Goal: Task Accomplishment & Management: Manage account settings

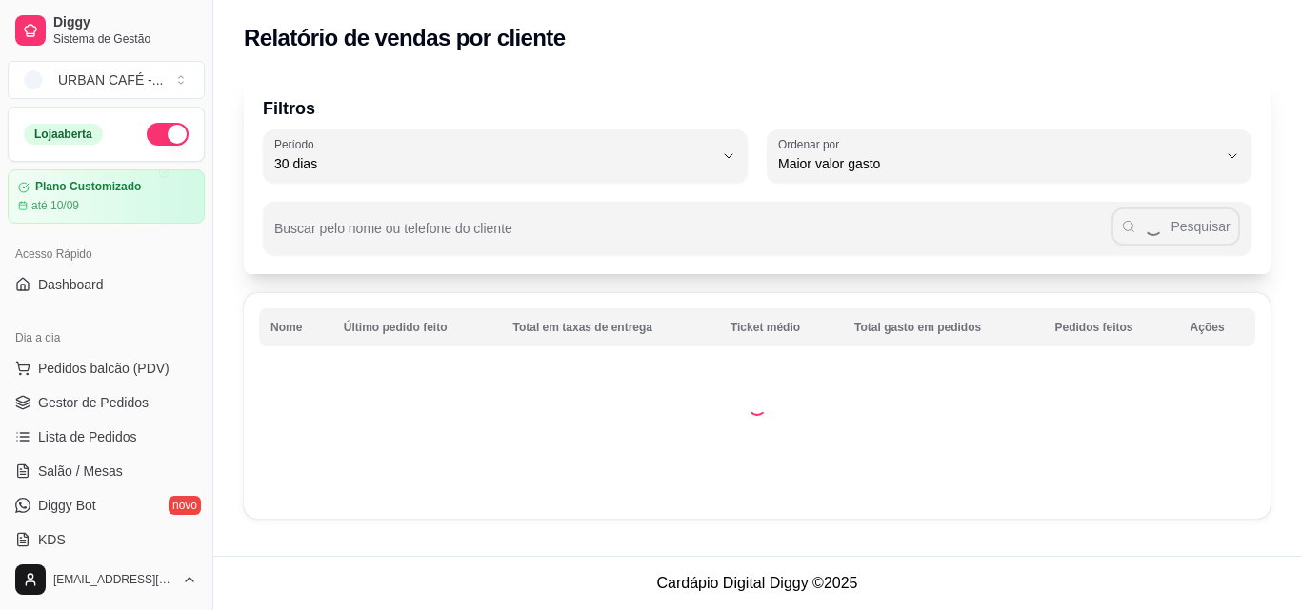
select select "30"
select select "HIGHEST_TOTAL_SPENT_WITH_ORDERS"
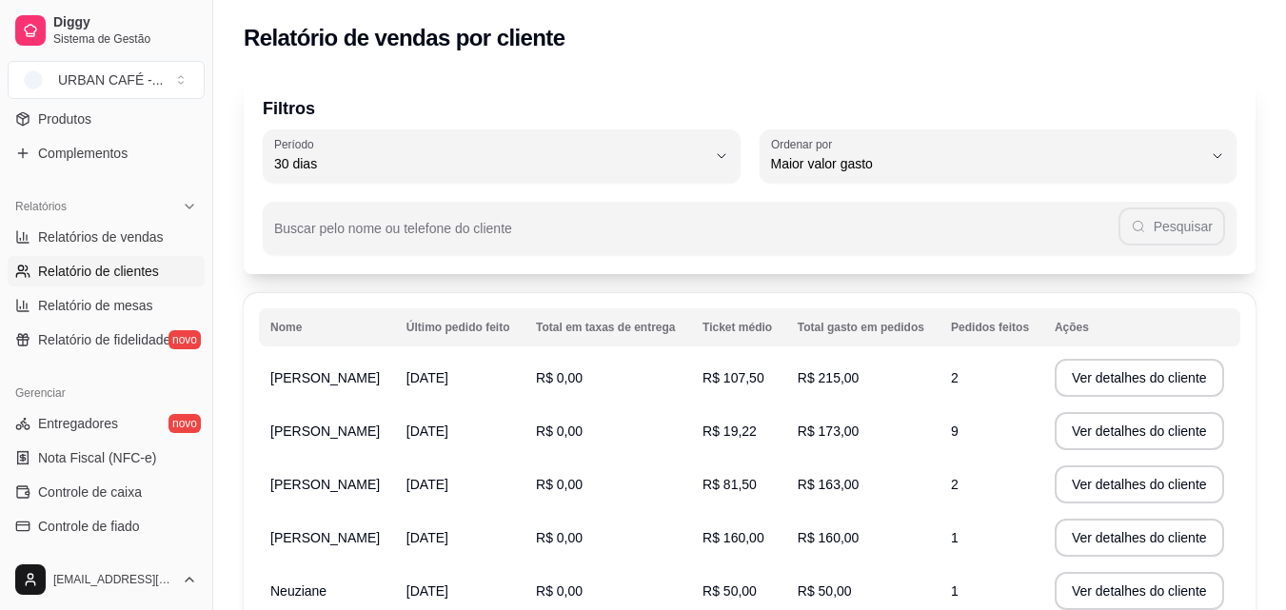
scroll to position [117, 0]
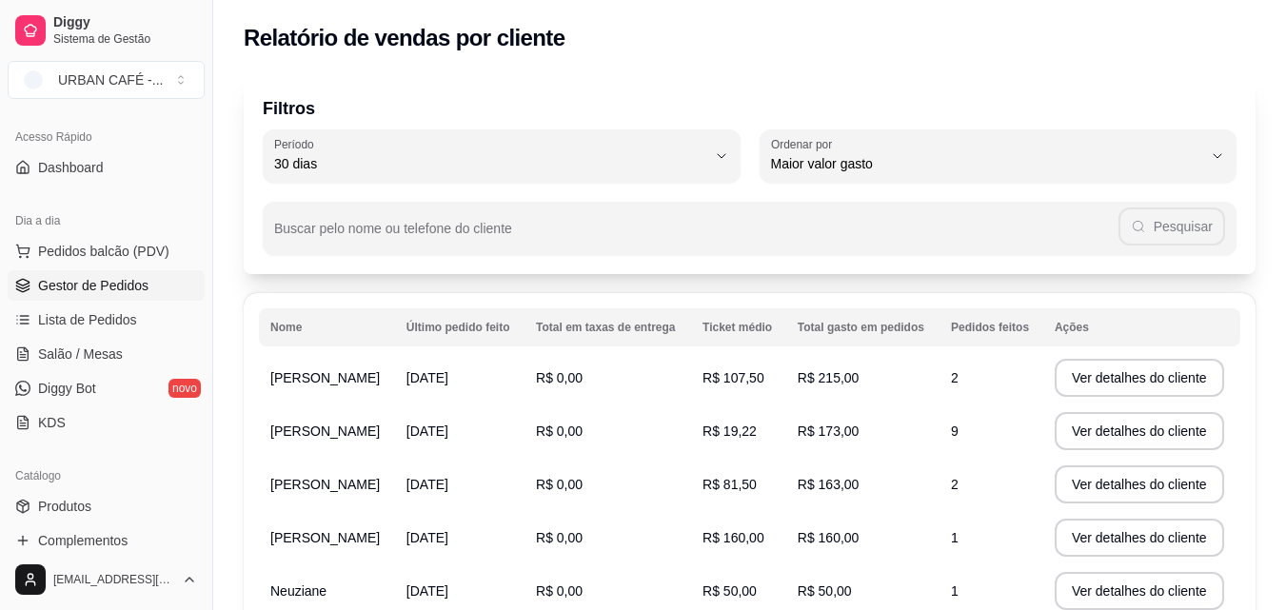
click at [155, 277] on link "Gestor de Pedidos" at bounding box center [106, 285] width 197 height 30
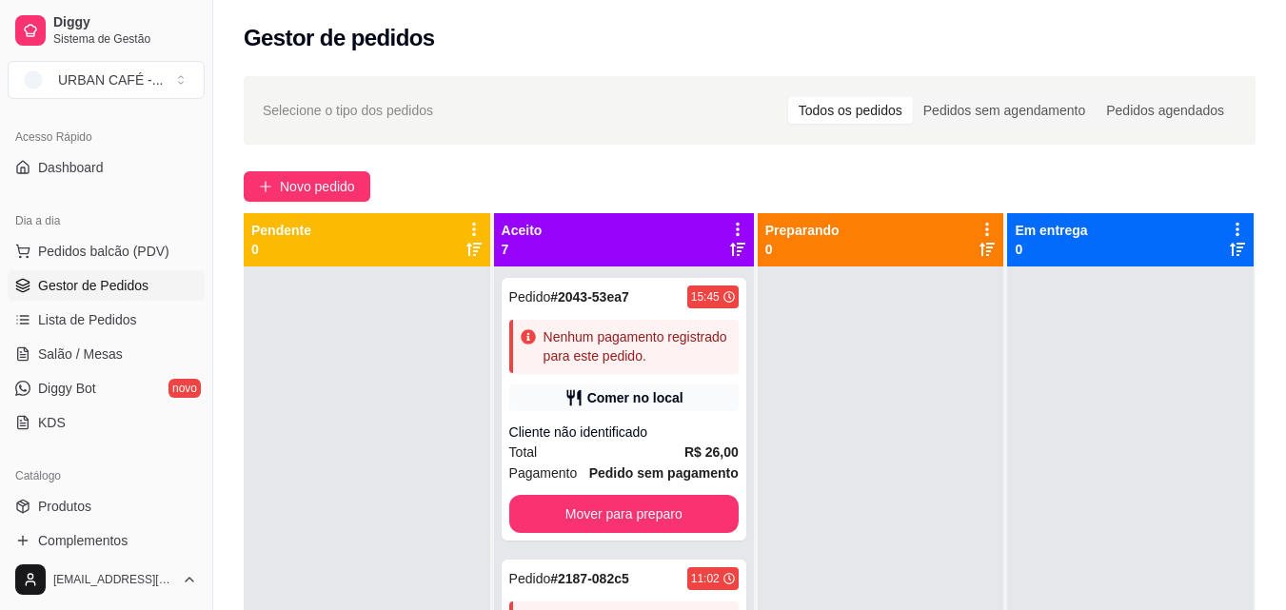
click at [155, 277] on link "Gestor de Pedidos" at bounding box center [106, 285] width 197 height 30
click at [355, 184] on button "Novo pedido" at bounding box center [307, 186] width 127 height 30
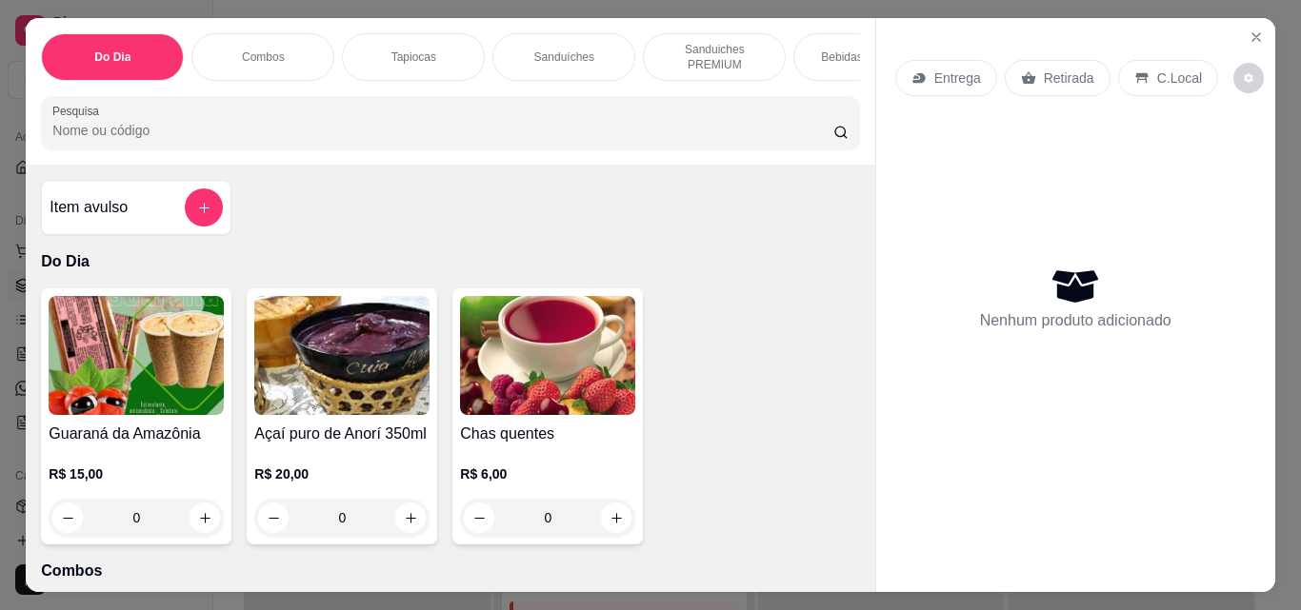
click at [165, 215] on div "Item avulso" at bounding box center [136, 208] width 173 height 38
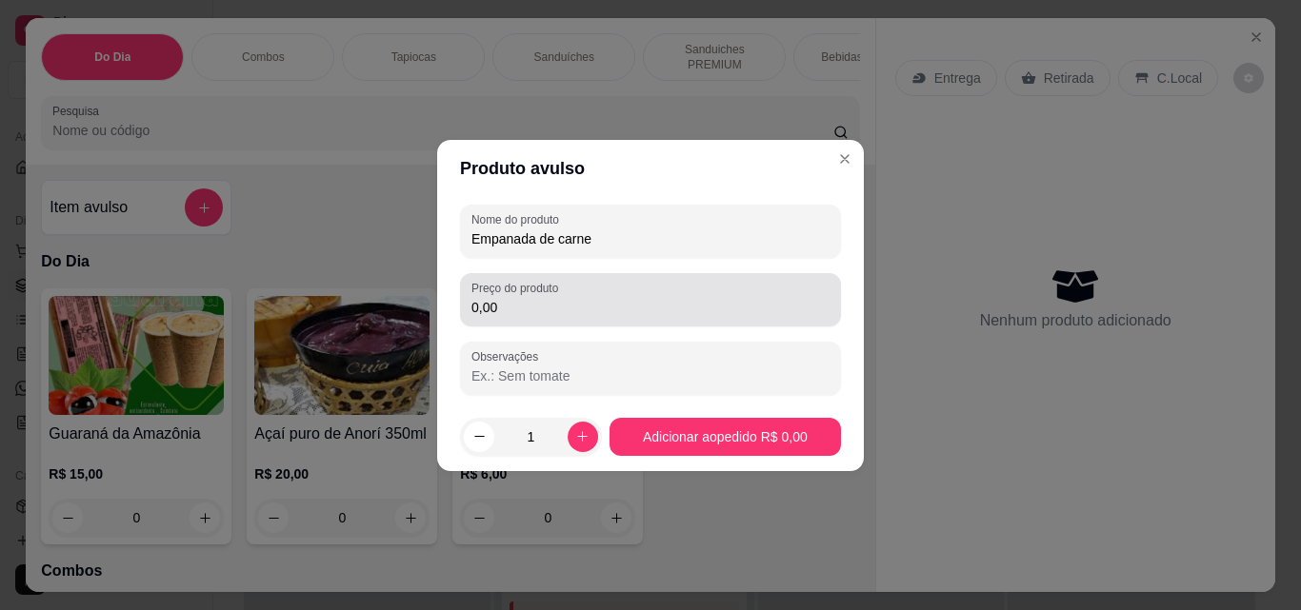
type input "Empanada de carne"
click at [573, 325] on div "Preço do produto 0,00" at bounding box center [650, 299] width 381 height 53
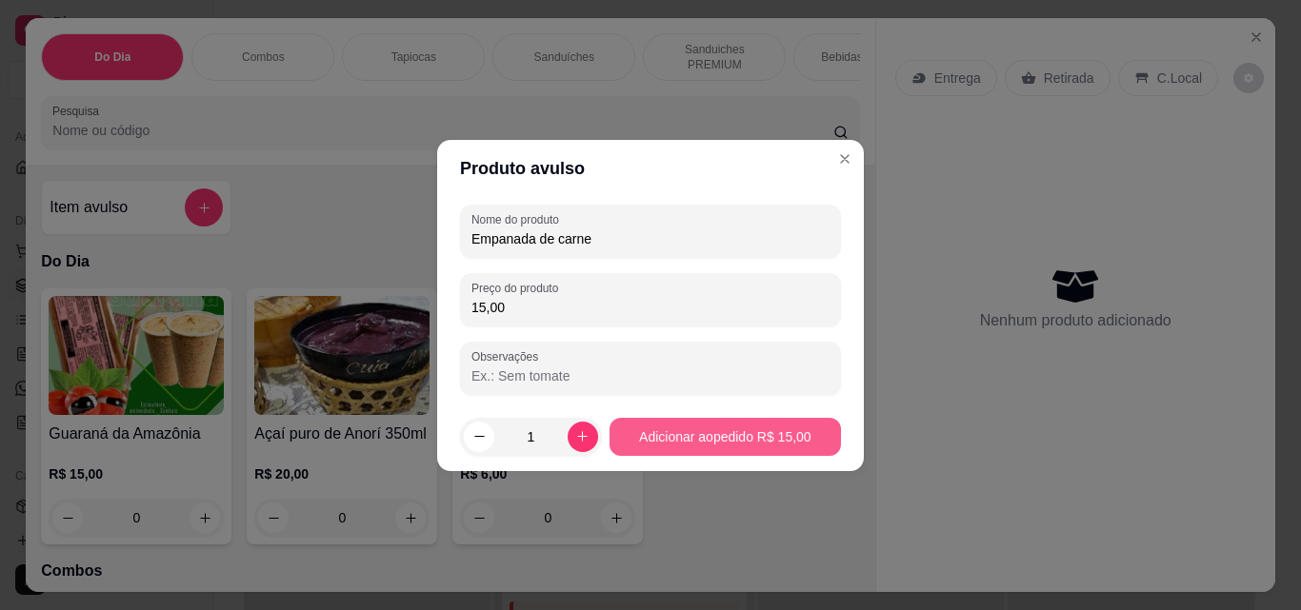
type input "15,00"
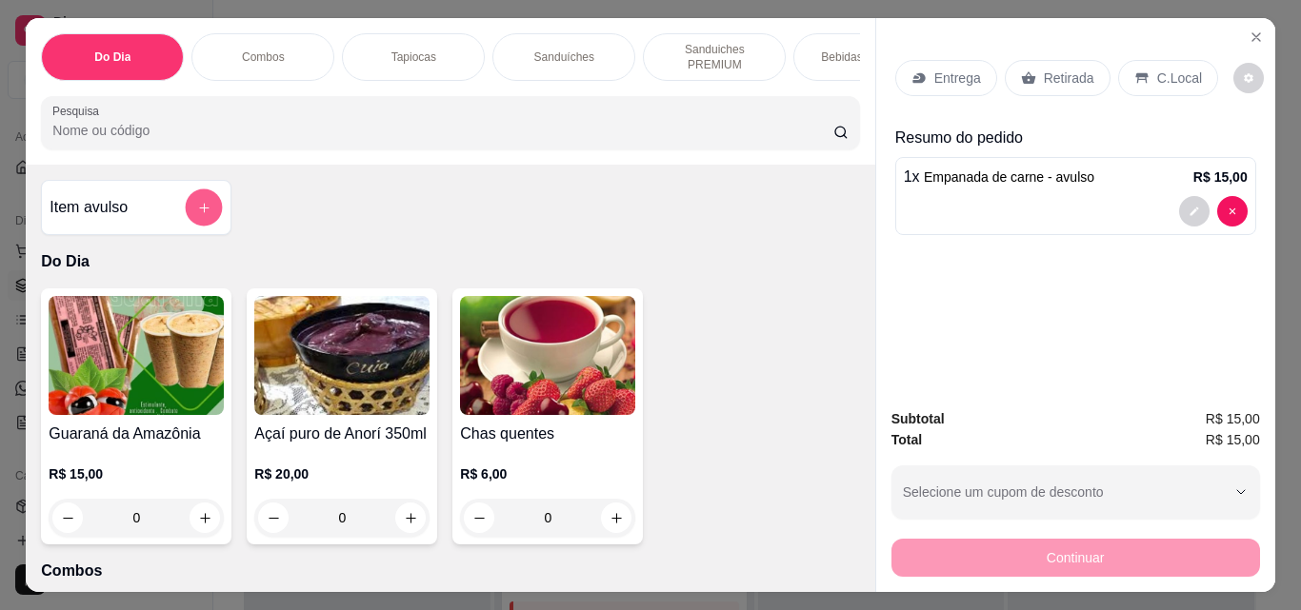
click at [195, 198] on button "add-separate-item" at bounding box center [204, 207] width 37 height 37
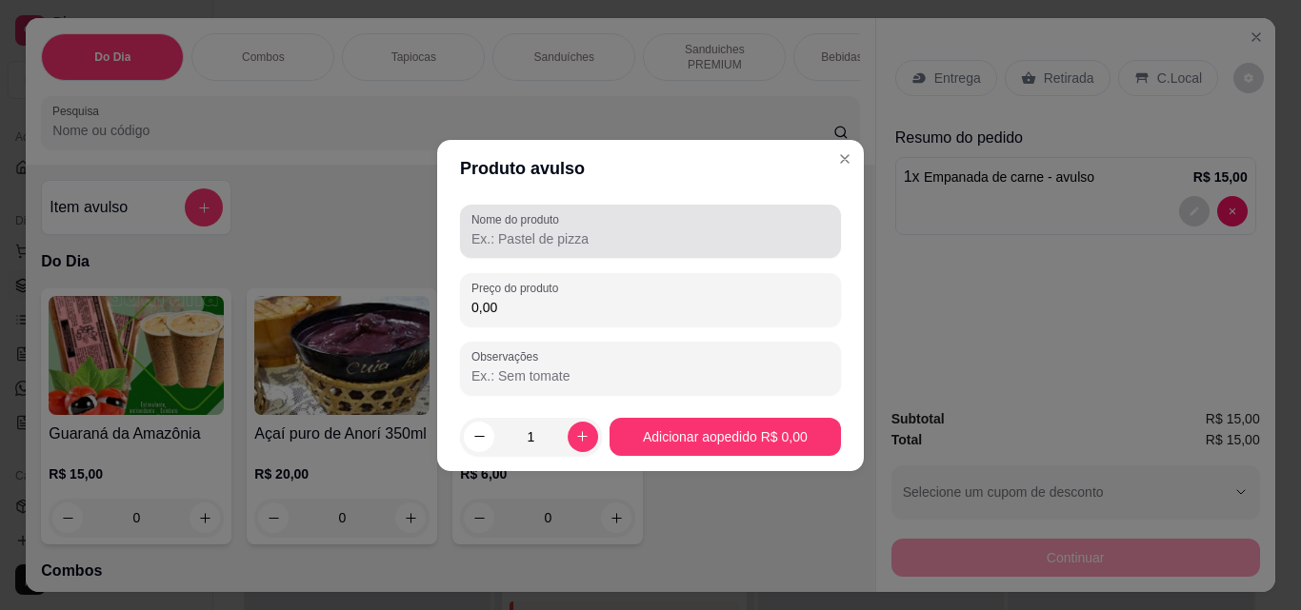
click at [543, 224] on label "Nome do produto" at bounding box center [518, 219] width 94 height 16
click at [543, 229] on input "Nome do produto" at bounding box center [650, 238] width 358 height 19
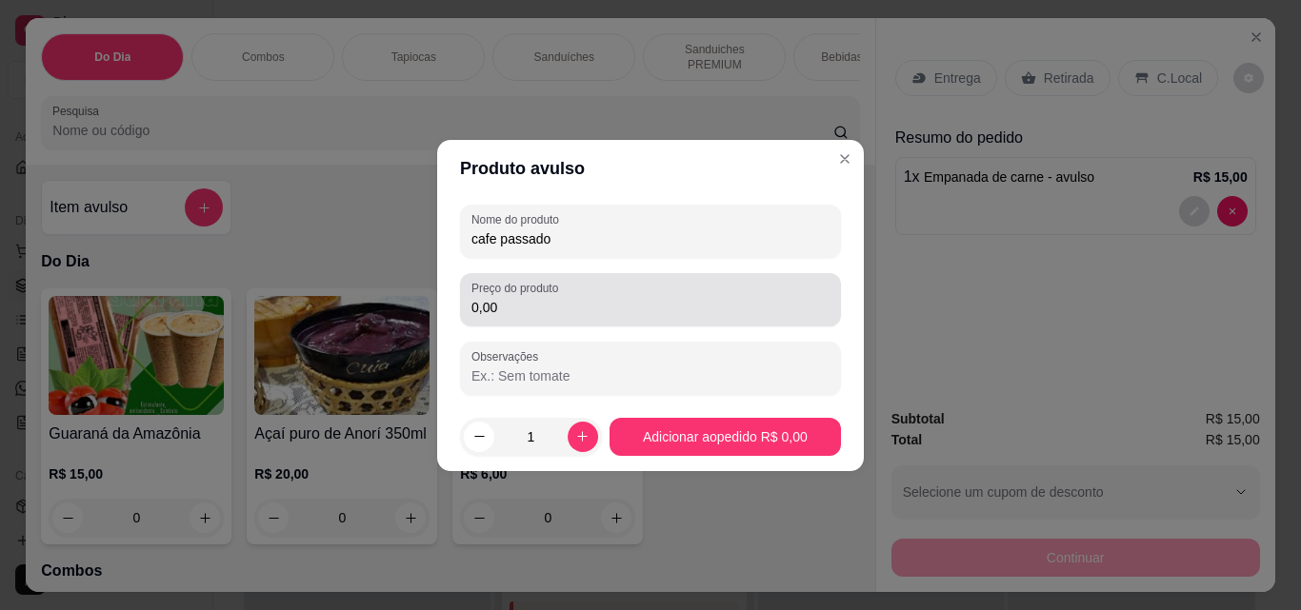
type input "cafe passado"
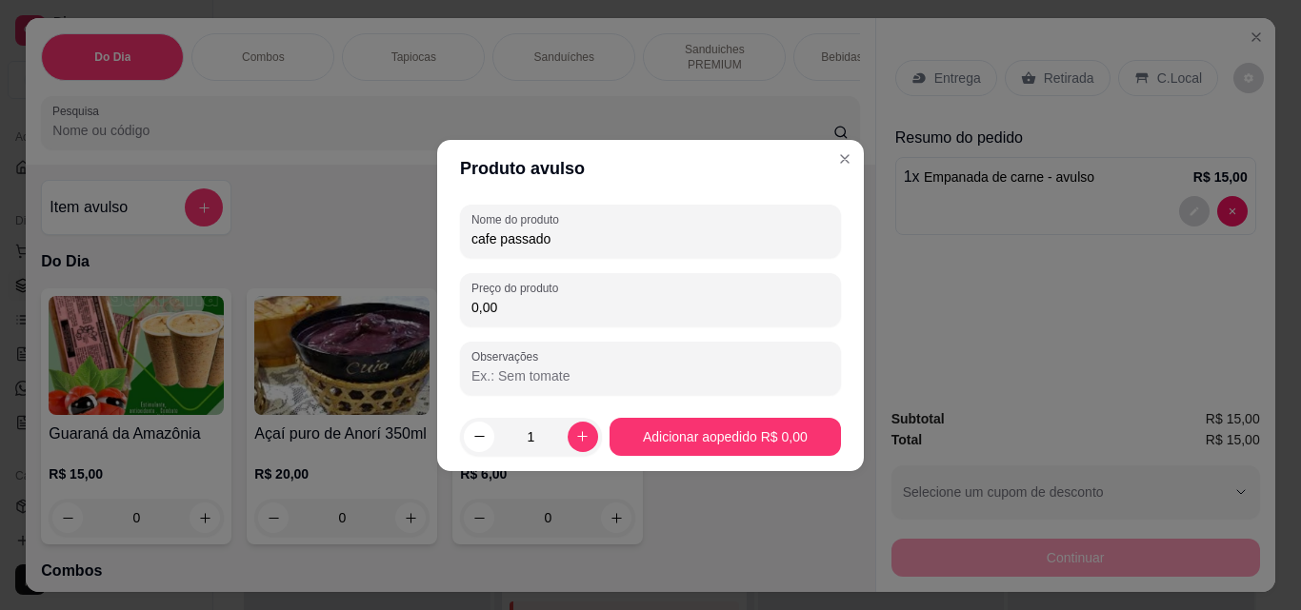
click at [541, 307] on input "0,00" at bounding box center [650, 307] width 358 height 19
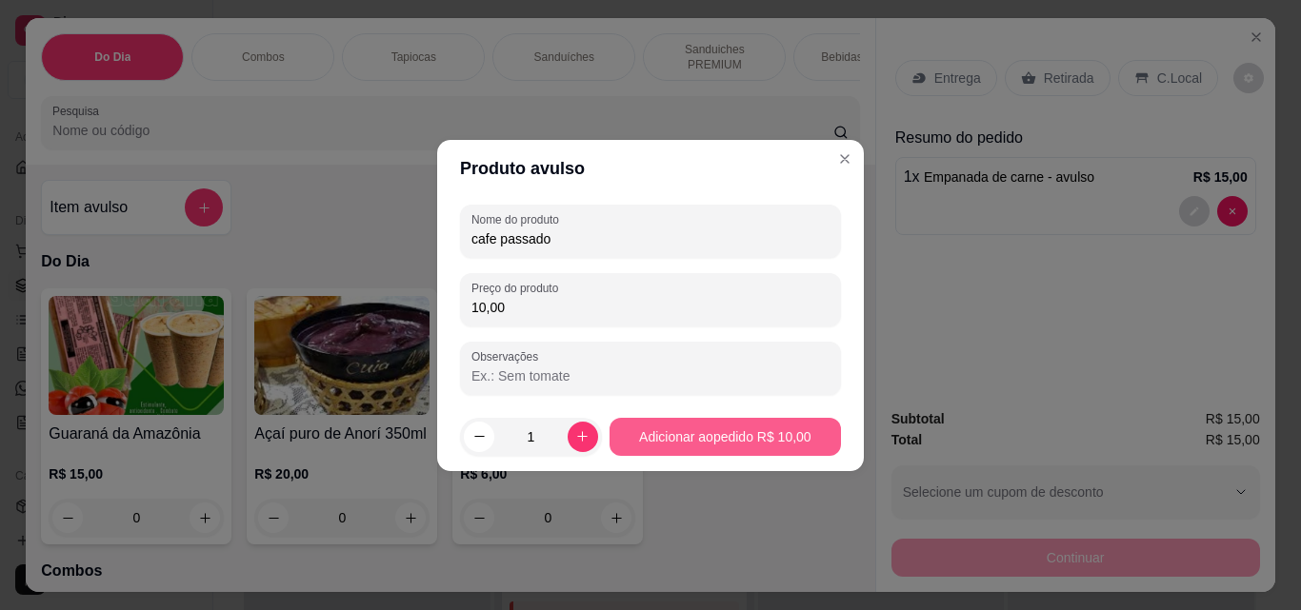
type input "10,00"
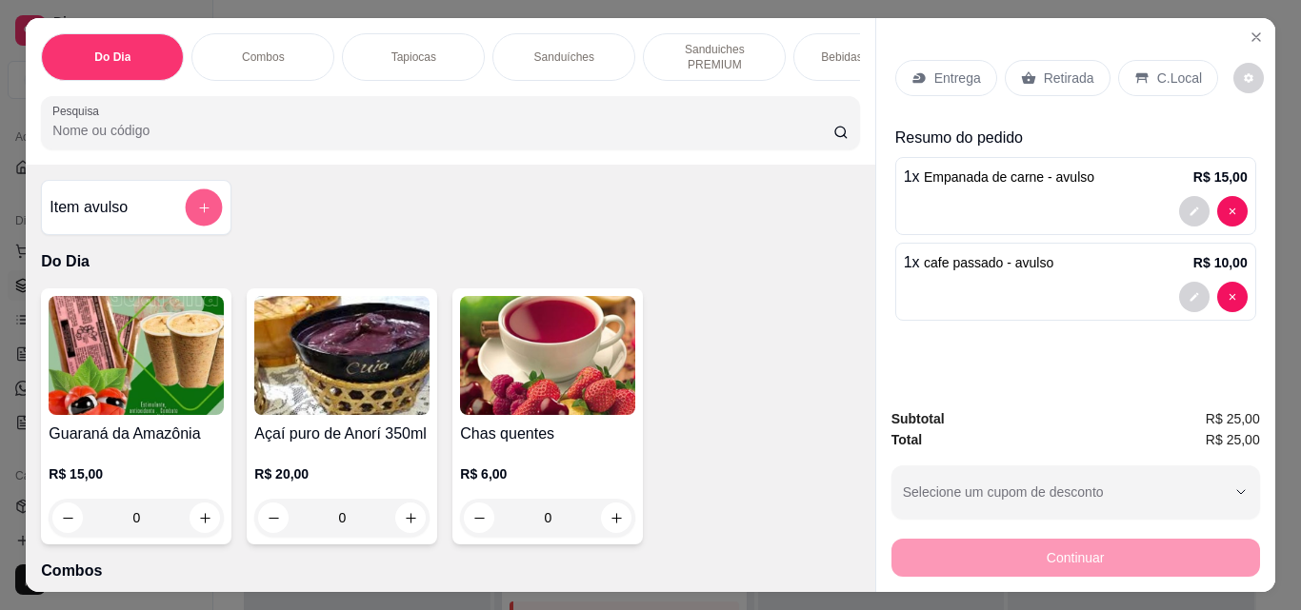
click at [198, 208] on icon "add-separate-item" at bounding box center [204, 208] width 14 height 14
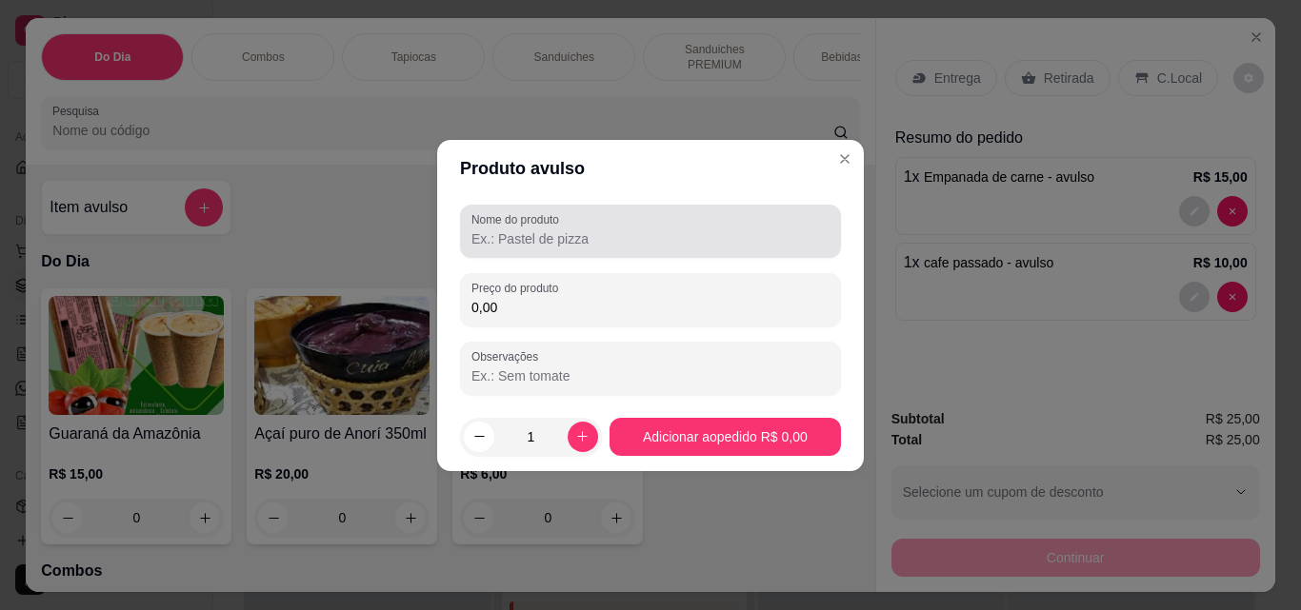
click at [543, 224] on label "Nome do produto" at bounding box center [518, 219] width 94 height 16
click at [543, 229] on input "Nome do produto" at bounding box center [650, 238] width 358 height 19
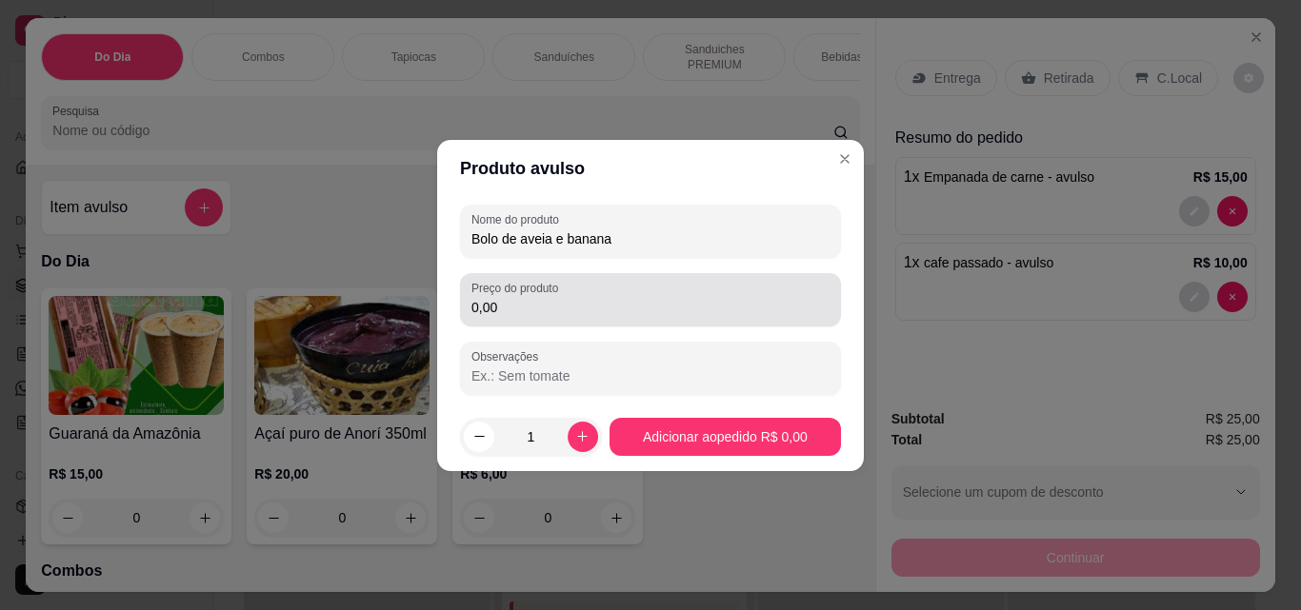
type input "Bolo de aveia e banana"
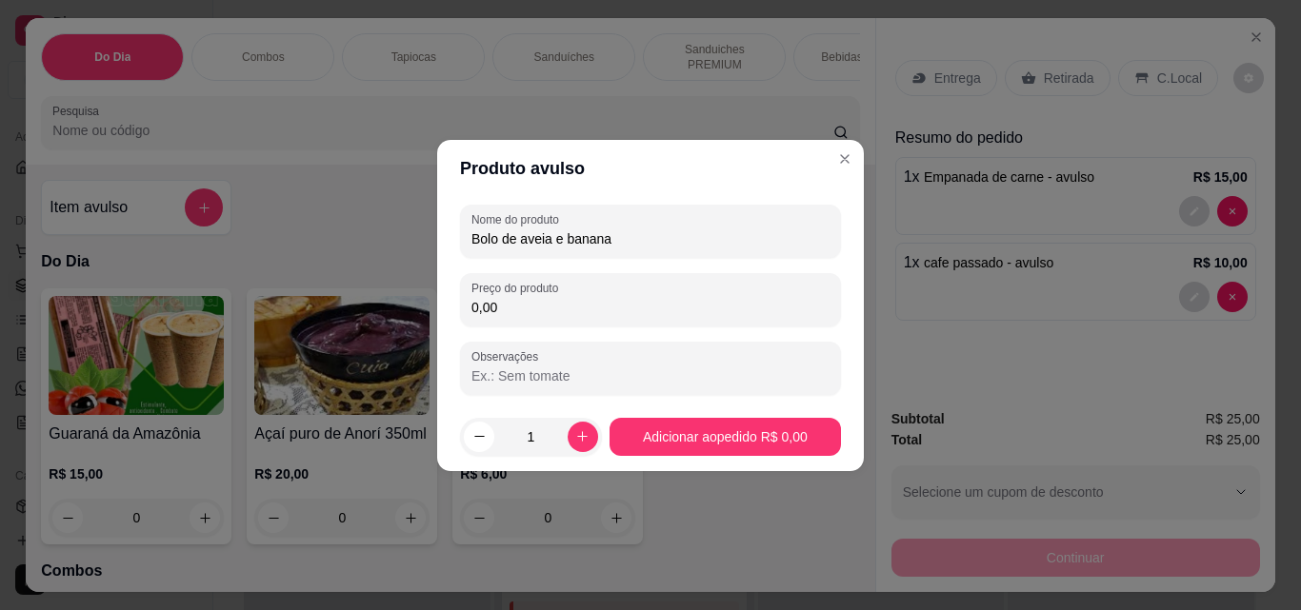
click at [591, 310] on input "0,00" at bounding box center [650, 307] width 358 height 19
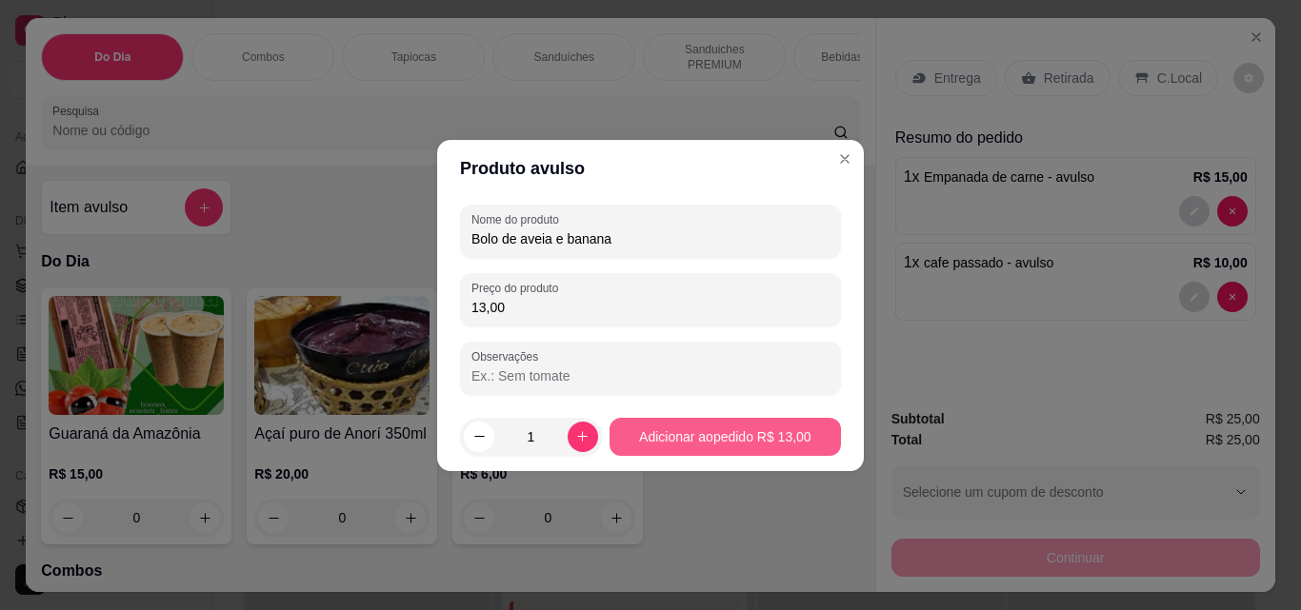
type input "13,00"
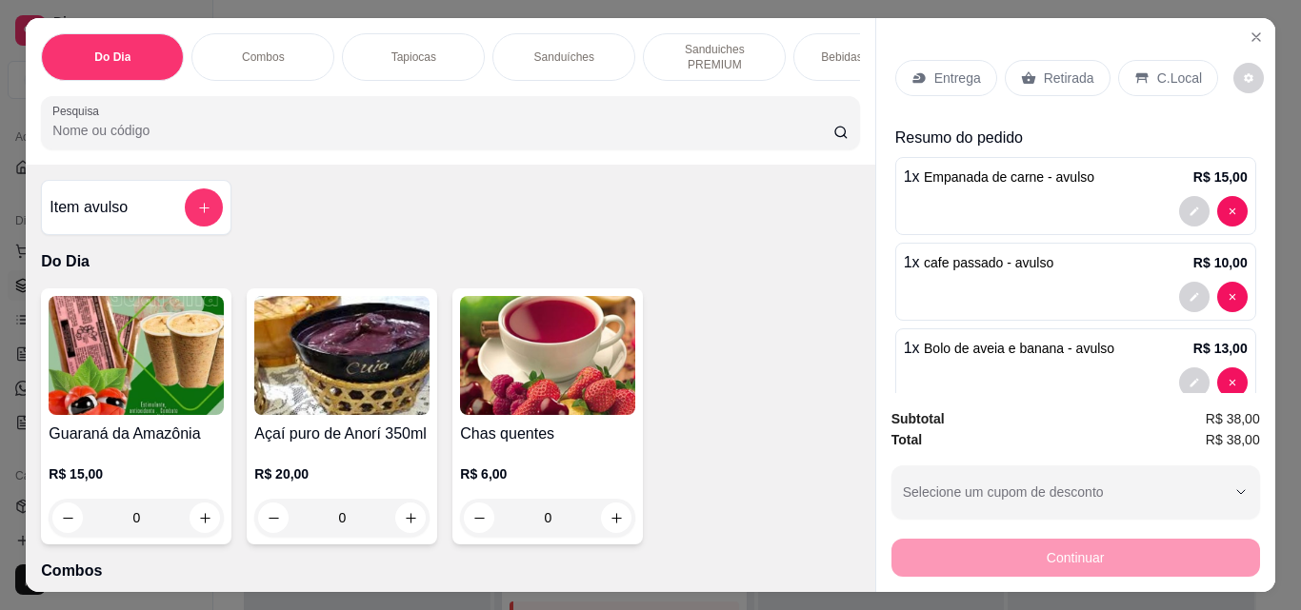
click at [1057, 69] on p "Retirada" at bounding box center [1068, 78] width 50 height 19
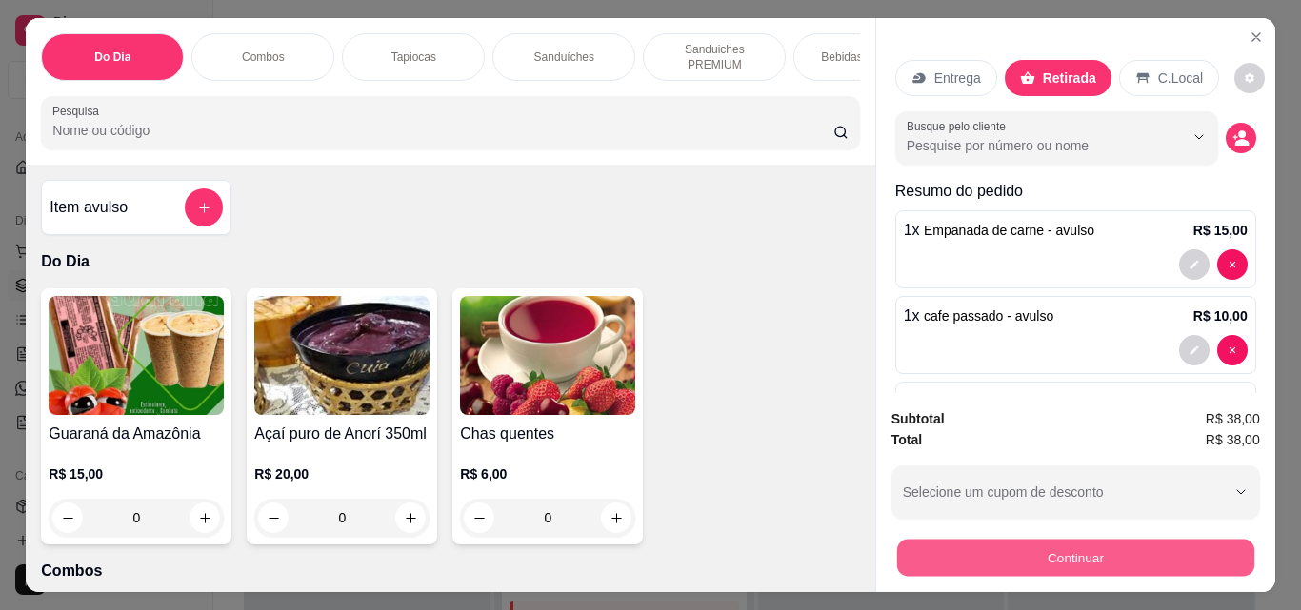
click at [1054, 546] on button "Continuar" at bounding box center [1074, 557] width 357 height 37
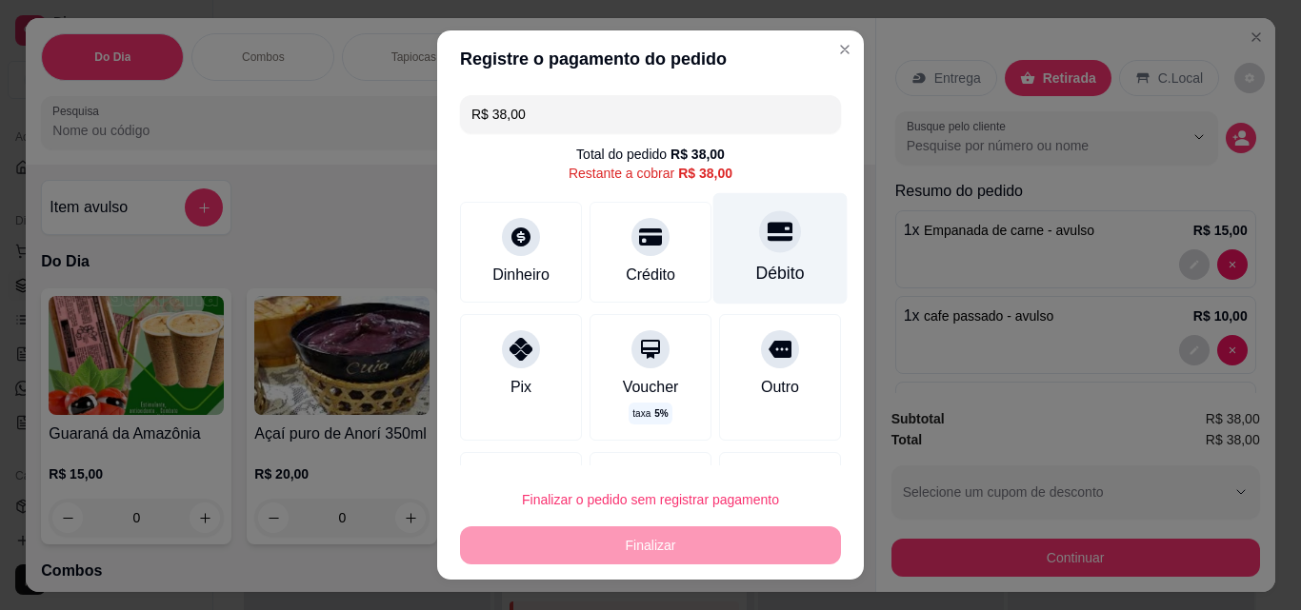
click at [774, 258] on div "Débito" at bounding box center [780, 248] width 134 height 111
type input "R$ 0,00"
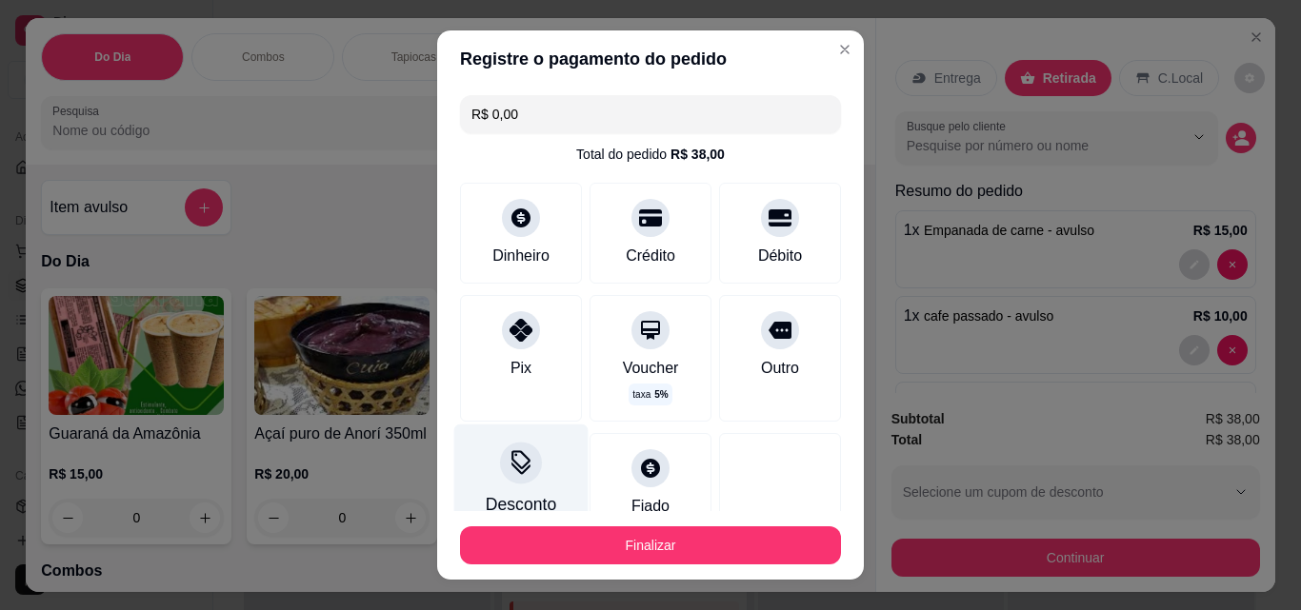
click at [508, 465] on icon at bounding box center [520, 462] width 25 height 25
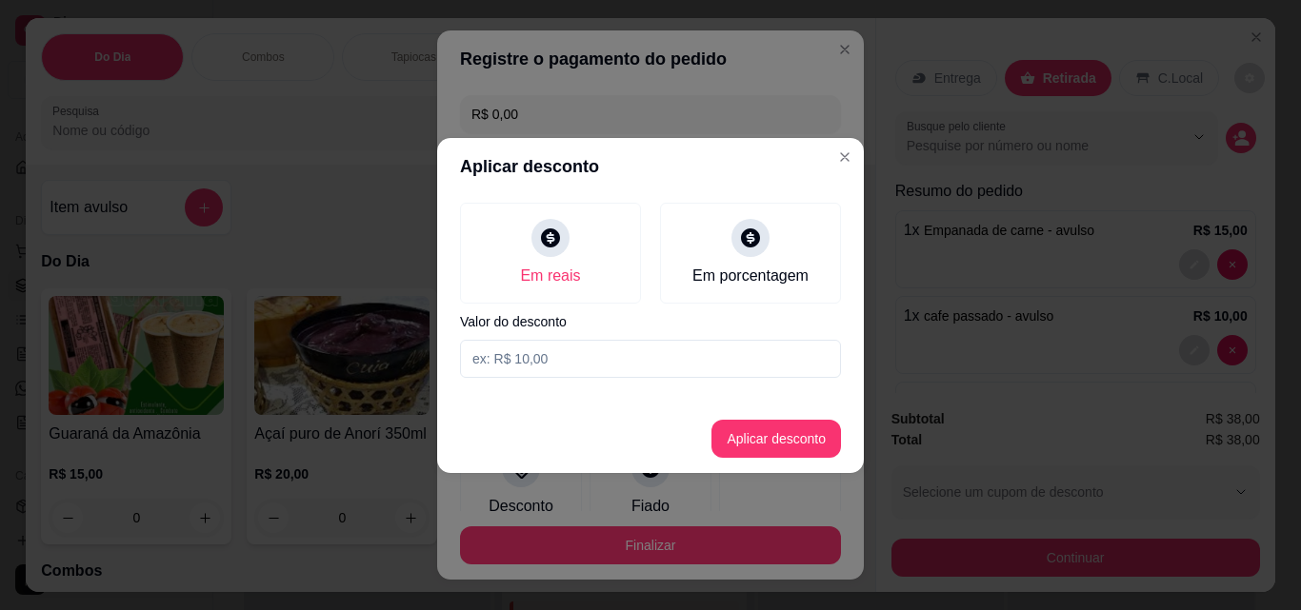
click at [556, 352] on input at bounding box center [650, 359] width 381 height 38
type input "1,00"
click at [807, 447] on button "Aplicar desconto" at bounding box center [776, 438] width 125 height 37
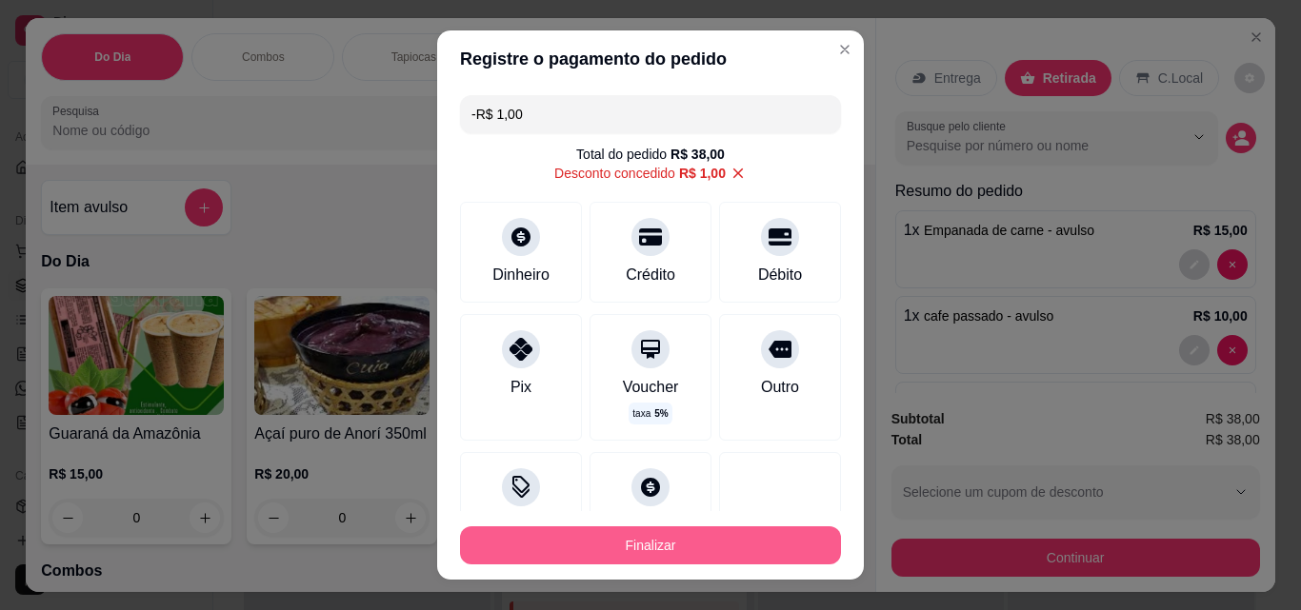
click at [734, 535] on button "Finalizar" at bounding box center [650, 545] width 381 height 38
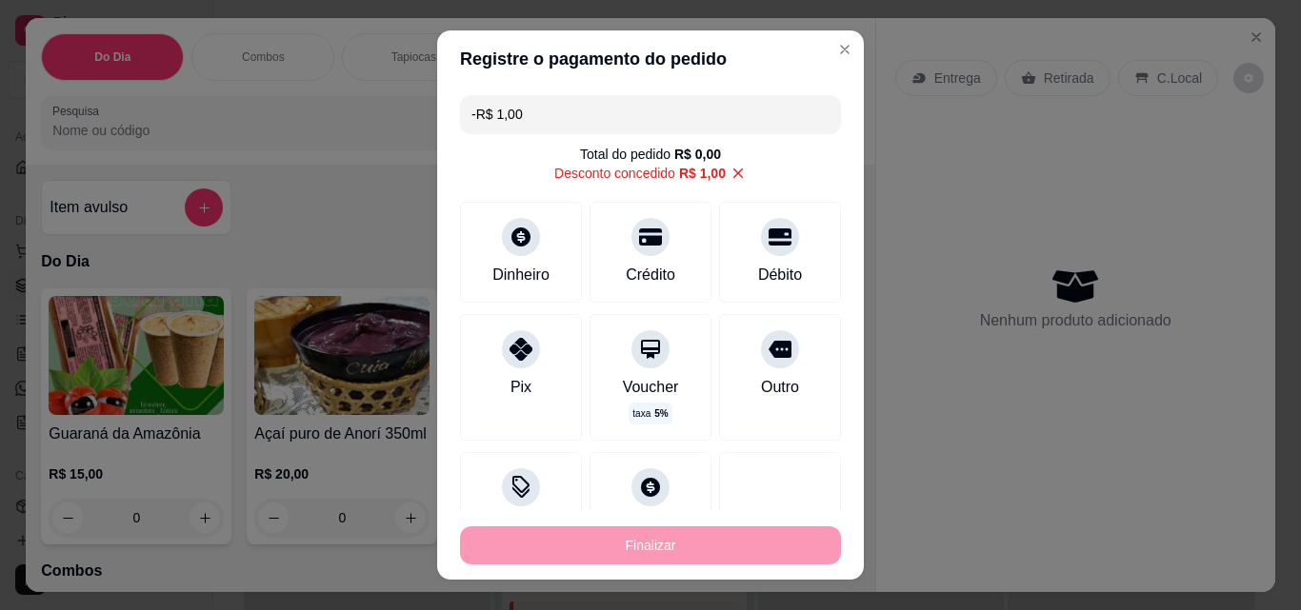
type input "-R$ 39,00"
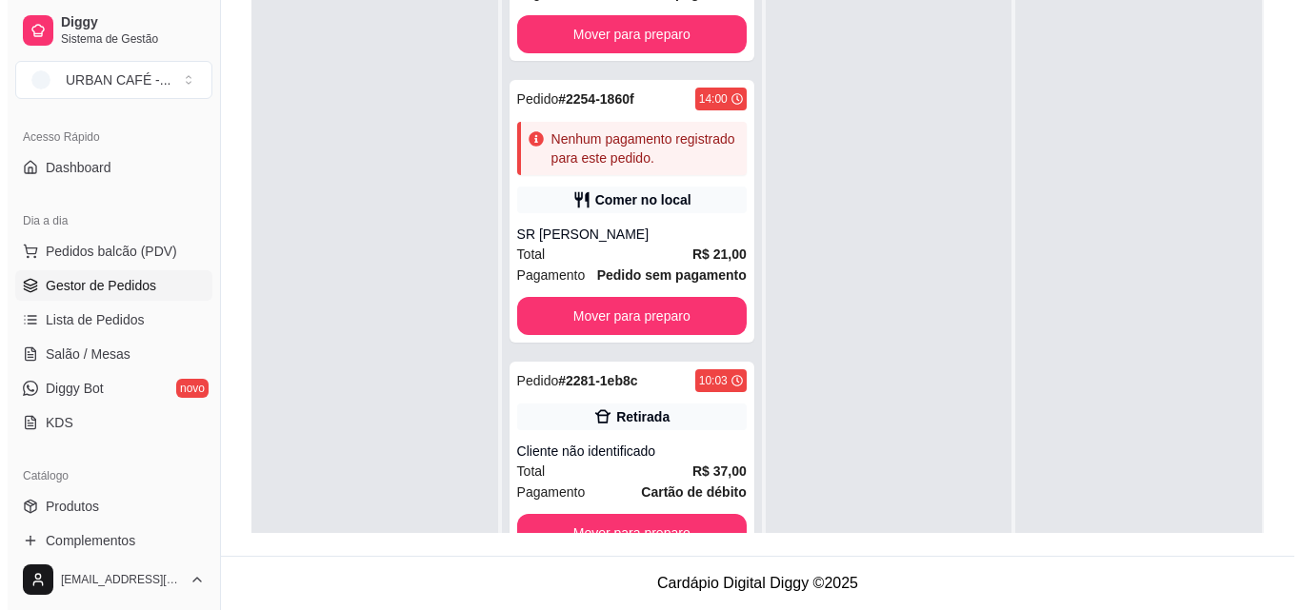
scroll to position [1718, 0]
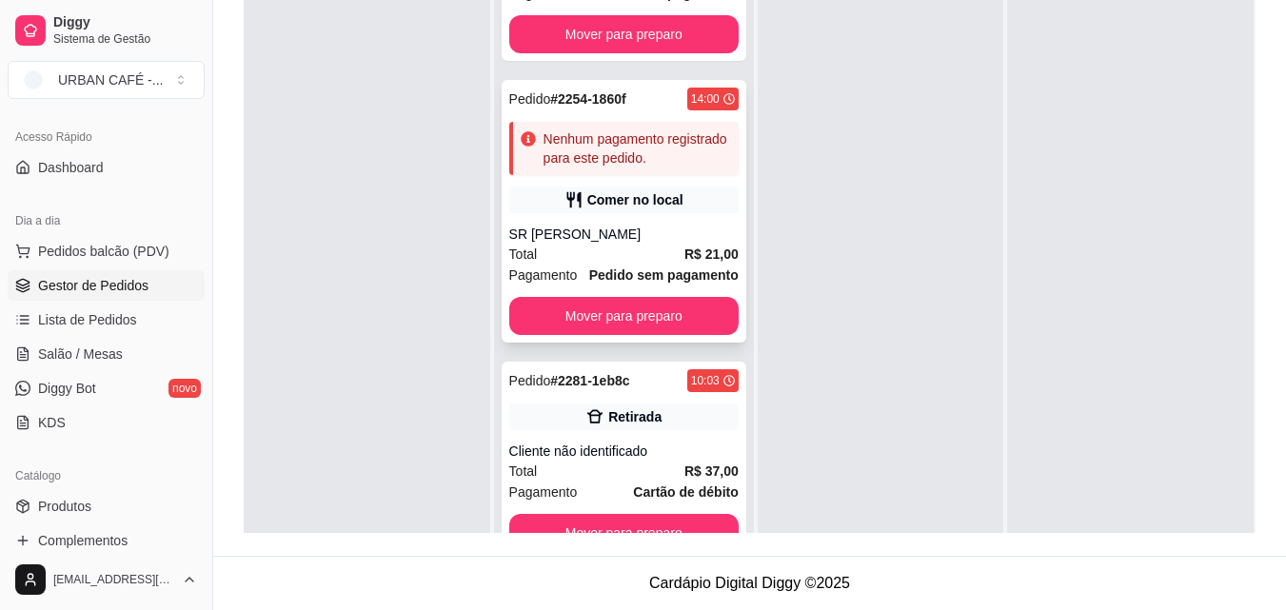
click at [629, 283] on strong "Pedido sem pagamento" at bounding box center [663, 275] width 149 height 15
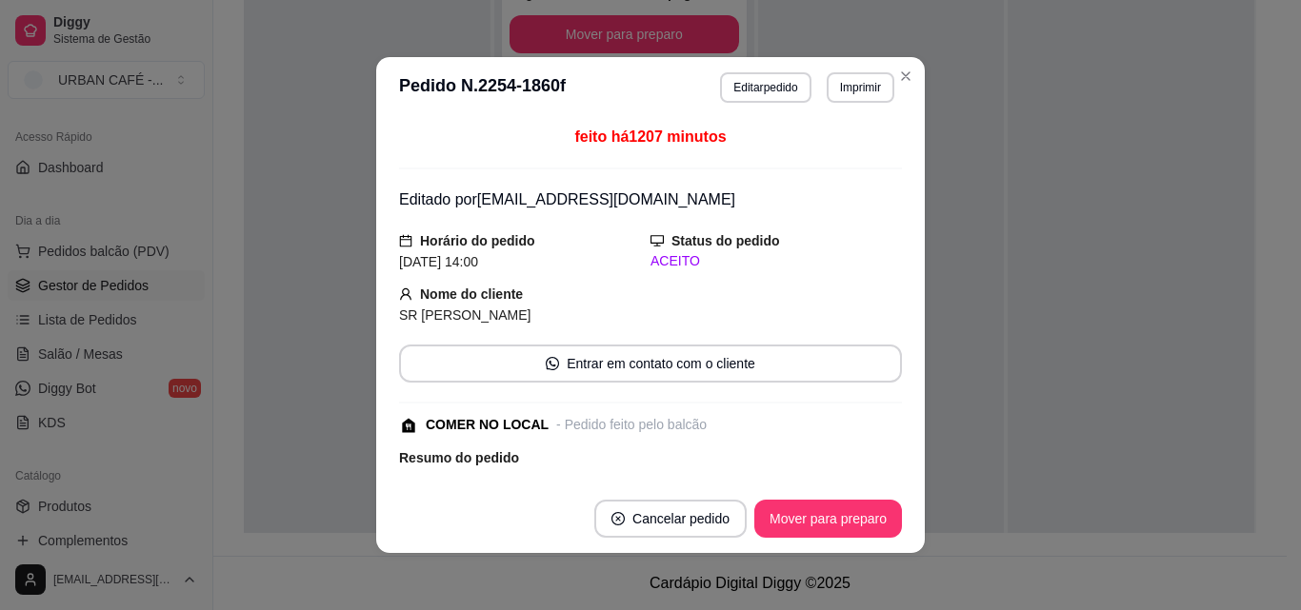
click at [895, 396] on div "feito há 1207 minutos Editado por [EMAIL_ADDRESS][DOMAIN_NAME] Horário do pedid…" at bounding box center [650, 301] width 548 height 367
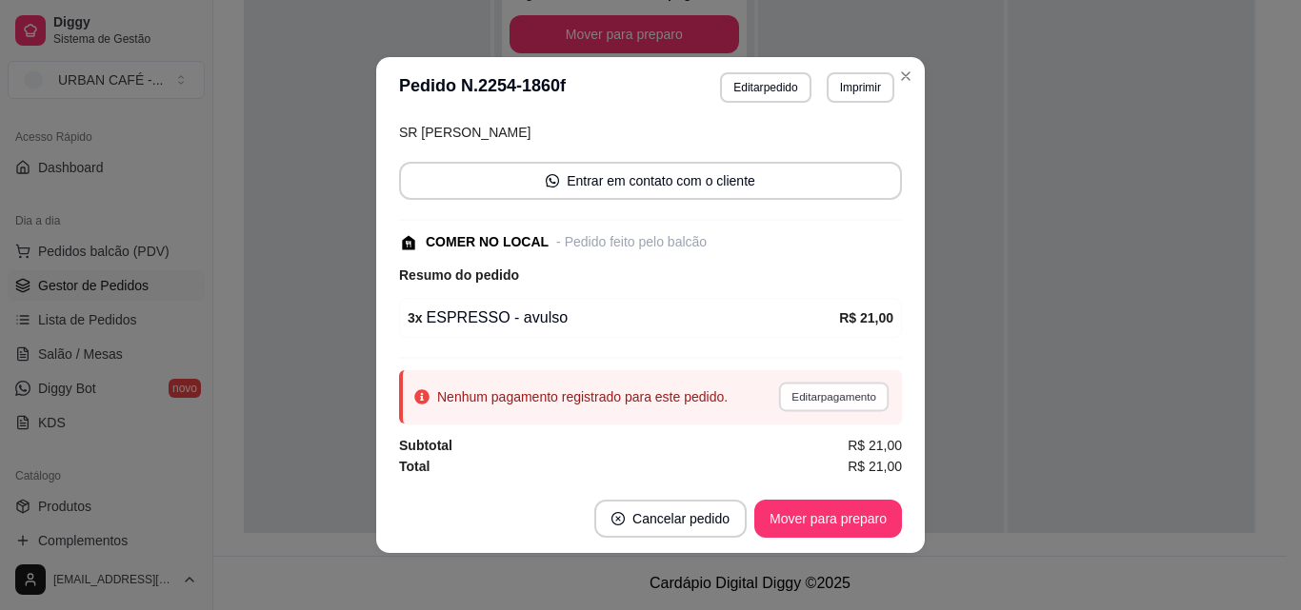
click at [832, 391] on button "Editar pagamento" at bounding box center [833, 397] width 110 height 30
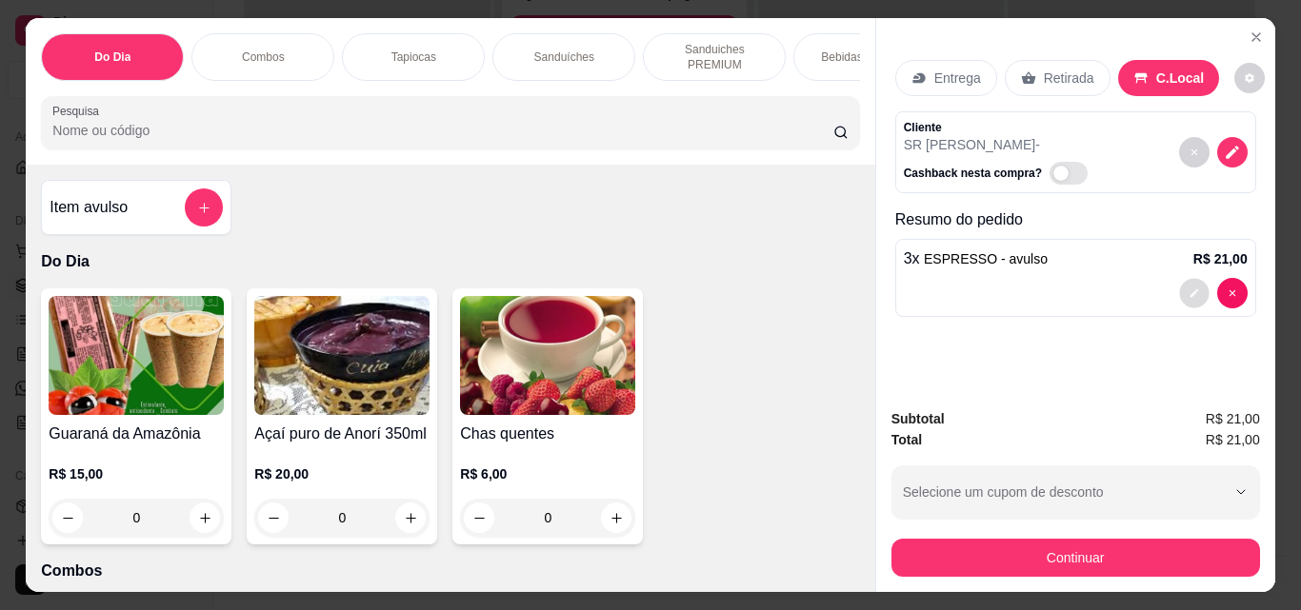
click at [1184, 297] on button "decrease-product-quantity" at bounding box center [1194, 294] width 30 height 30
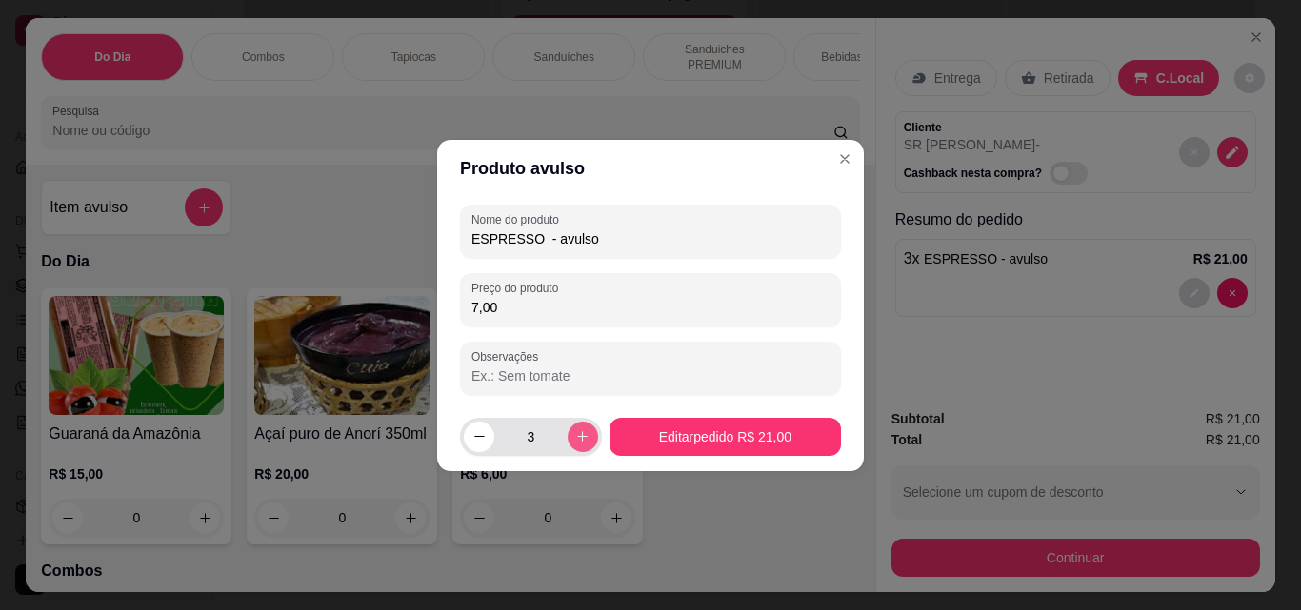
click at [575, 440] on icon "increase-product-quantity" at bounding box center [582, 436] width 14 height 14
type input "4"
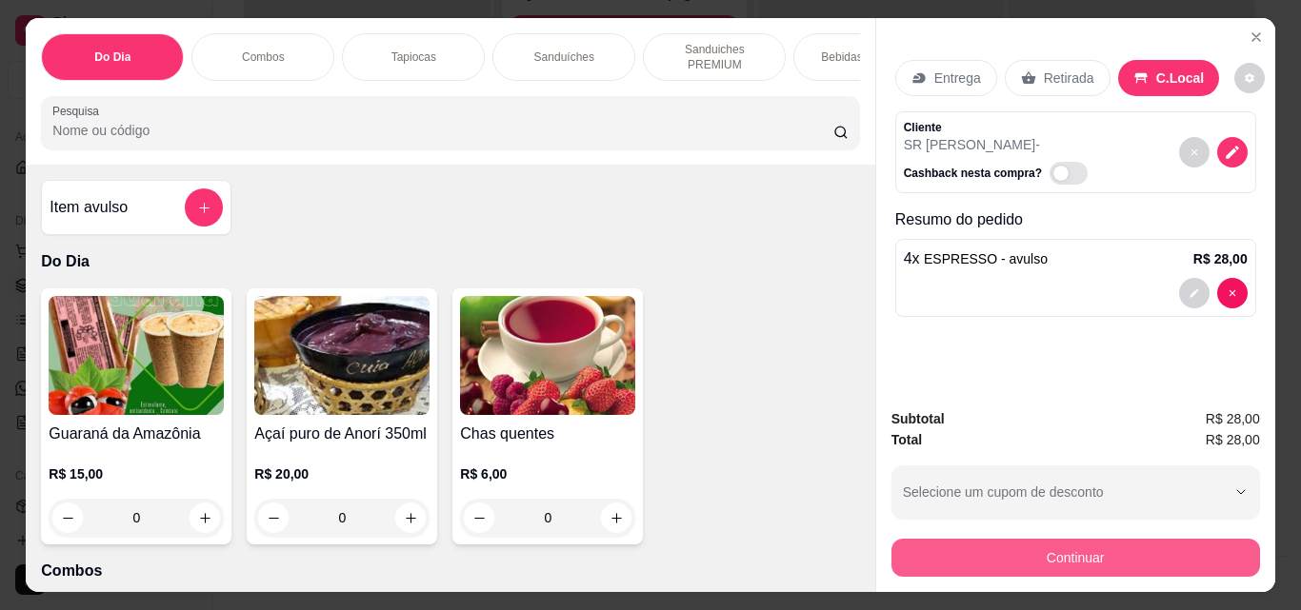
click at [1140, 551] on button "Continuar" at bounding box center [1075, 558] width 368 height 38
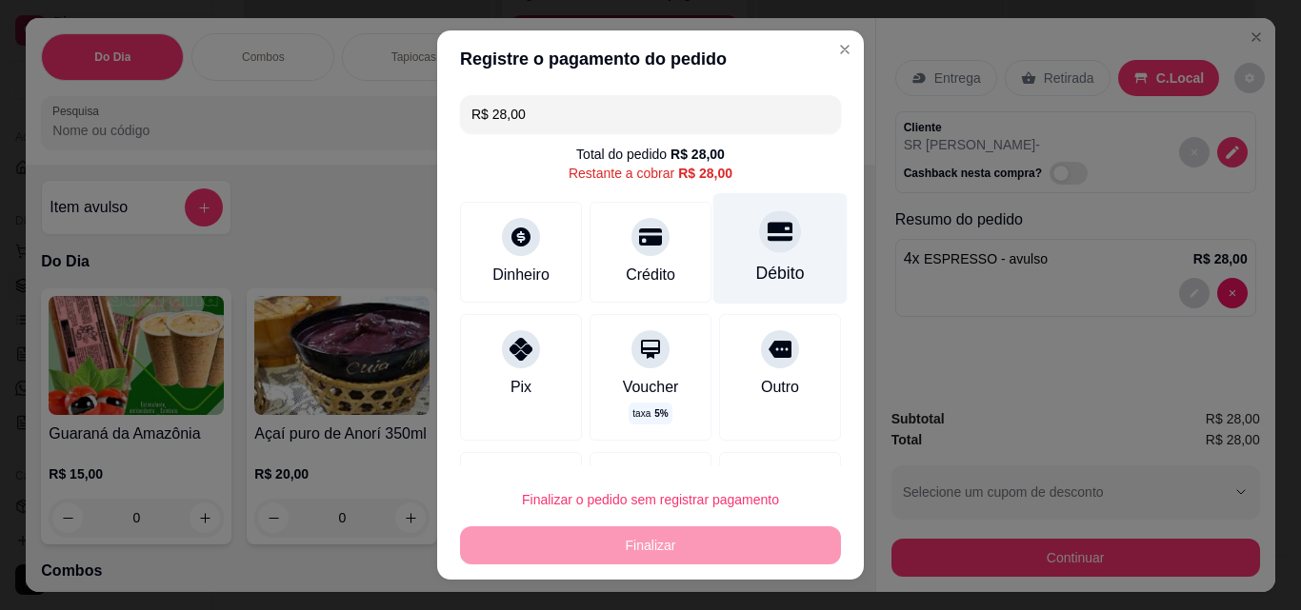
click at [759, 247] on div at bounding box center [780, 231] width 42 height 42
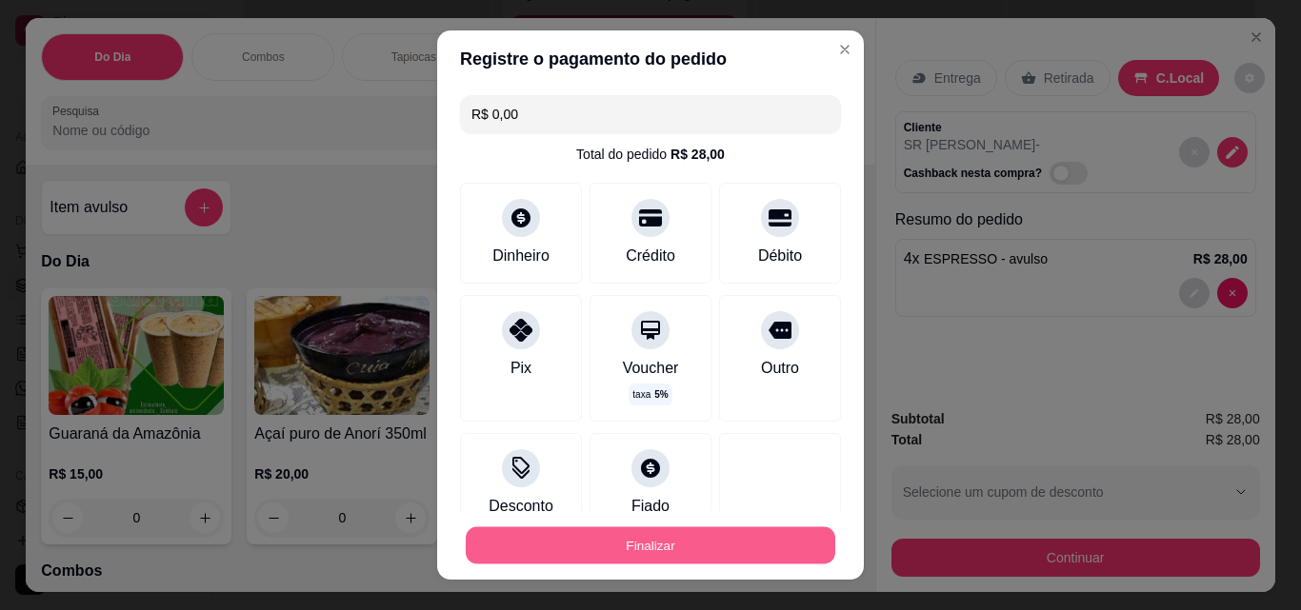
click at [683, 535] on button "Finalizar" at bounding box center [650, 545] width 369 height 37
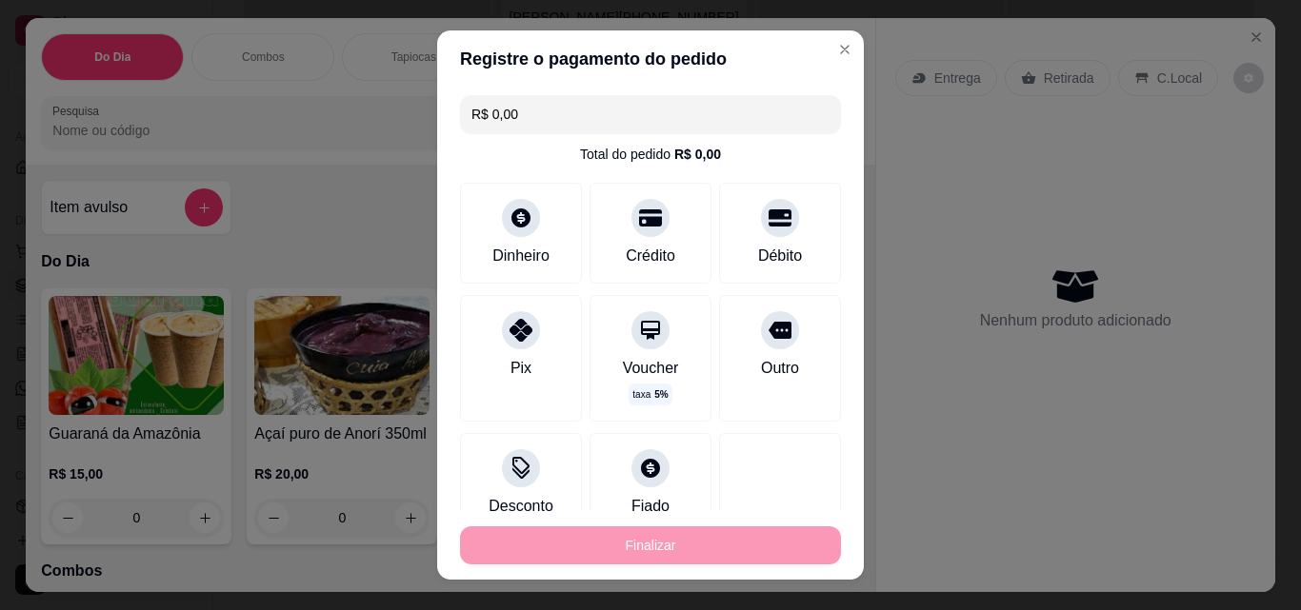
type input "-R$ 28,00"
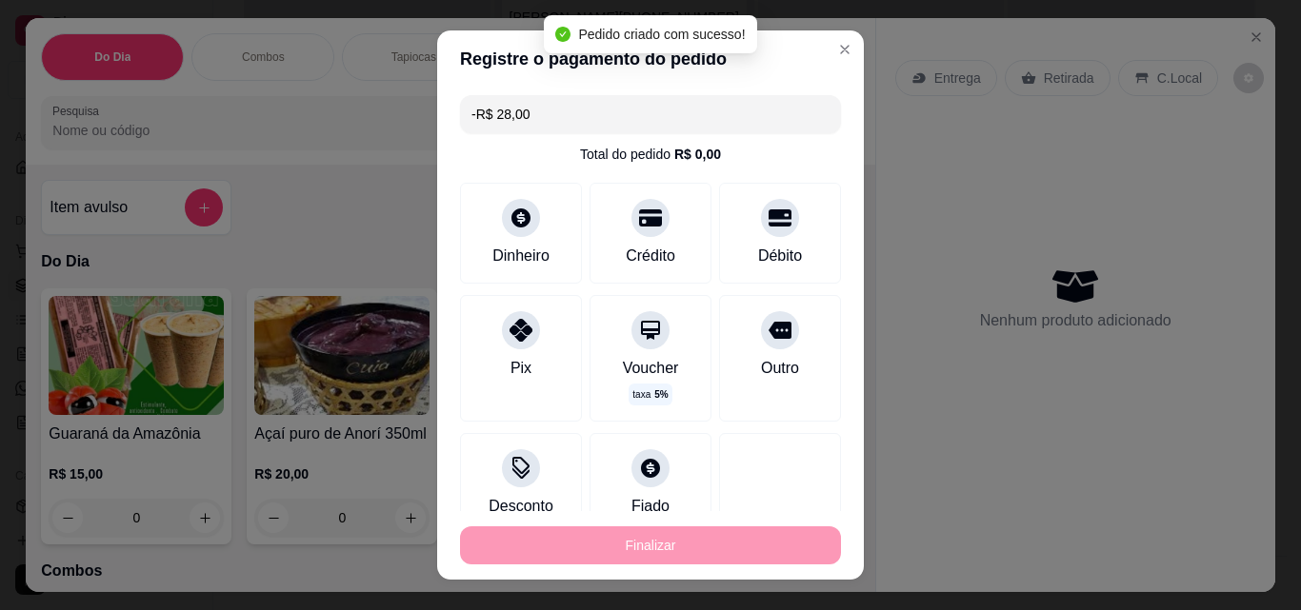
scroll to position [1669, 0]
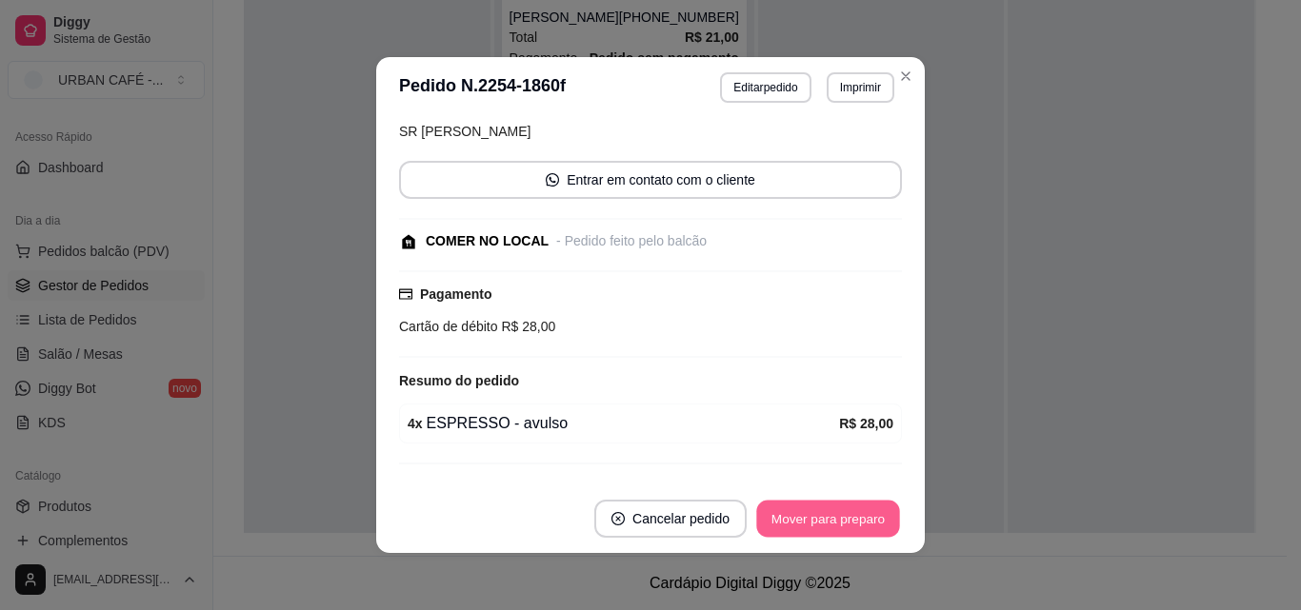
click at [818, 514] on button "Mover para preparo" at bounding box center [827, 519] width 143 height 37
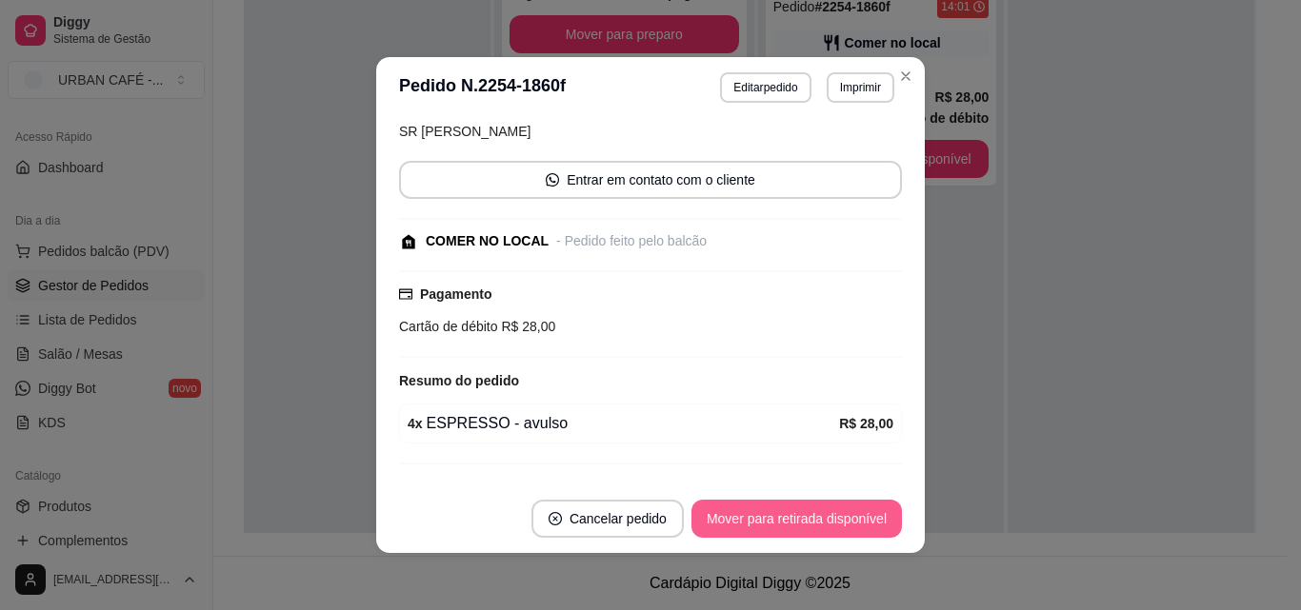
scroll to position [1452, 0]
click at [818, 514] on button "Mover para retirada disponível" at bounding box center [796, 519] width 204 height 37
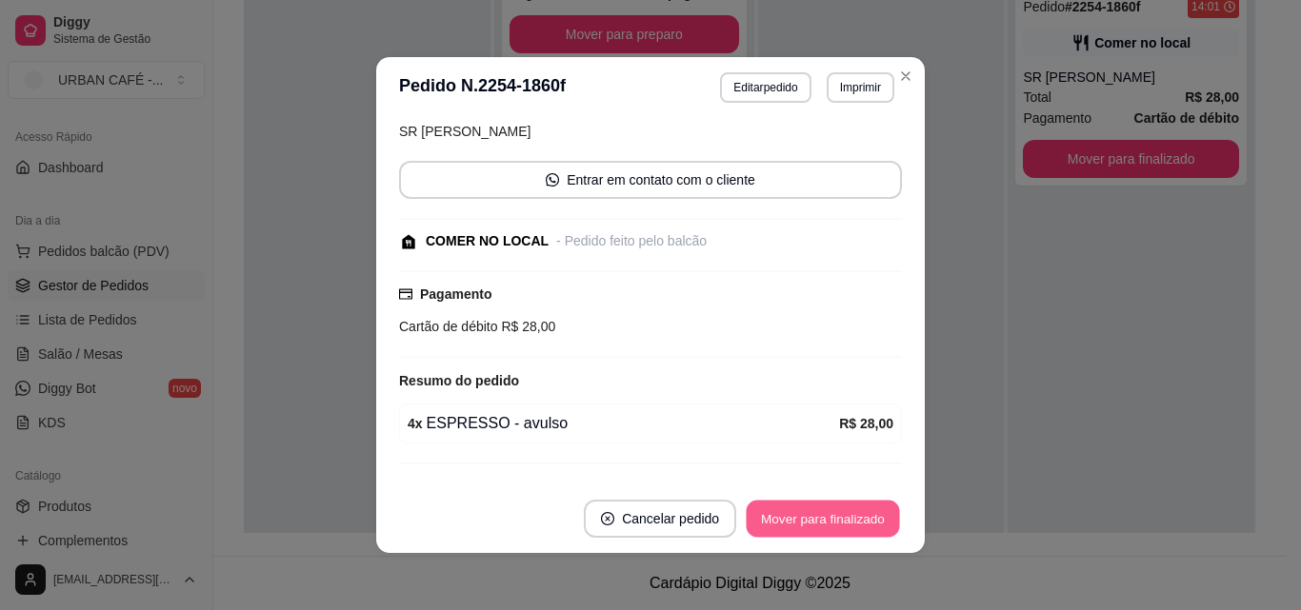
click at [818, 514] on button "Mover para finalizado" at bounding box center [822, 519] width 153 height 37
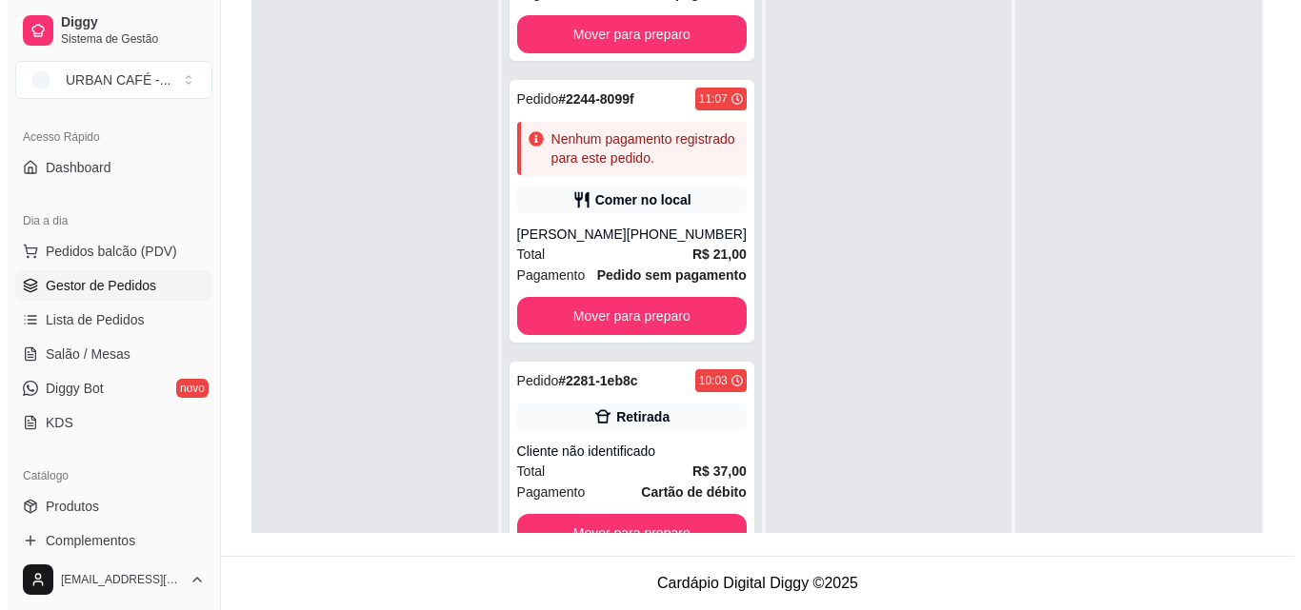
scroll to position [0, 0]
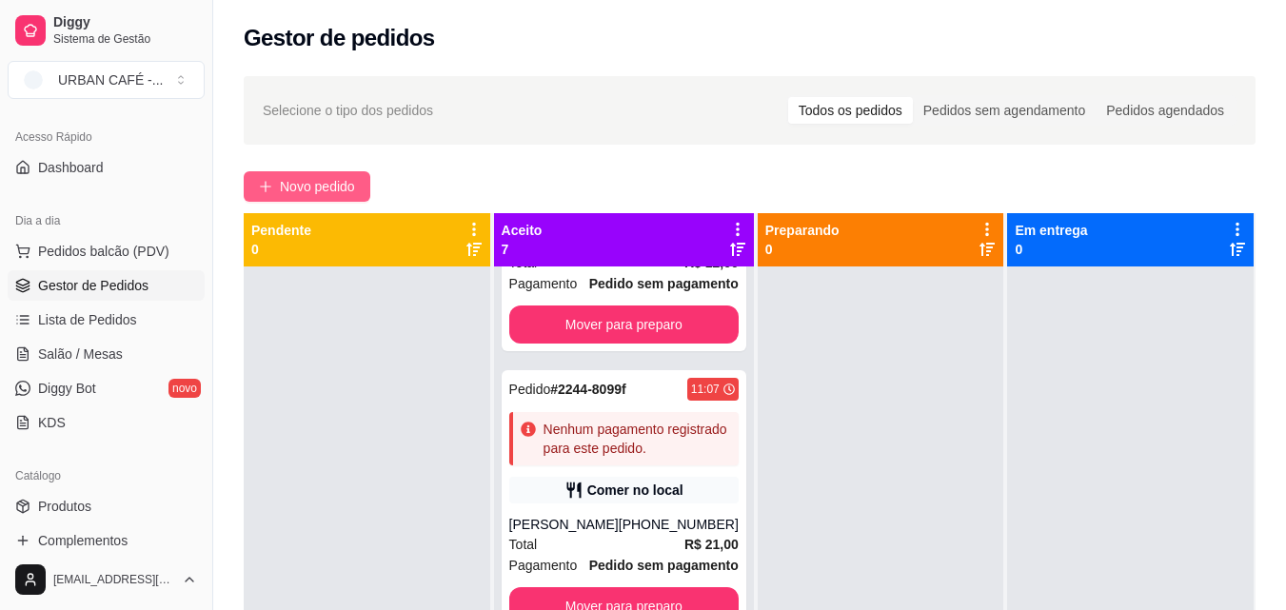
click at [328, 182] on span "Novo pedido" at bounding box center [317, 186] width 75 height 21
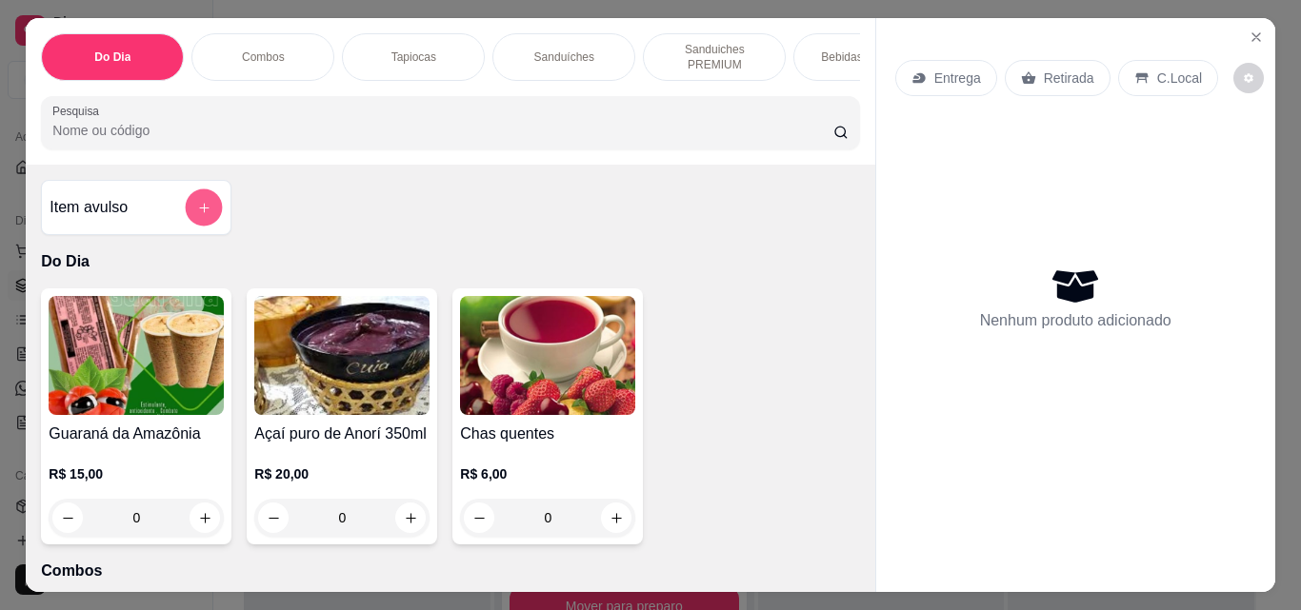
click at [206, 218] on button "add-separate-item" at bounding box center [204, 207] width 37 height 37
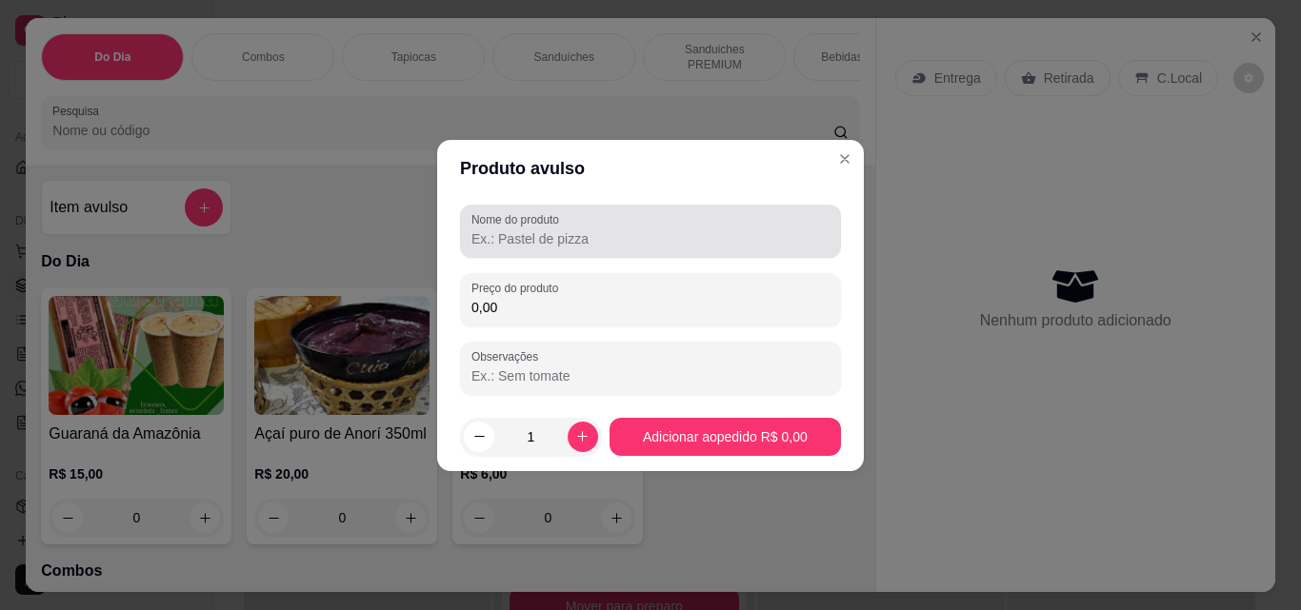
click at [547, 226] on label "Nome do produto" at bounding box center [518, 219] width 94 height 16
click at [547, 229] on input "Nome do produto" at bounding box center [650, 238] width 358 height 19
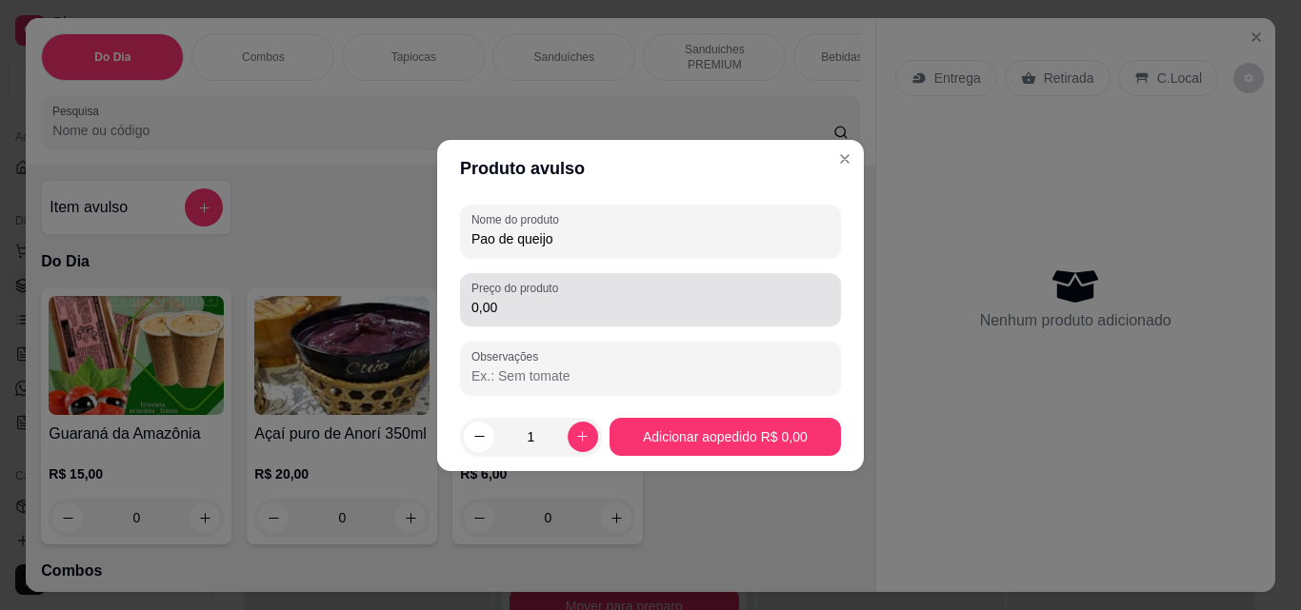
type input "Pao de queijo"
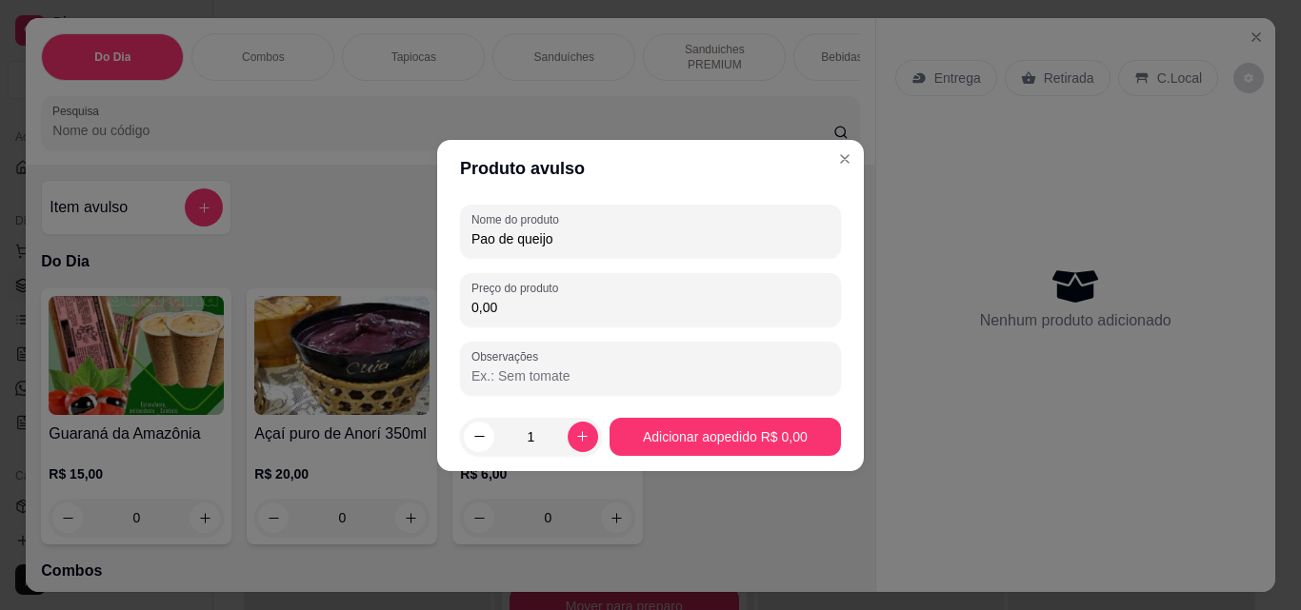
click at [537, 304] on input "0,00" at bounding box center [650, 307] width 358 height 19
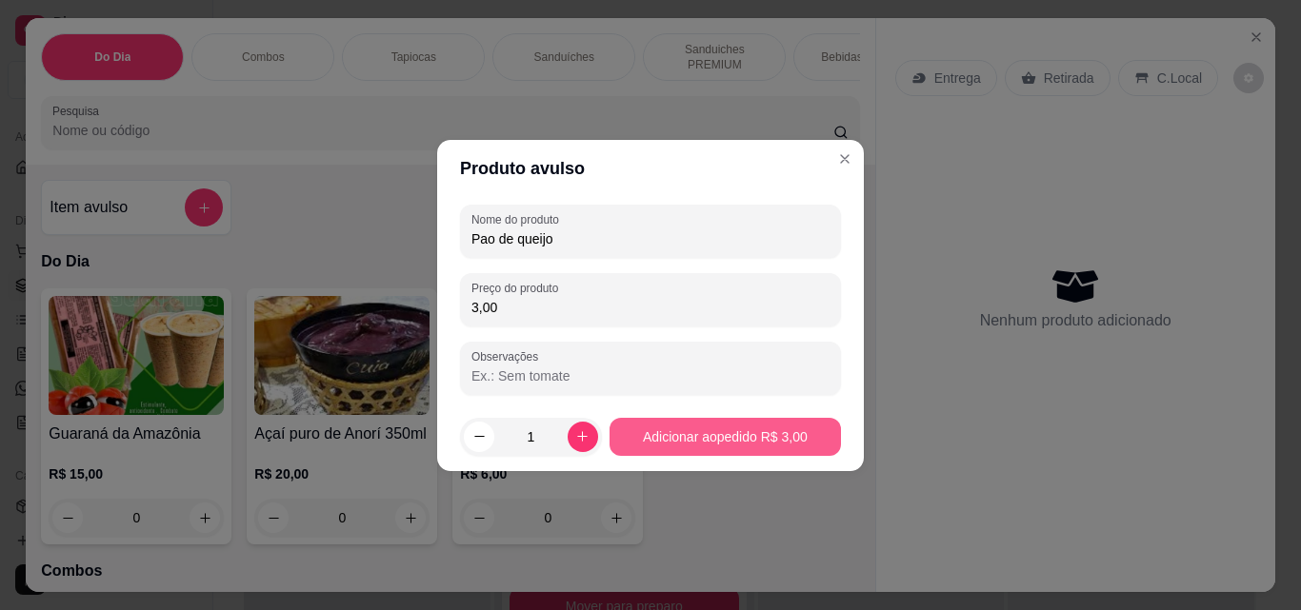
type input "3,00"
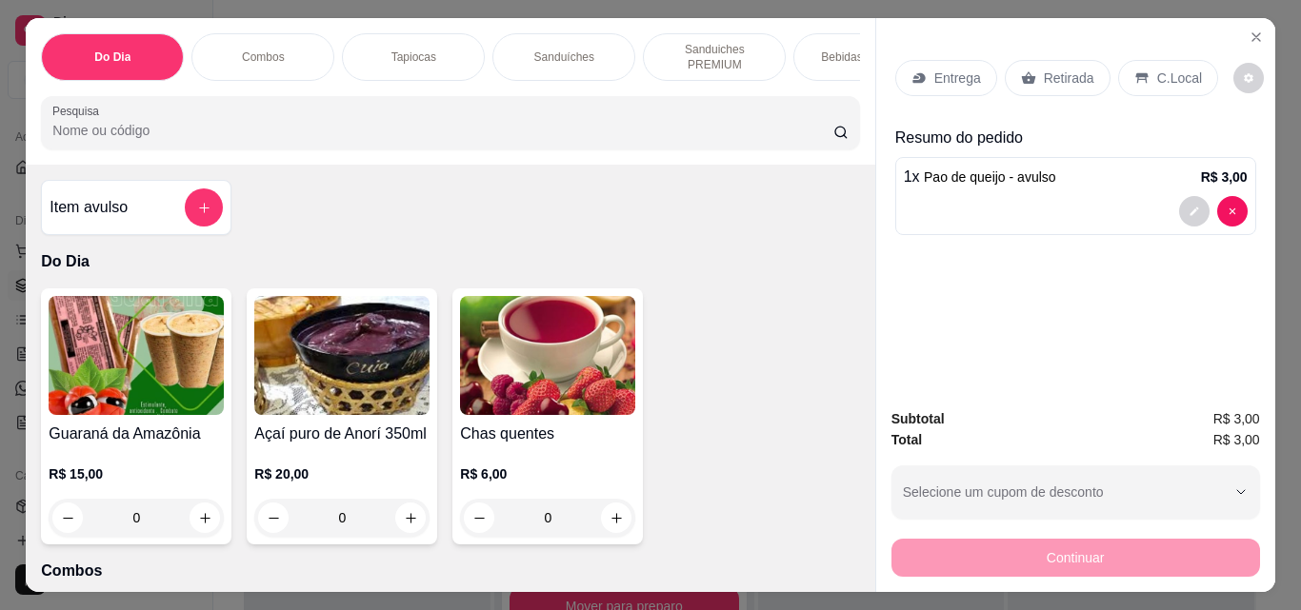
click at [842, 41] on div "Bebidas Quentes" at bounding box center [864, 57] width 143 height 48
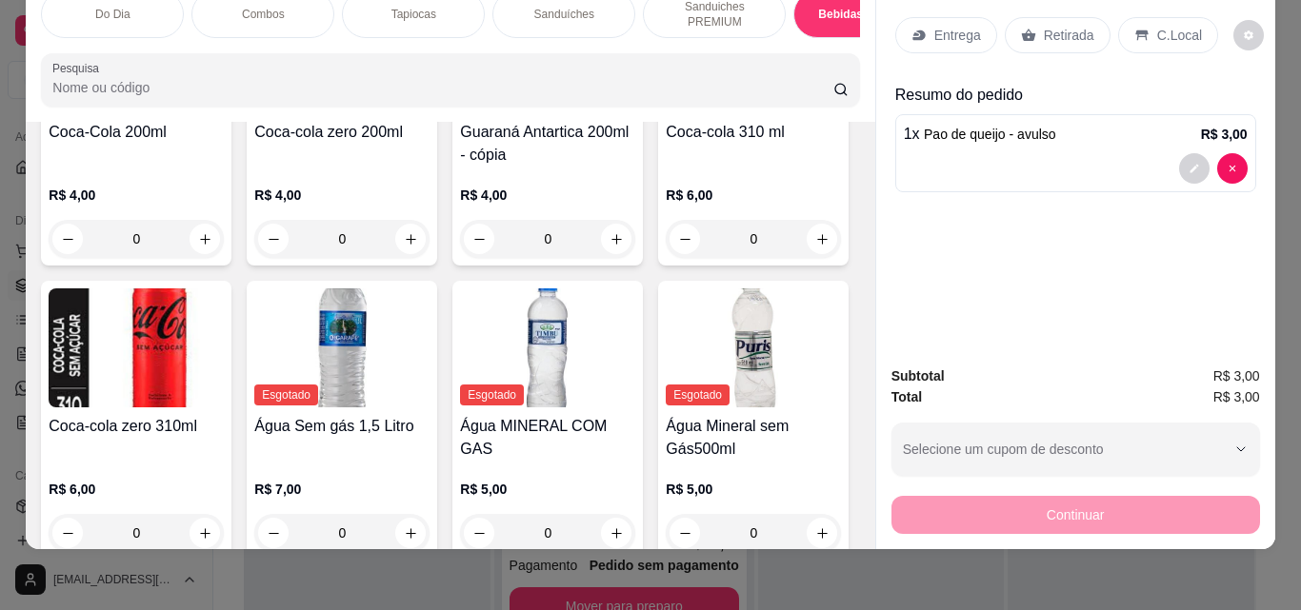
scroll to position [3263, 0]
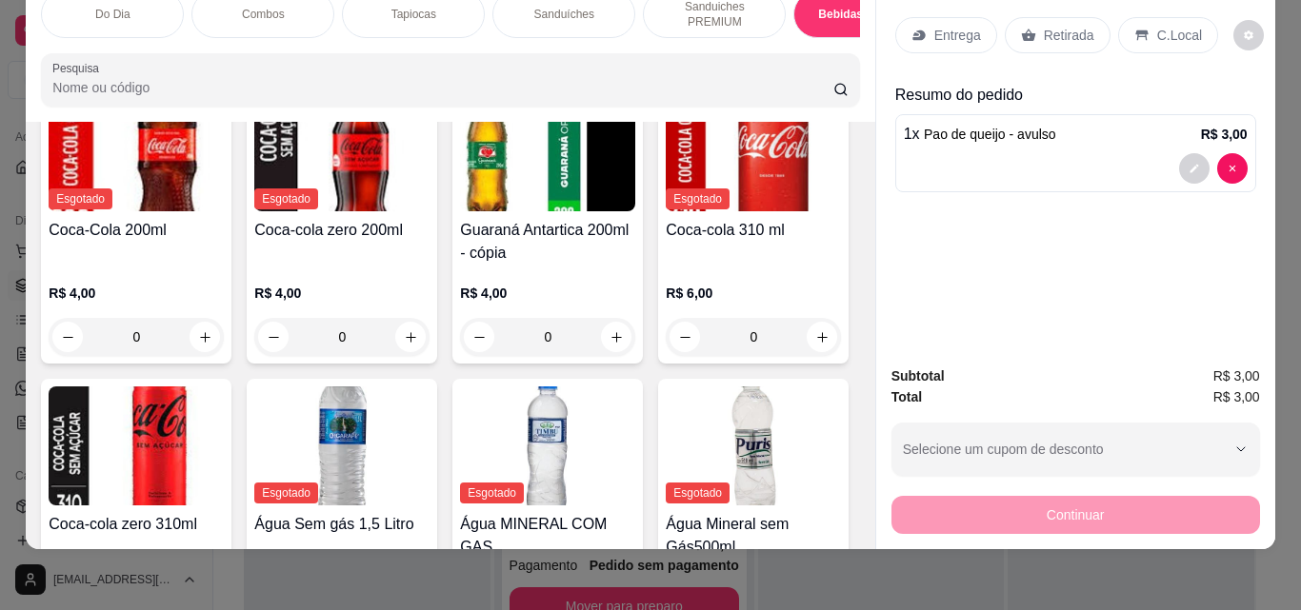
type input "1"
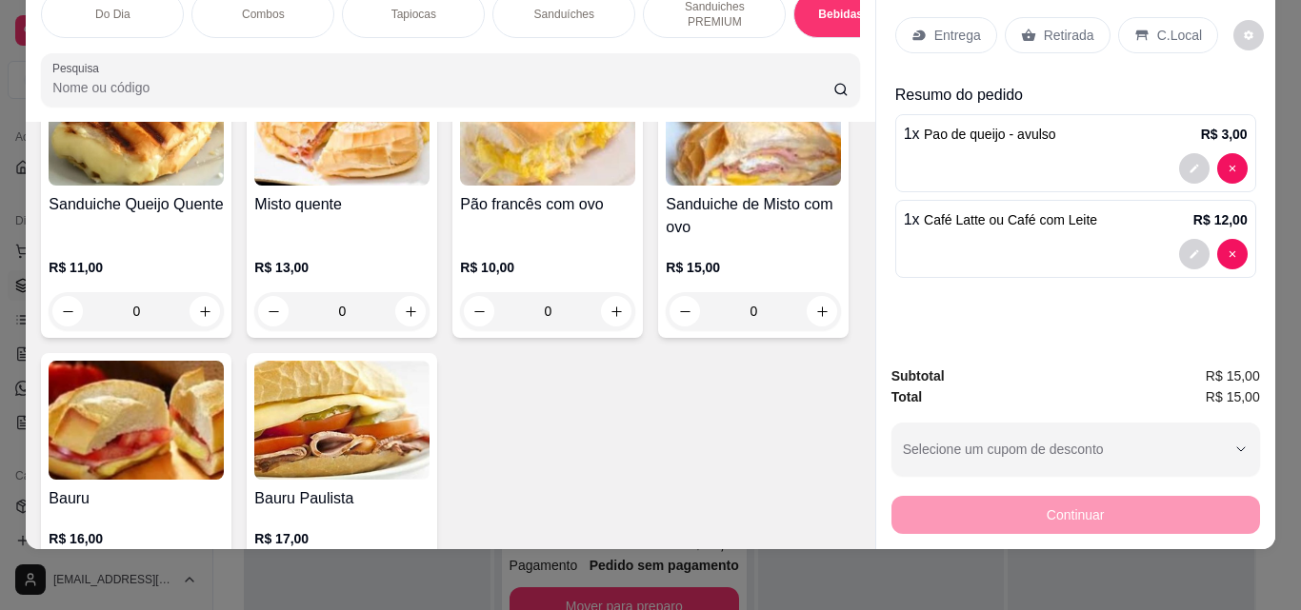
scroll to position [0, 0]
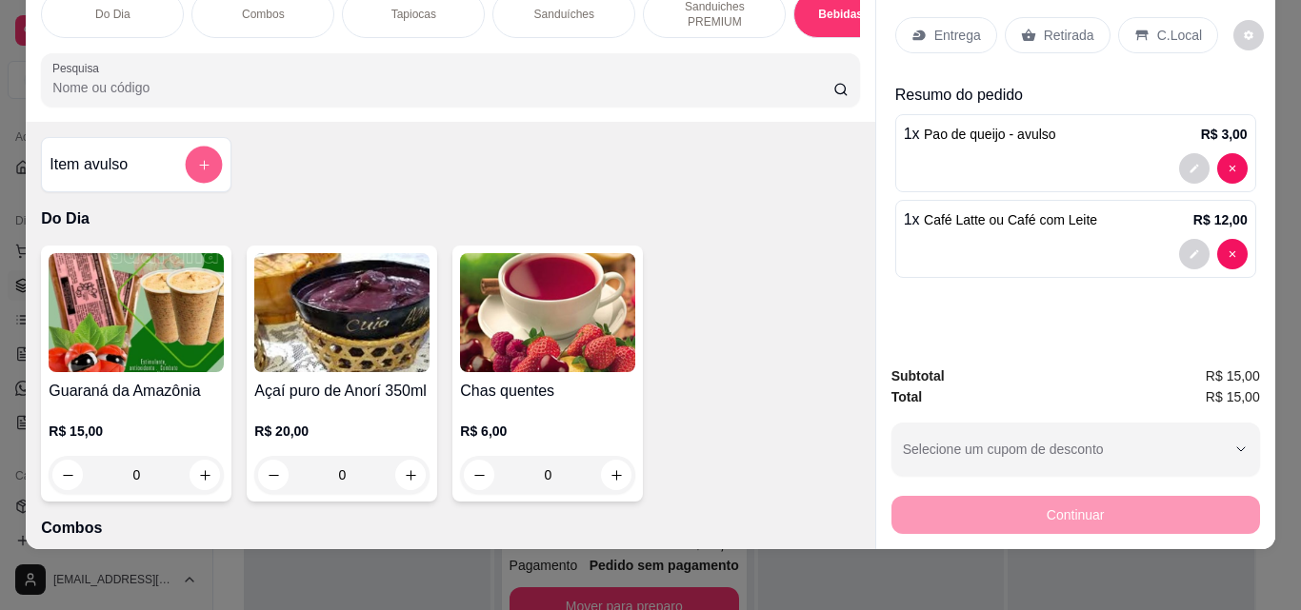
click at [187, 155] on button "add-separate-item" at bounding box center [204, 165] width 37 height 37
click at [188, 157] on button "add-separate-item" at bounding box center [204, 165] width 37 height 37
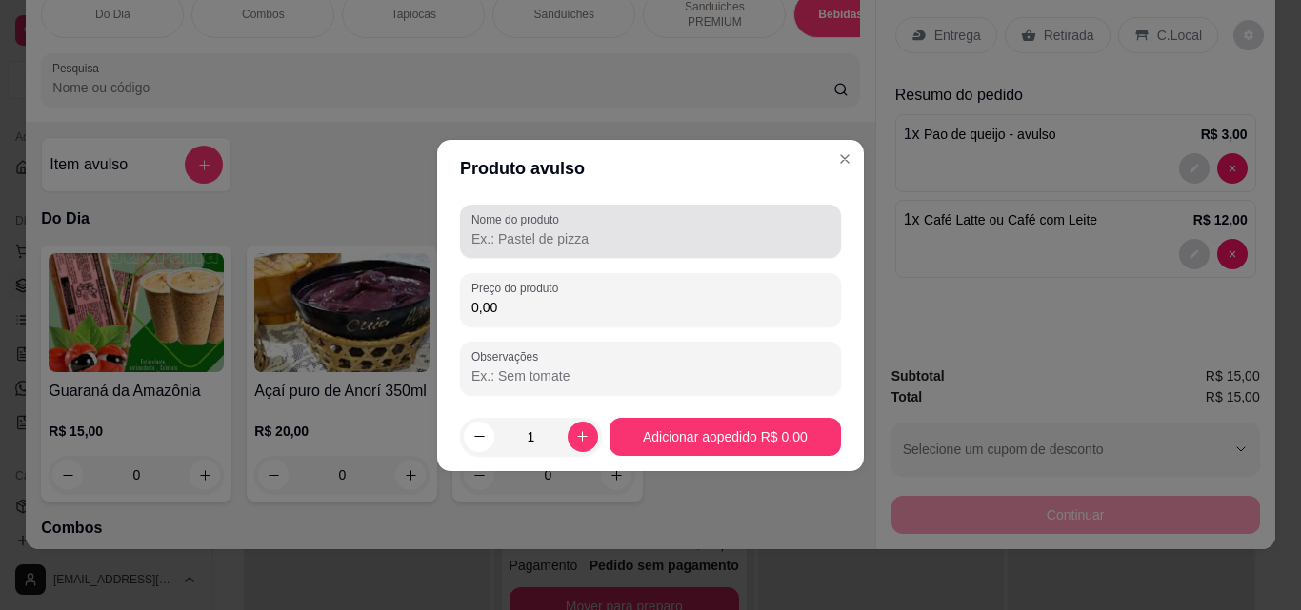
click at [520, 252] on div "Nome do produto" at bounding box center [650, 231] width 381 height 53
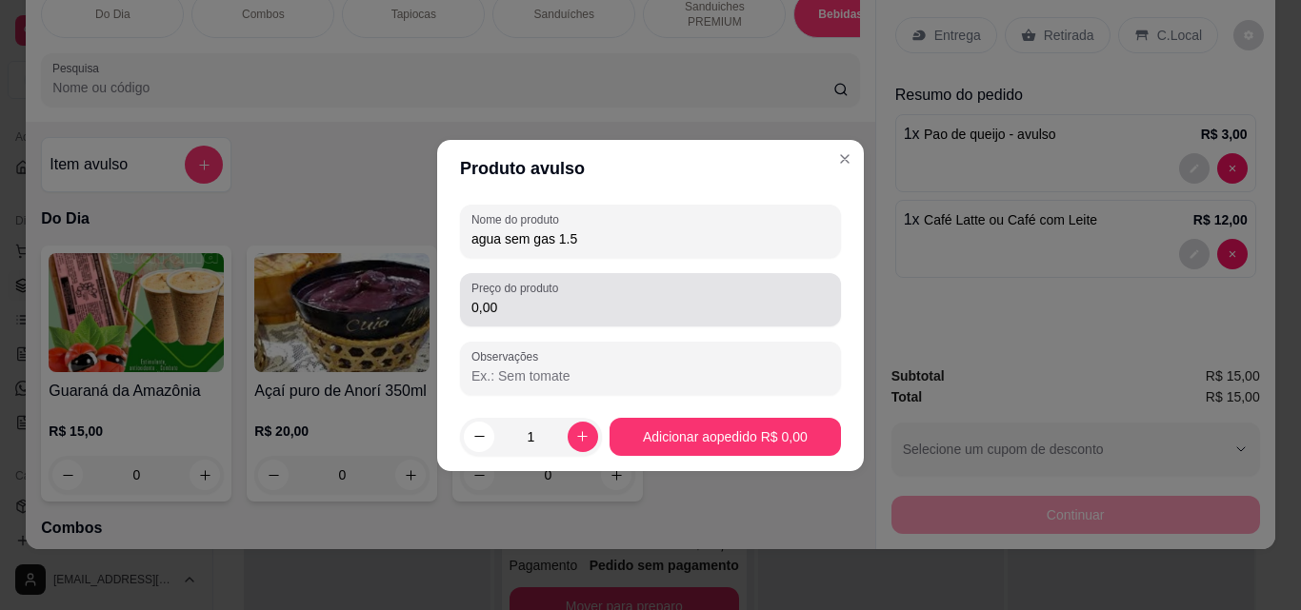
type input "agua sem gas 1.5"
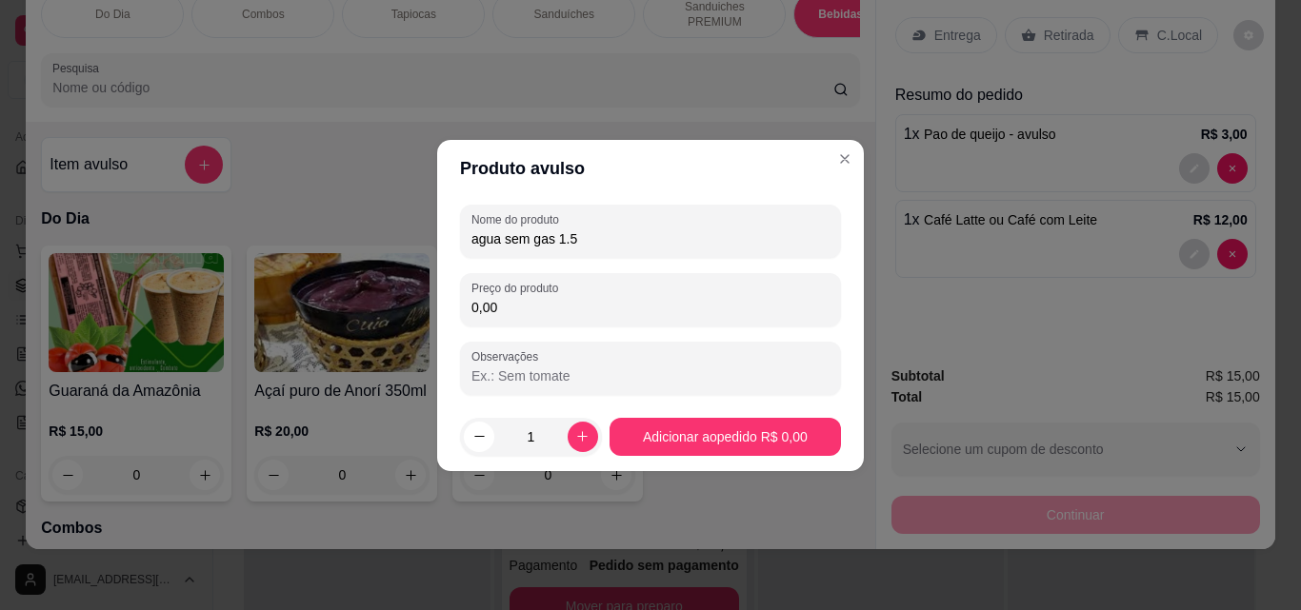
click at [515, 310] on input "0,00" at bounding box center [650, 307] width 358 height 19
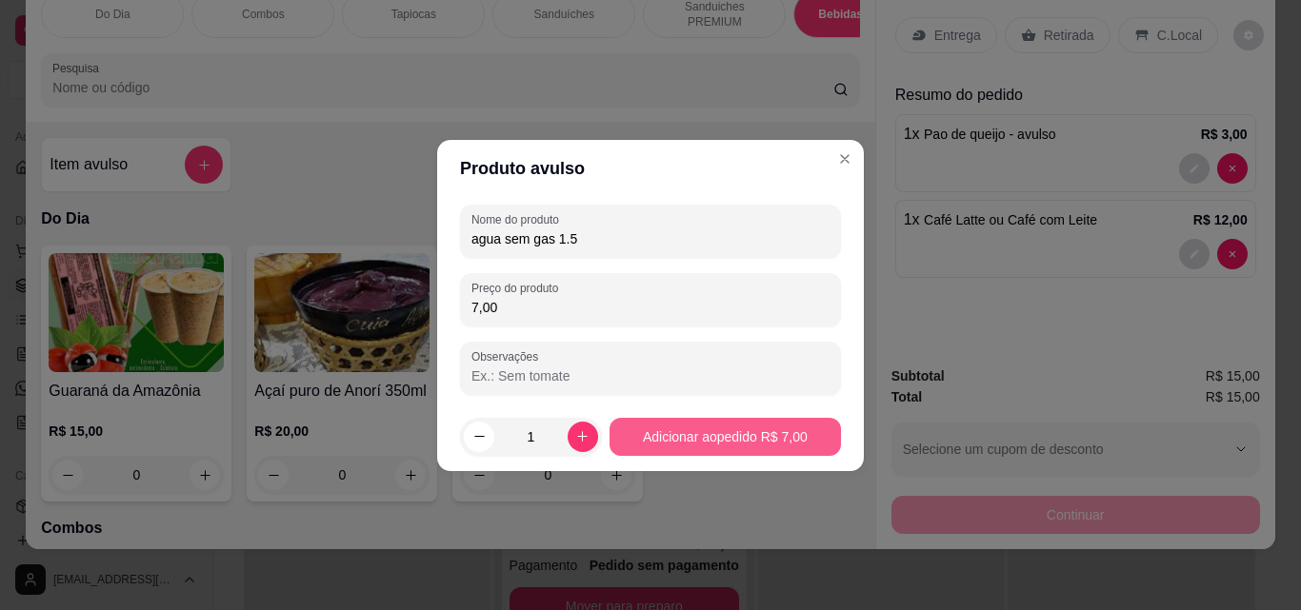
type input "7,00"
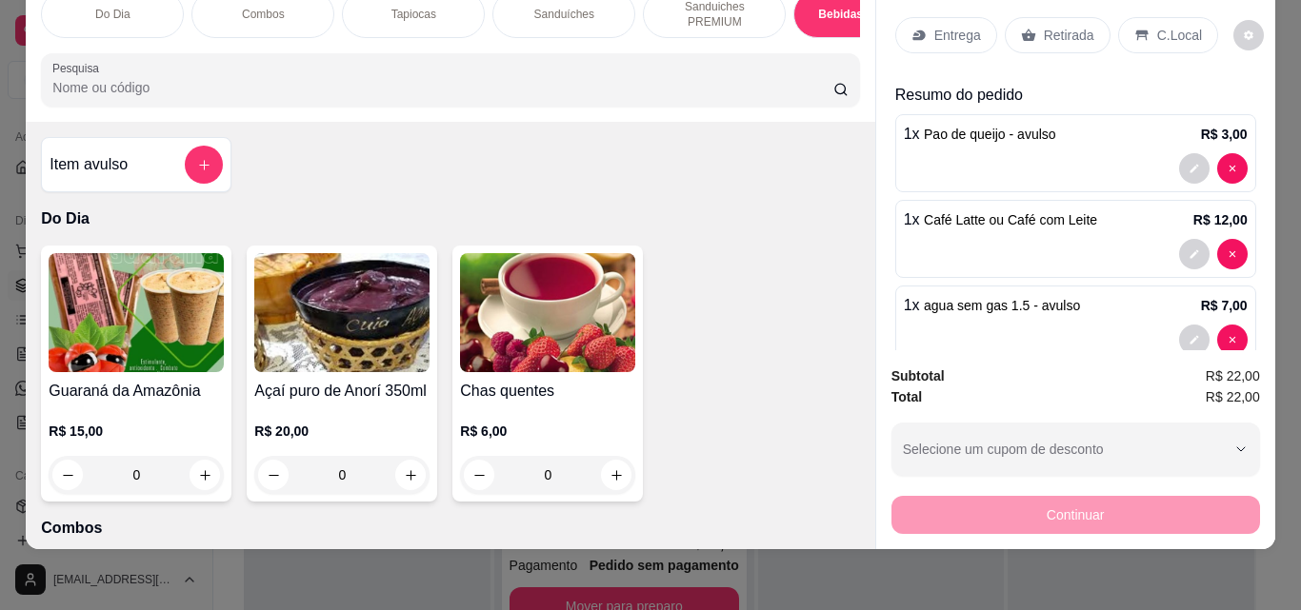
click at [1062, 26] on p "Retirada" at bounding box center [1068, 35] width 50 height 19
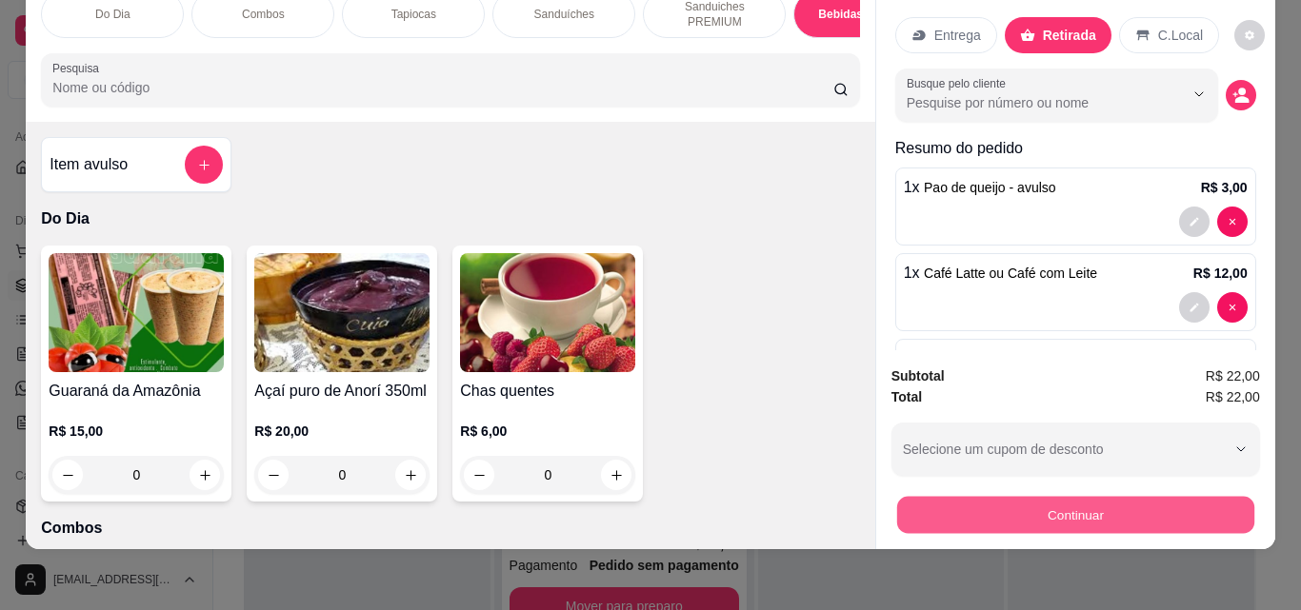
click at [1064, 508] on button "Continuar" at bounding box center [1074, 514] width 357 height 37
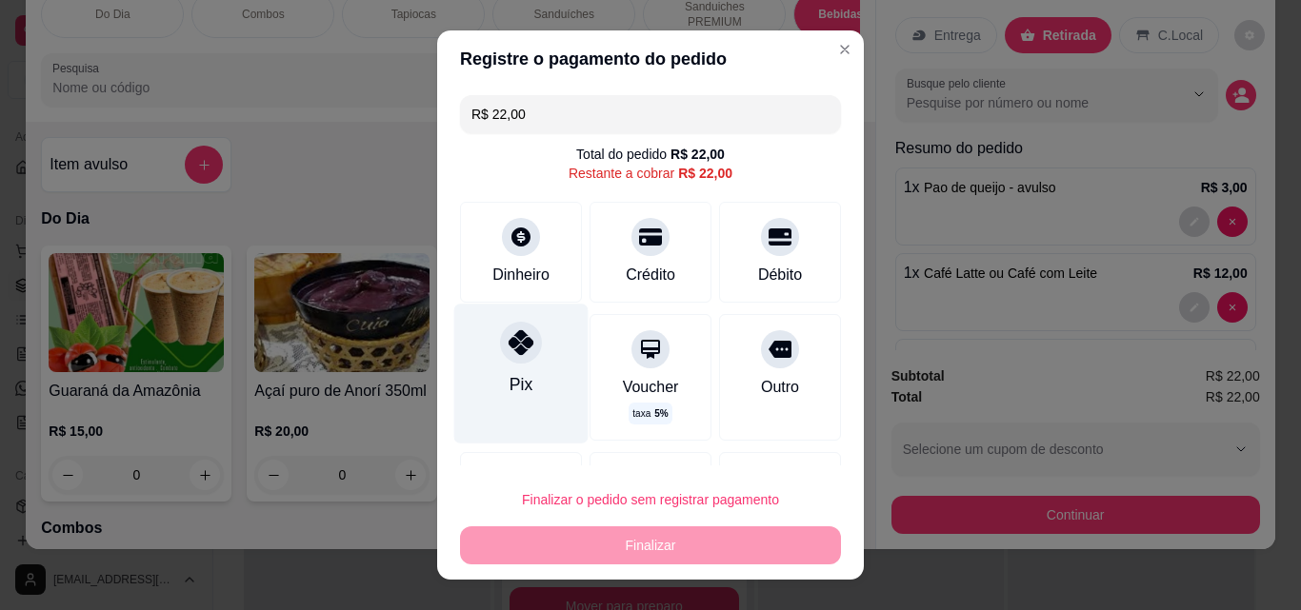
click at [470, 361] on div "Pix" at bounding box center [521, 373] width 134 height 139
type input "R$ 0,00"
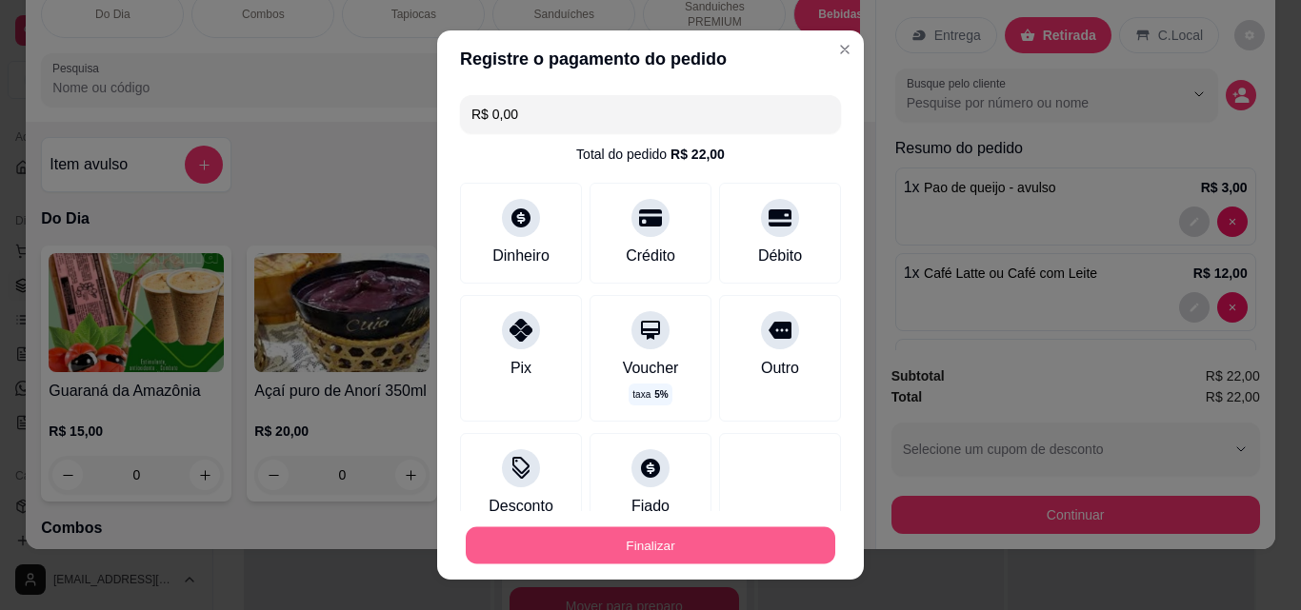
click at [633, 534] on button "Finalizar" at bounding box center [650, 545] width 369 height 37
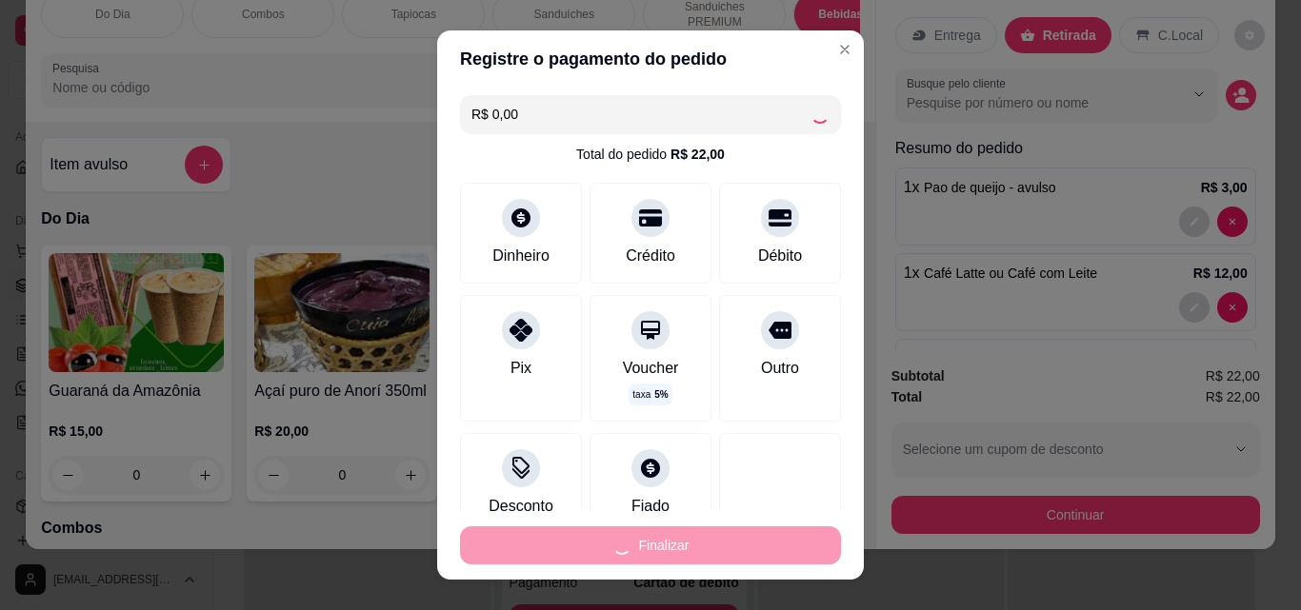
scroll to position [1669, 0]
type input "0"
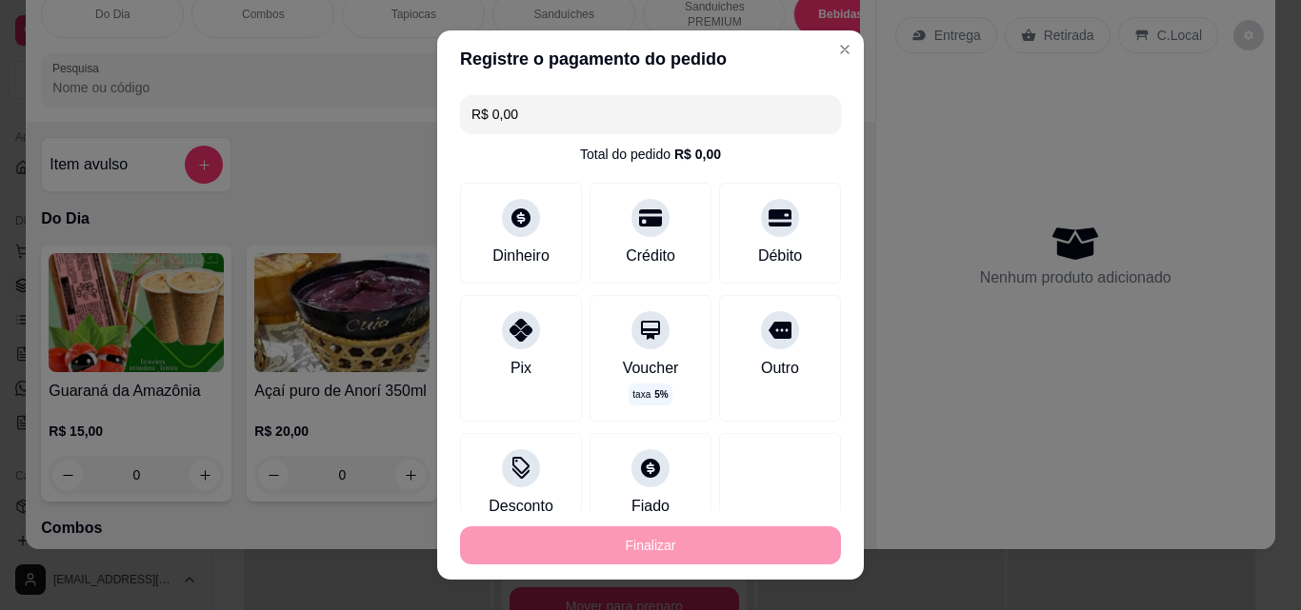
type input "-R$ 22,00"
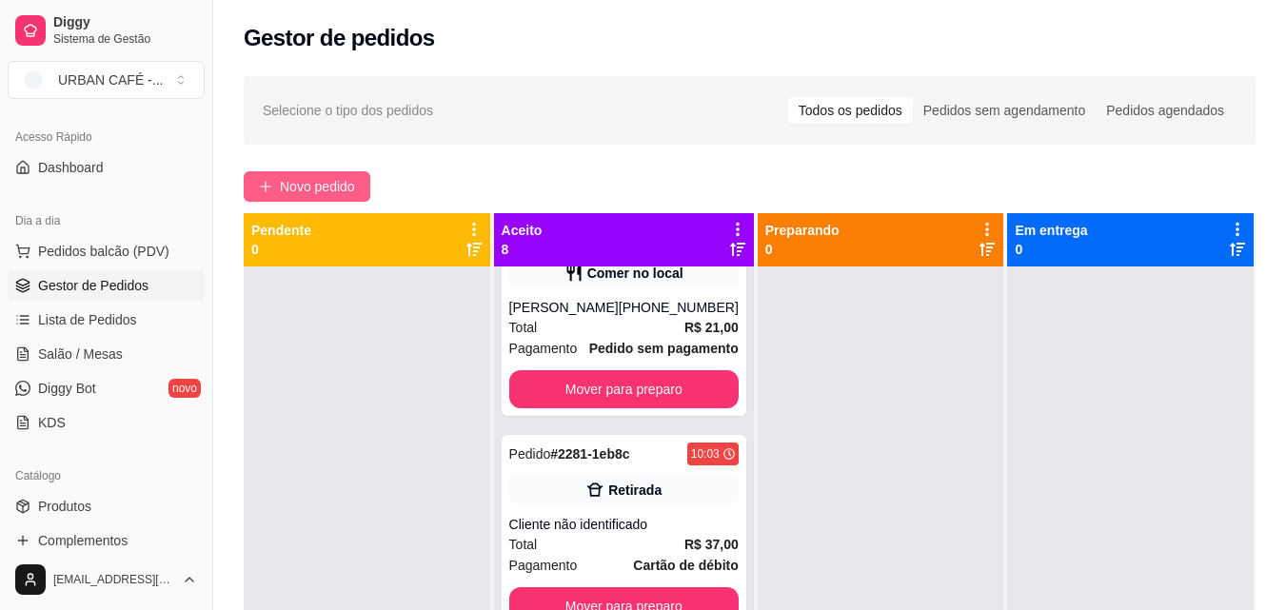
click at [320, 183] on span "Novo pedido" at bounding box center [317, 186] width 75 height 21
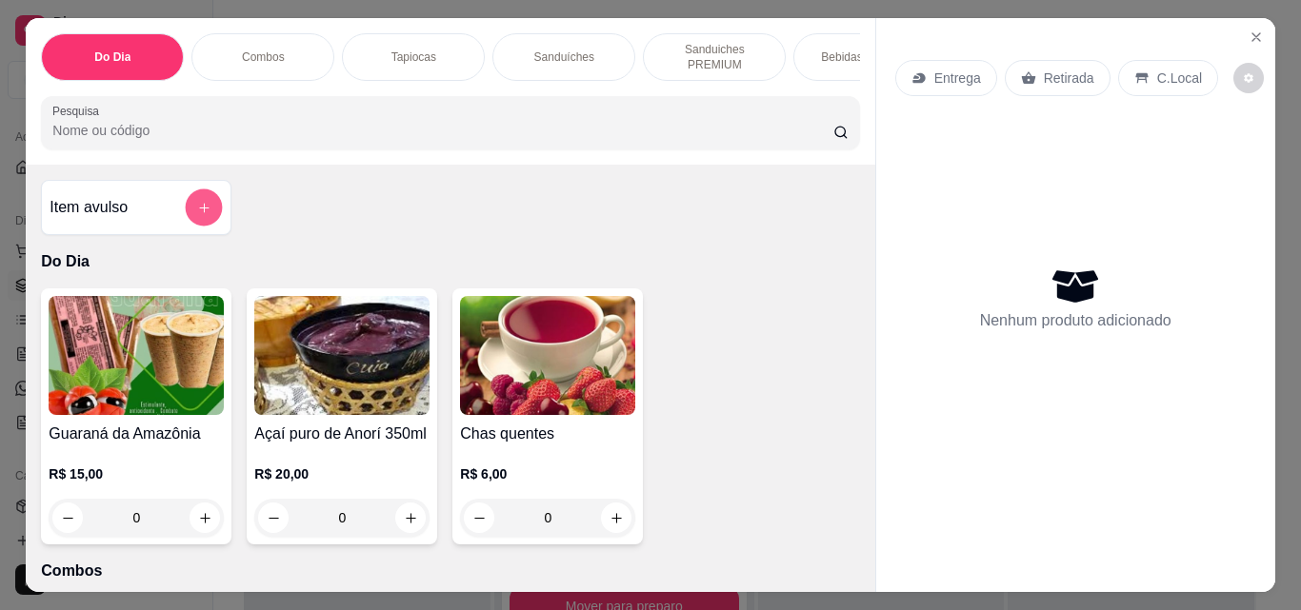
click at [187, 218] on button "add-separate-item" at bounding box center [204, 207] width 37 height 37
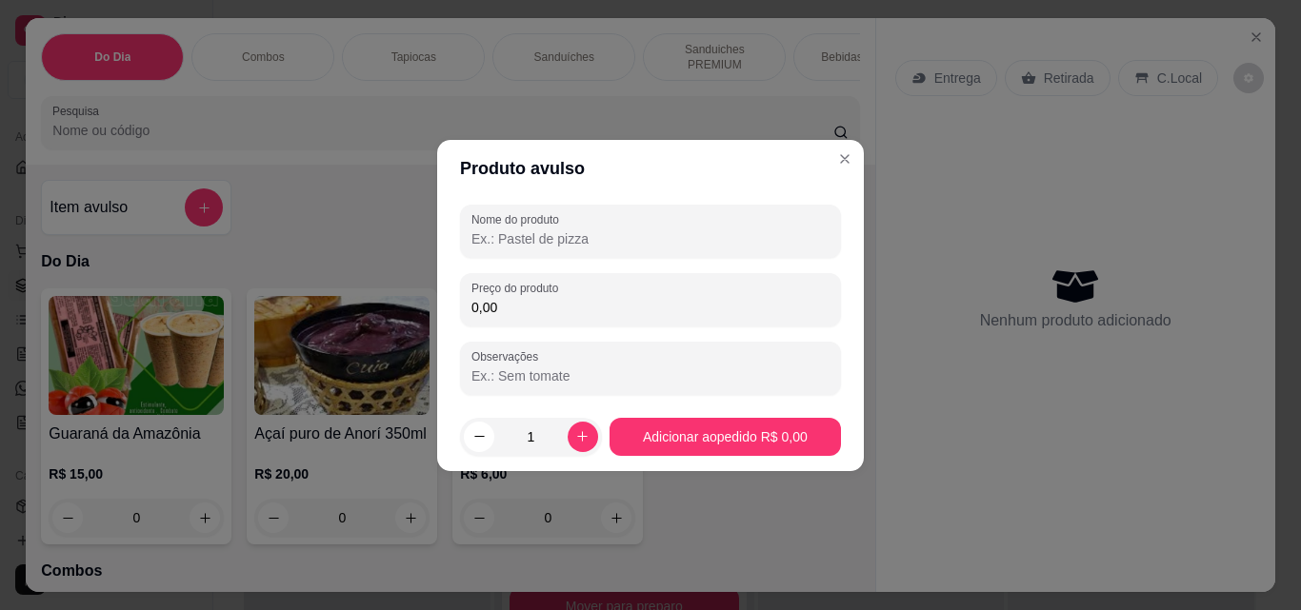
click at [481, 243] on input "Nome do produto" at bounding box center [650, 238] width 358 height 19
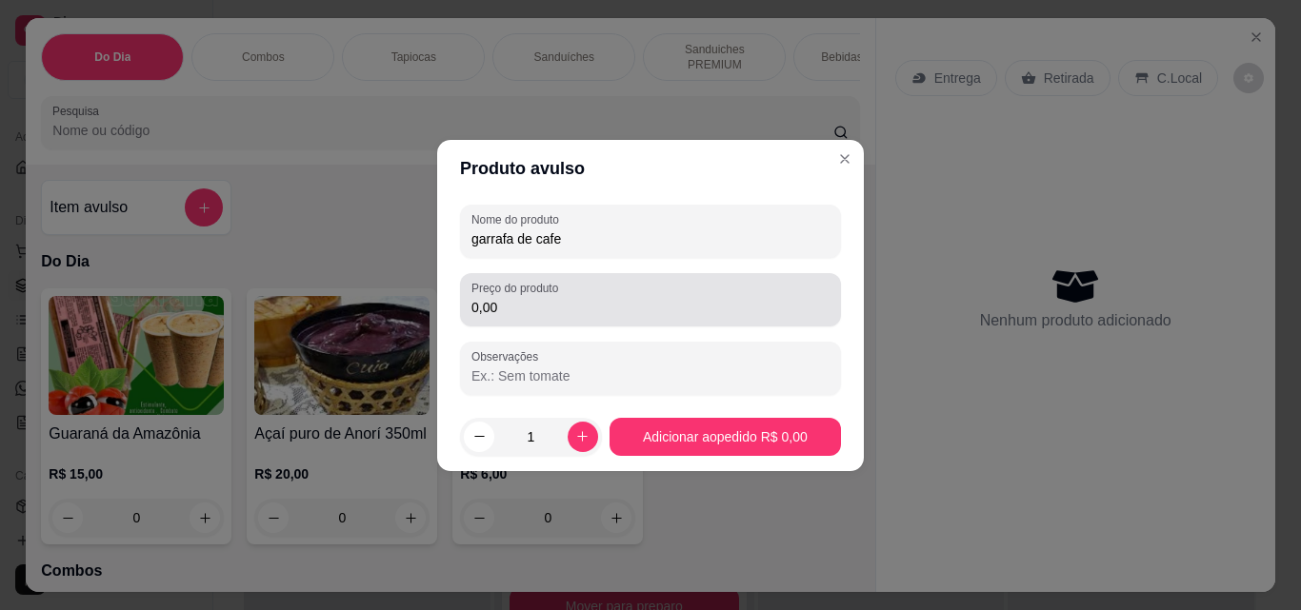
type input "garrafa de cafe"
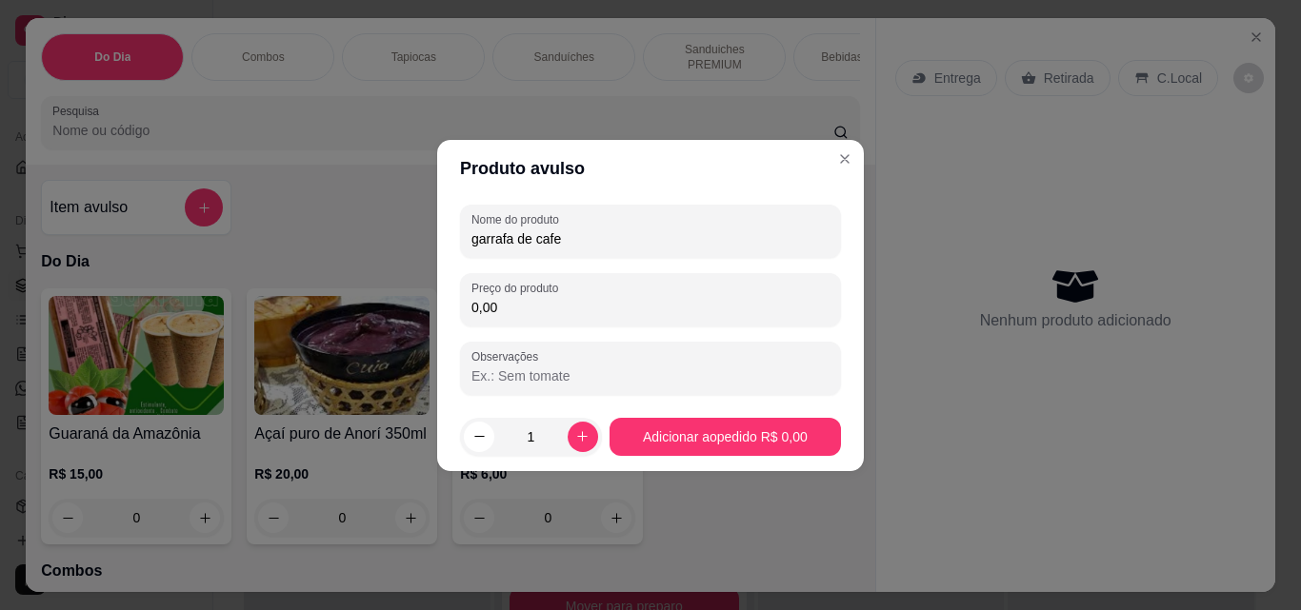
click at [518, 299] on input "0,00" at bounding box center [650, 307] width 358 height 19
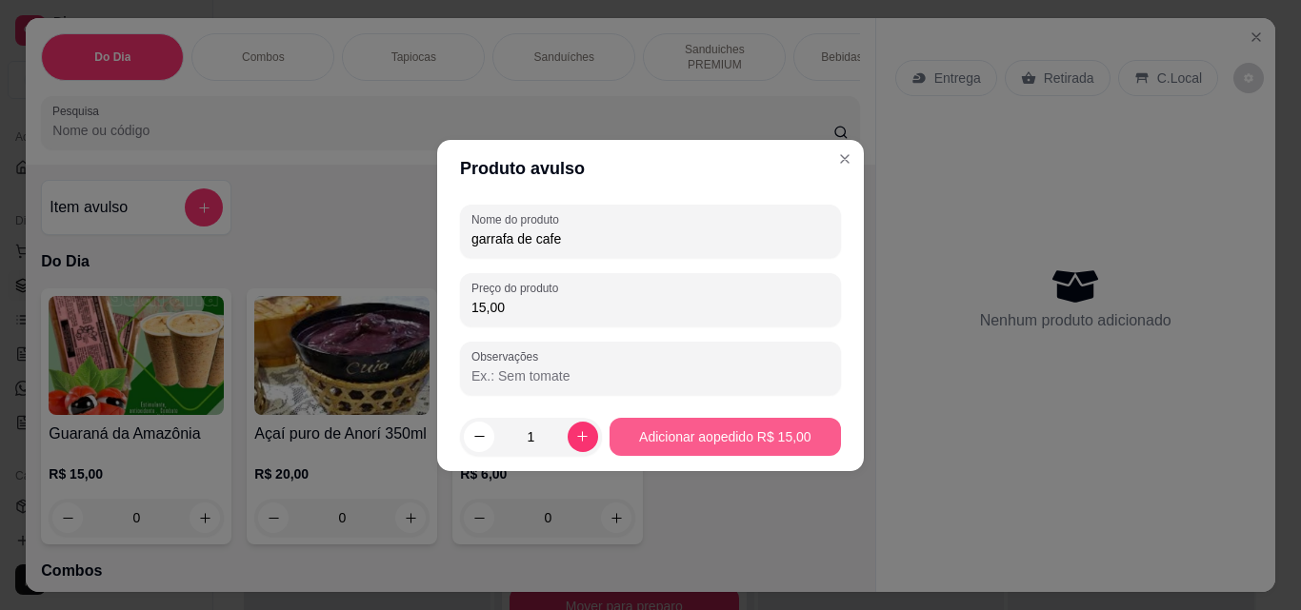
type input "15,00"
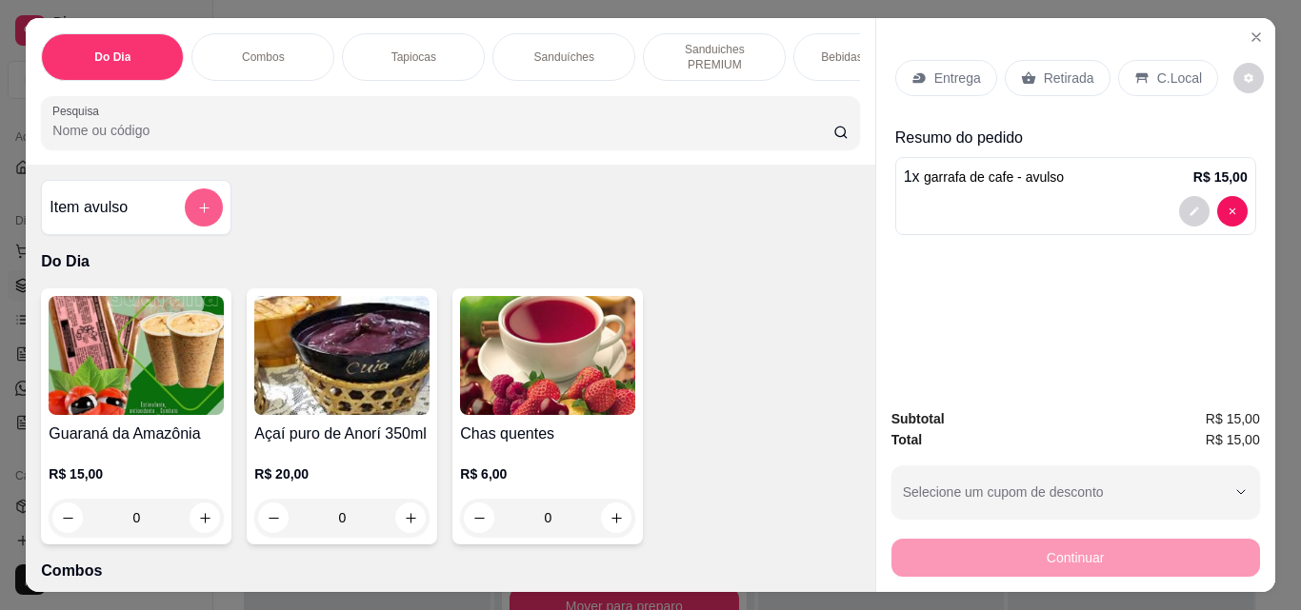
click at [198, 214] on icon "add-separate-item" at bounding box center [204, 208] width 14 height 14
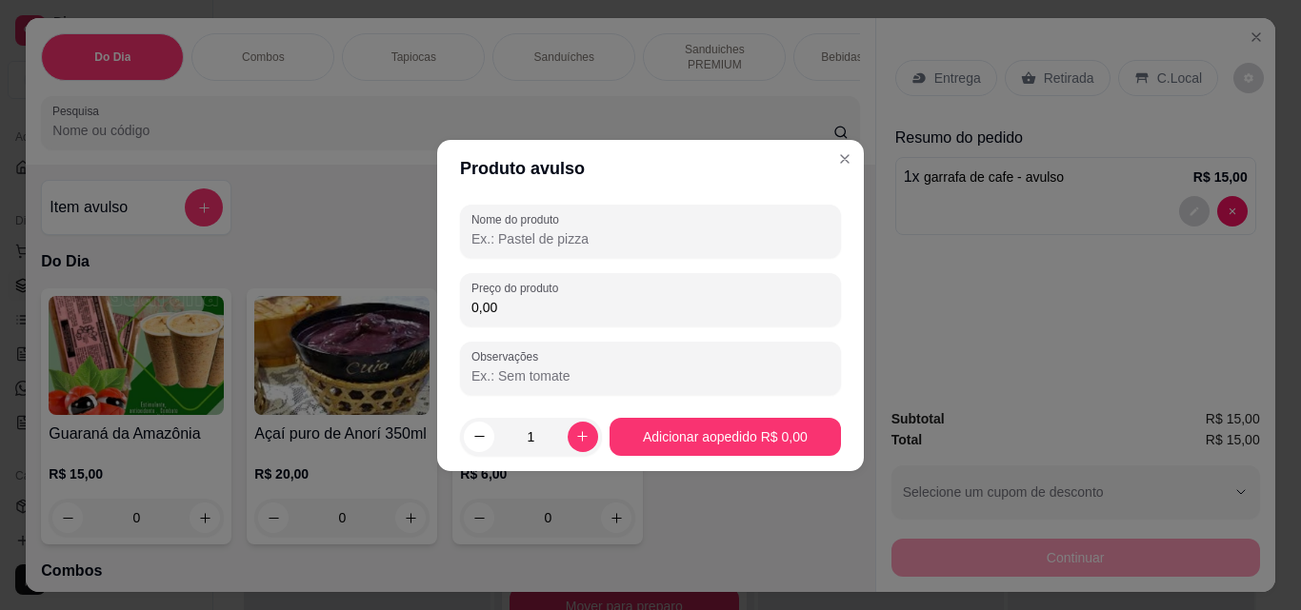
click at [533, 240] on input "Nome do produto" at bounding box center [650, 238] width 358 height 19
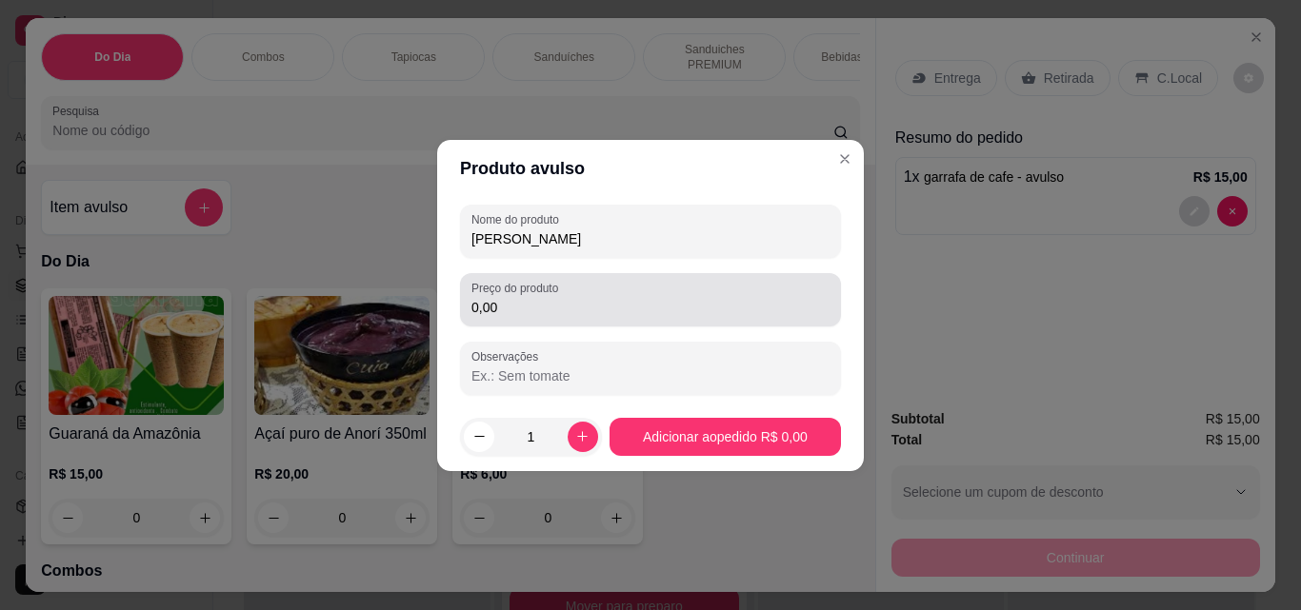
type input "[PERSON_NAME]"
click at [702, 310] on input "0,00" at bounding box center [650, 307] width 358 height 19
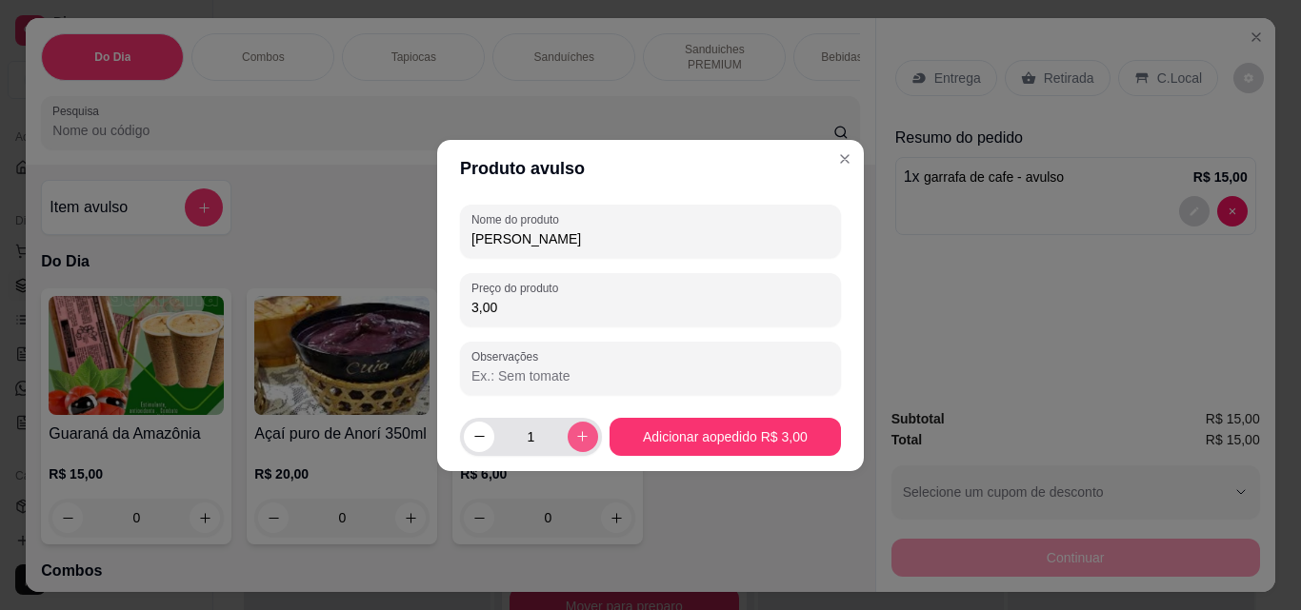
type input "3,00"
click at [576, 442] on icon "increase-product-quantity" at bounding box center [582, 436] width 14 height 14
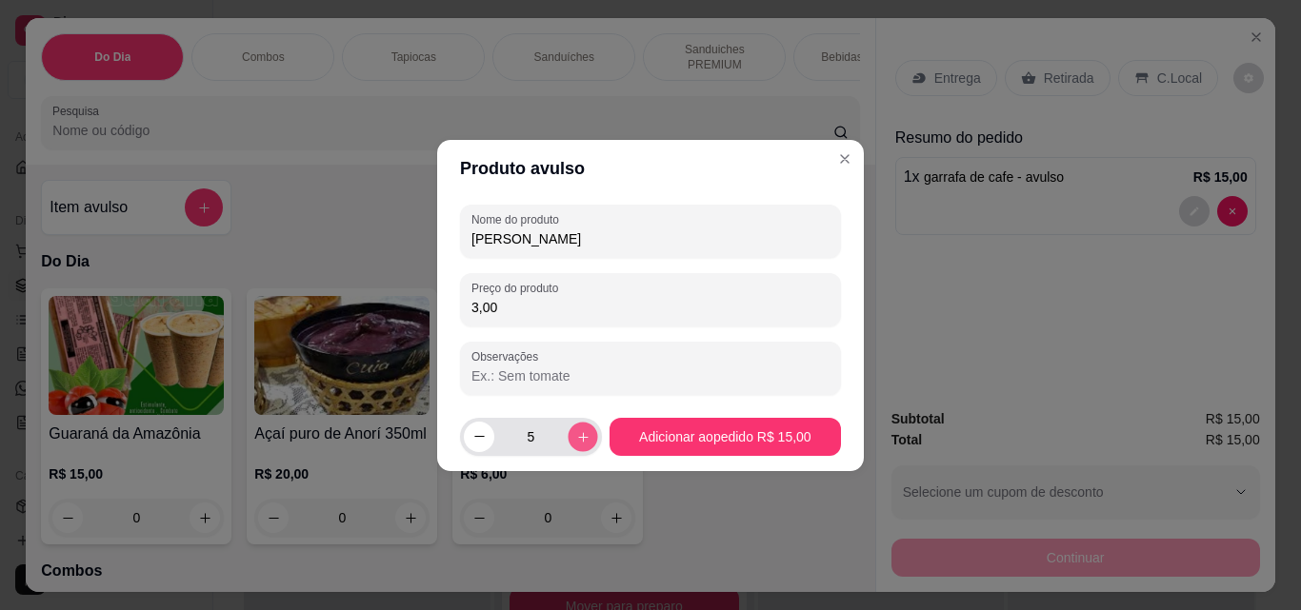
click at [575, 436] on icon "increase-product-quantity" at bounding box center [582, 436] width 14 height 14
type input "6"
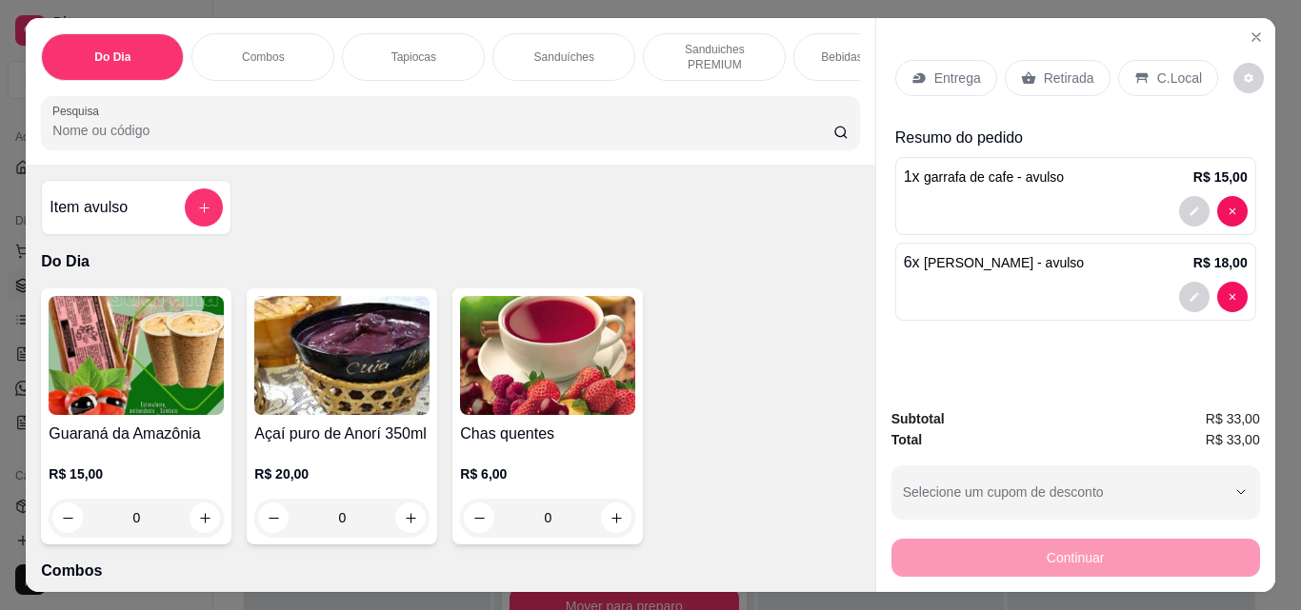
click at [534, 50] on p "Sanduíches" at bounding box center [564, 57] width 60 height 15
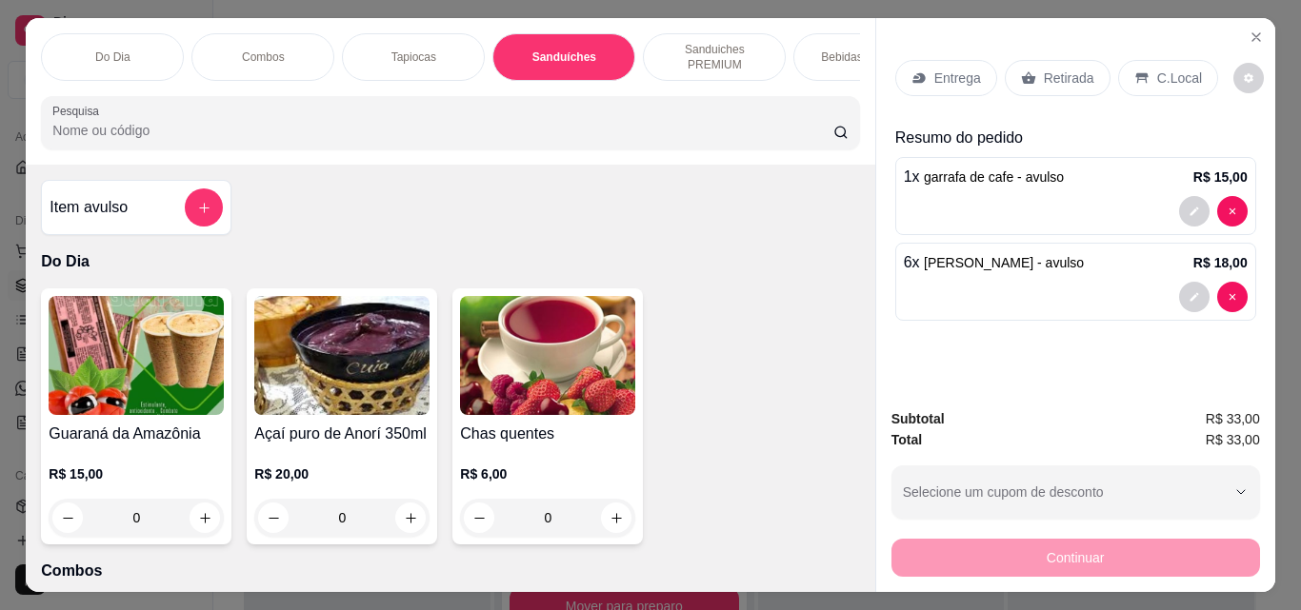
scroll to position [50, 0]
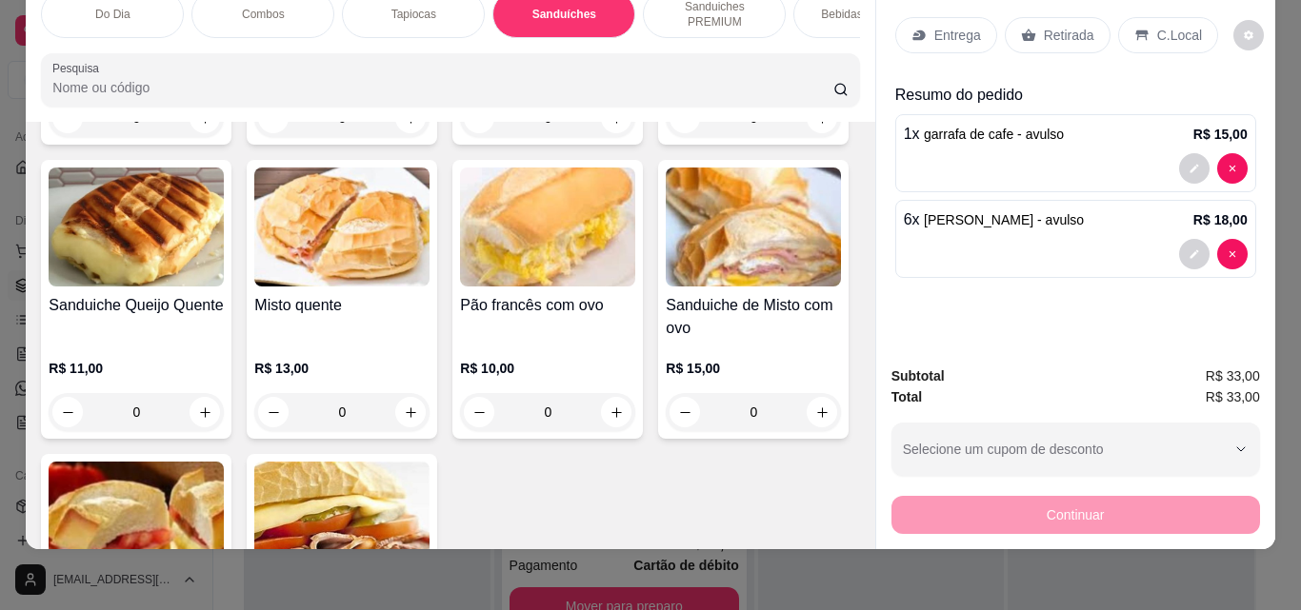
click at [822, 7] on p "Bebidas Quentes" at bounding box center [865, 14] width 88 height 15
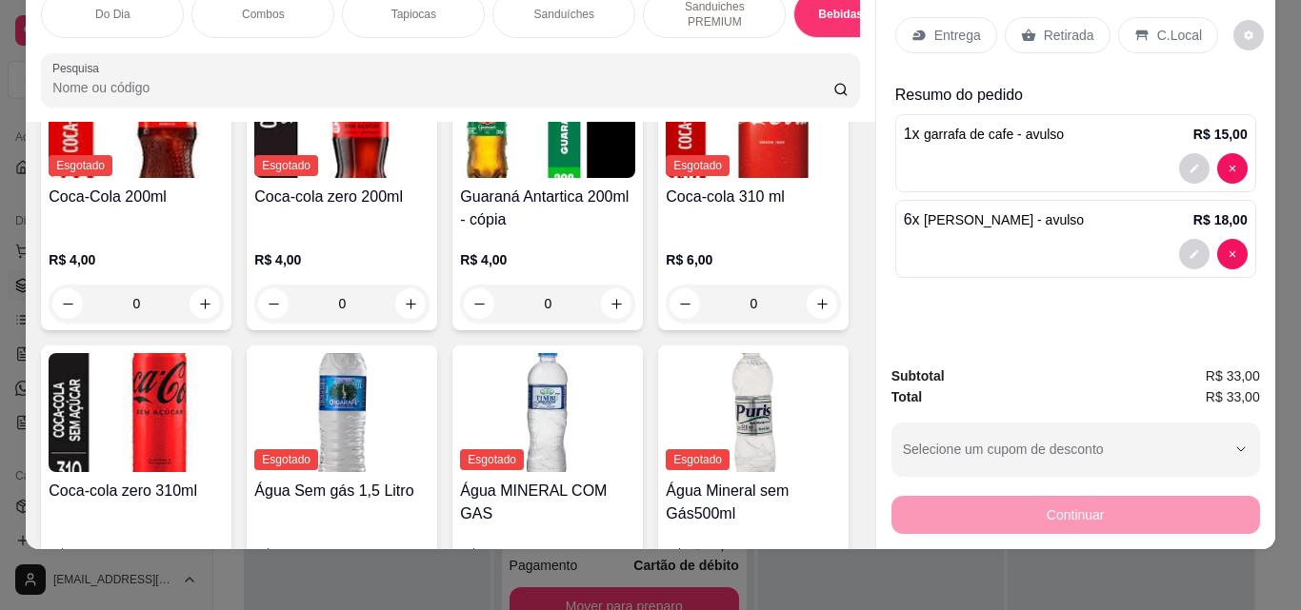
scroll to position [3231, 0]
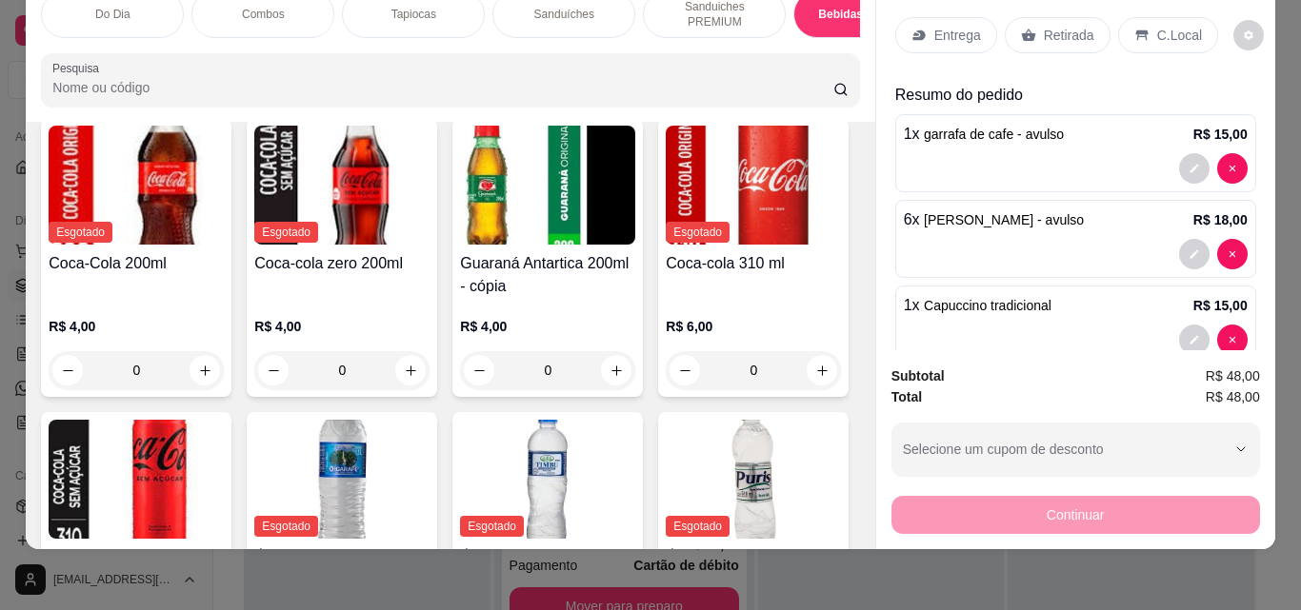
type input "2"
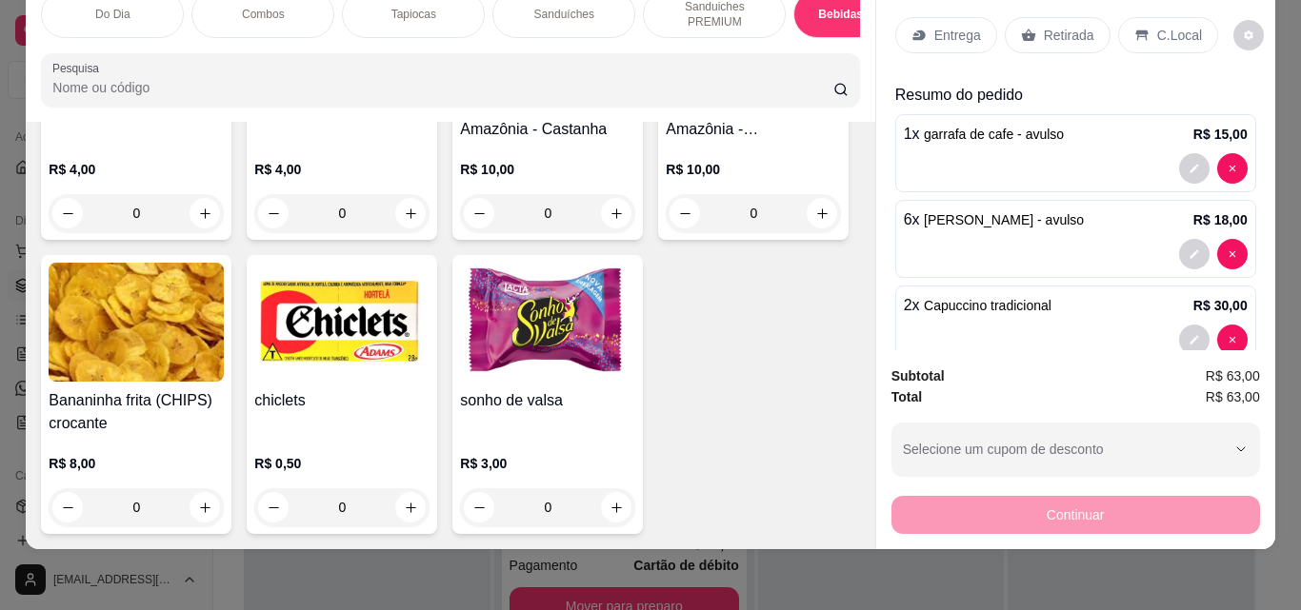
scroll to position [11552, 0]
drag, startPoint x: 850, startPoint y: 484, endPoint x: 864, endPoint y: 482, distance: 14.4
click at [864, 482] on div "Item avulso Do Dia Guaraná da Amazônia R$ 15,00 0 Açaí puro de Anorí 350ml R$ 2…" at bounding box center [450, 335] width 848 height 427
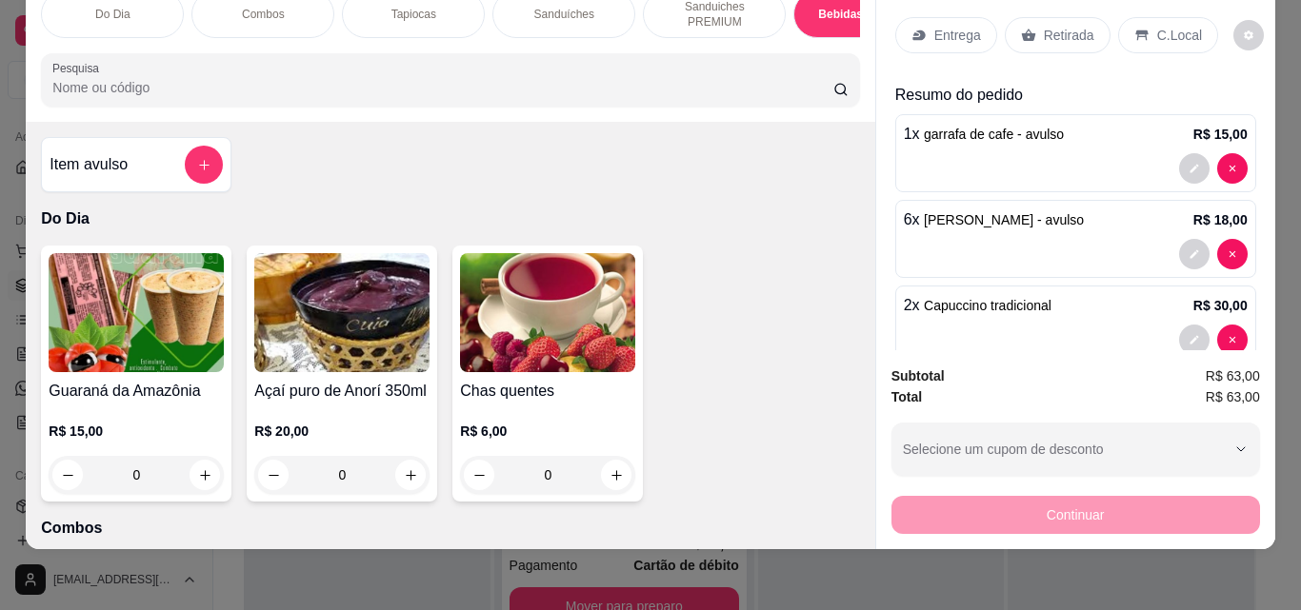
scroll to position [0, 0]
click at [200, 158] on icon "add-separate-item" at bounding box center [204, 165] width 14 height 14
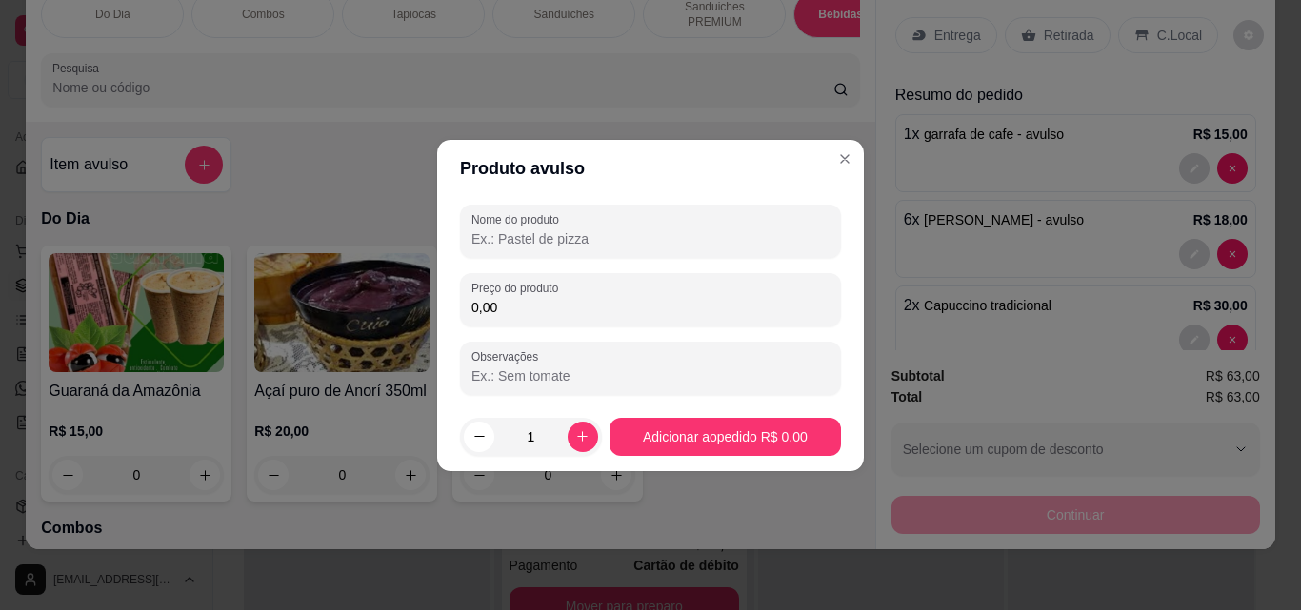
click at [567, 239] on input "Nome do produto" at bounding box center [650, 238] width 358 height 19
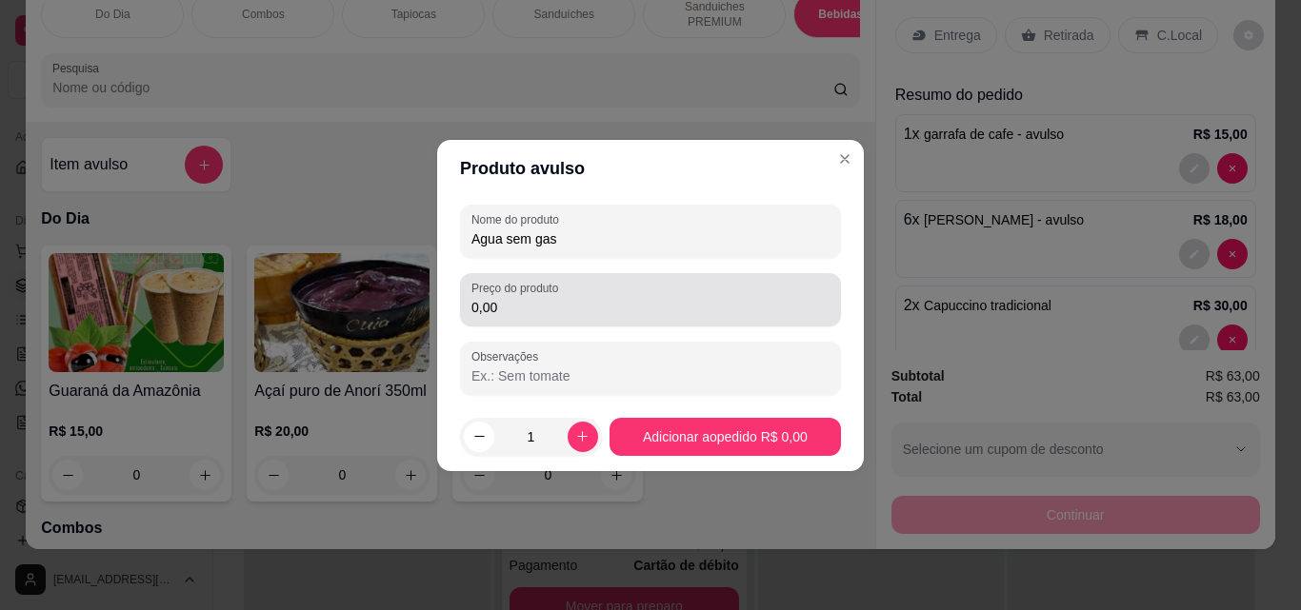
type input "Agua sem gas"
click at [569, 285] on div "0,00" at bounding box center [650, 300] width 358 height 38
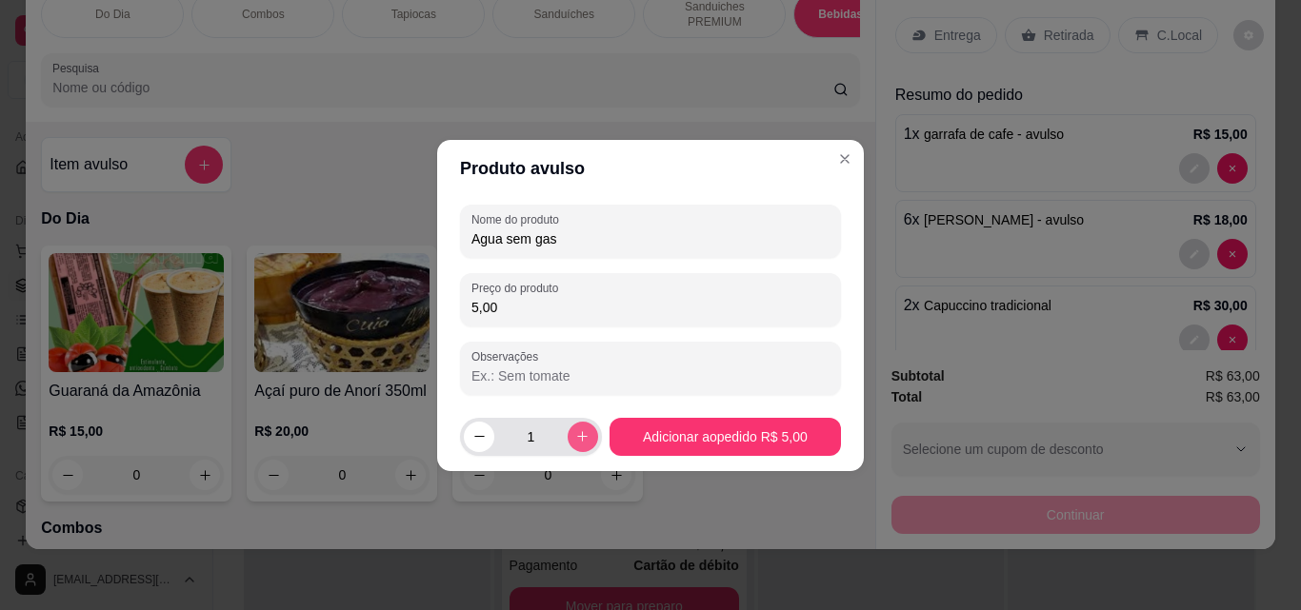
type input "5,00"
click at [575, 430] on icon "increase-product-quantity" at bounding box center [582, 436] width 14 height 14
type input "2"
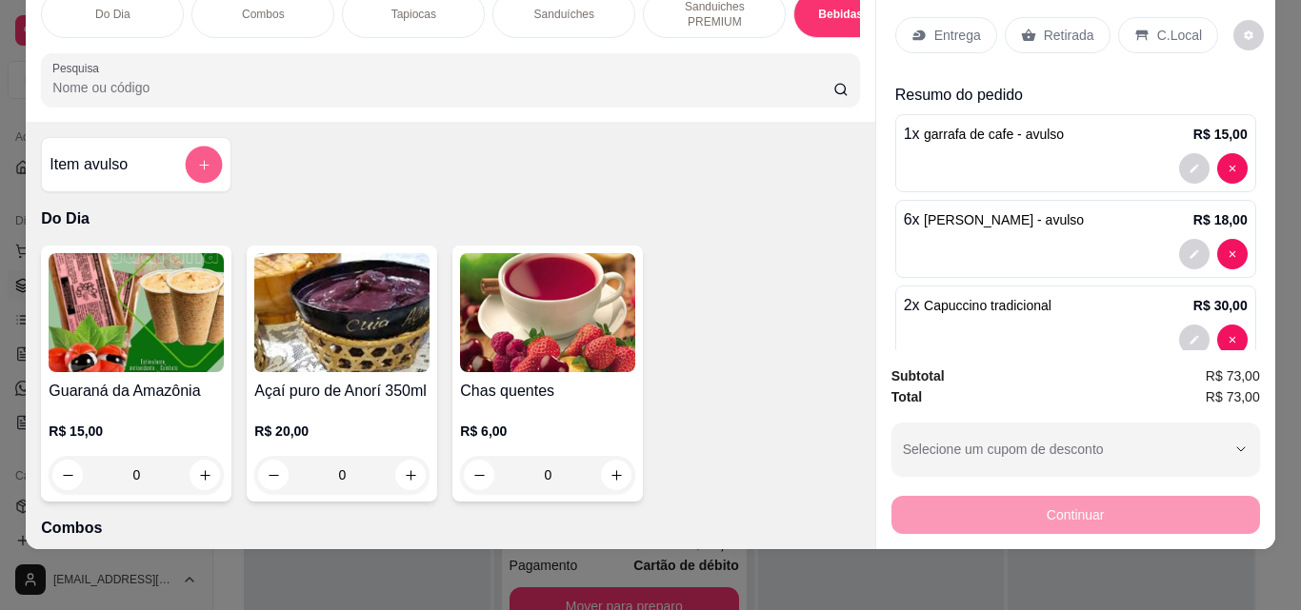
click at [192, 153] on button "add-separate-item" at bounding box center [204, 165] width 37 height 37
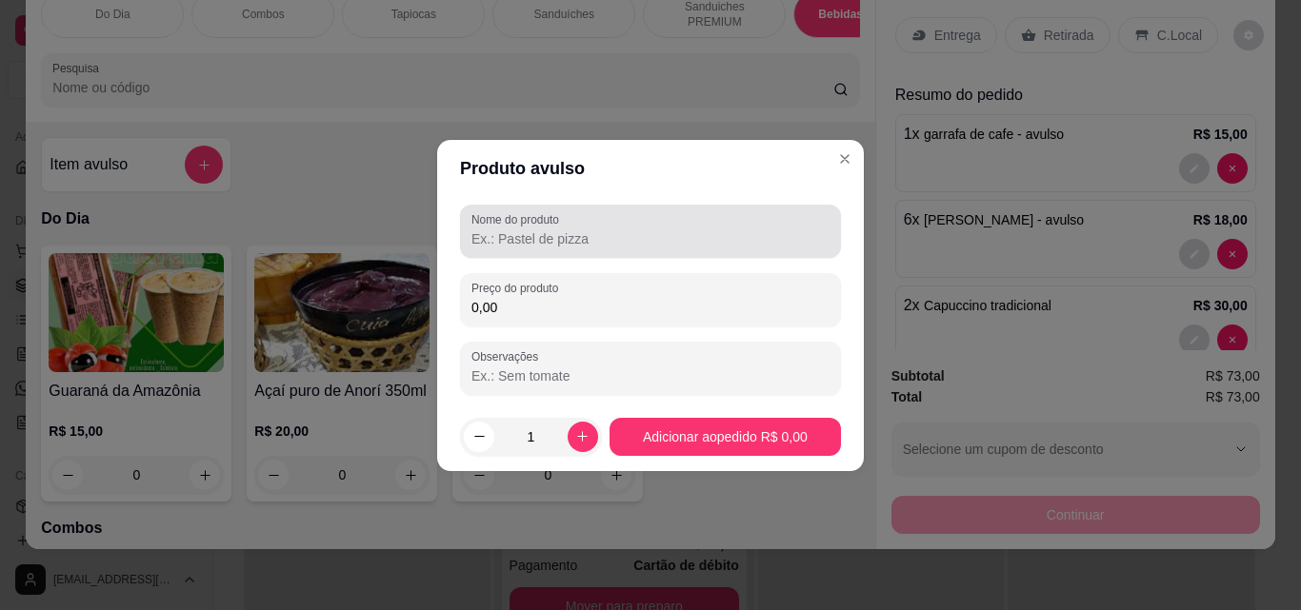
click at [526, 220] on label "Nome do produto" at bounding box center [518, 219] width 94 height 16
click at [526, 229] on input "Nome do produto" at bounding box center [650, 238] width 358 height 19
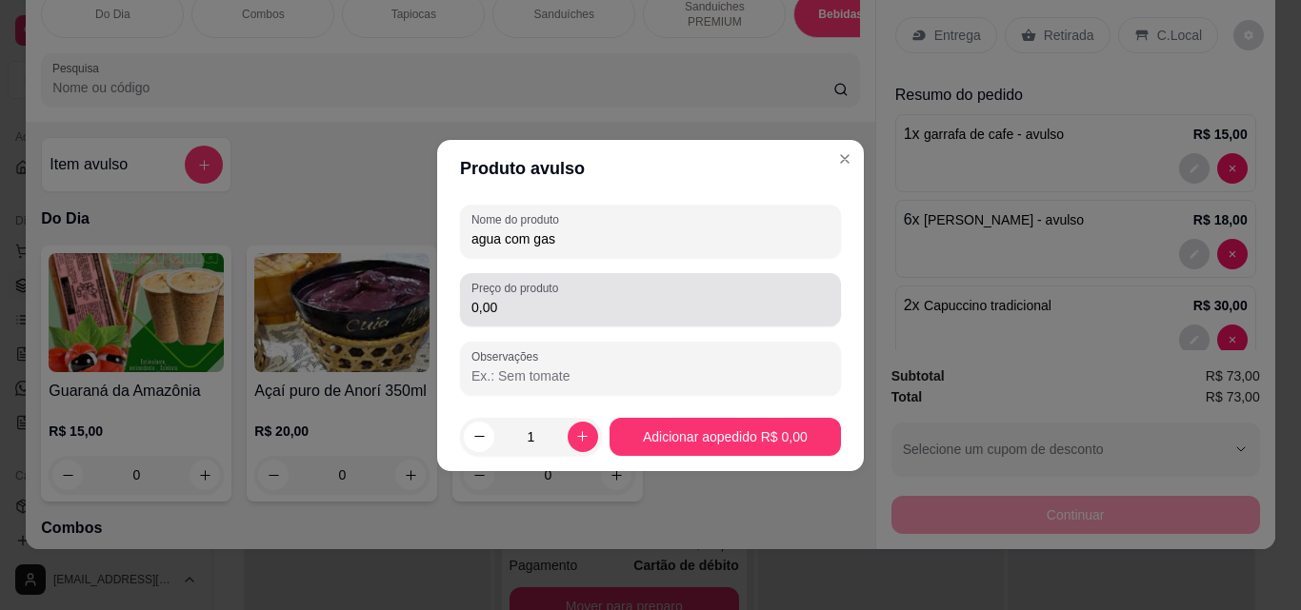
type input "agua com gas"
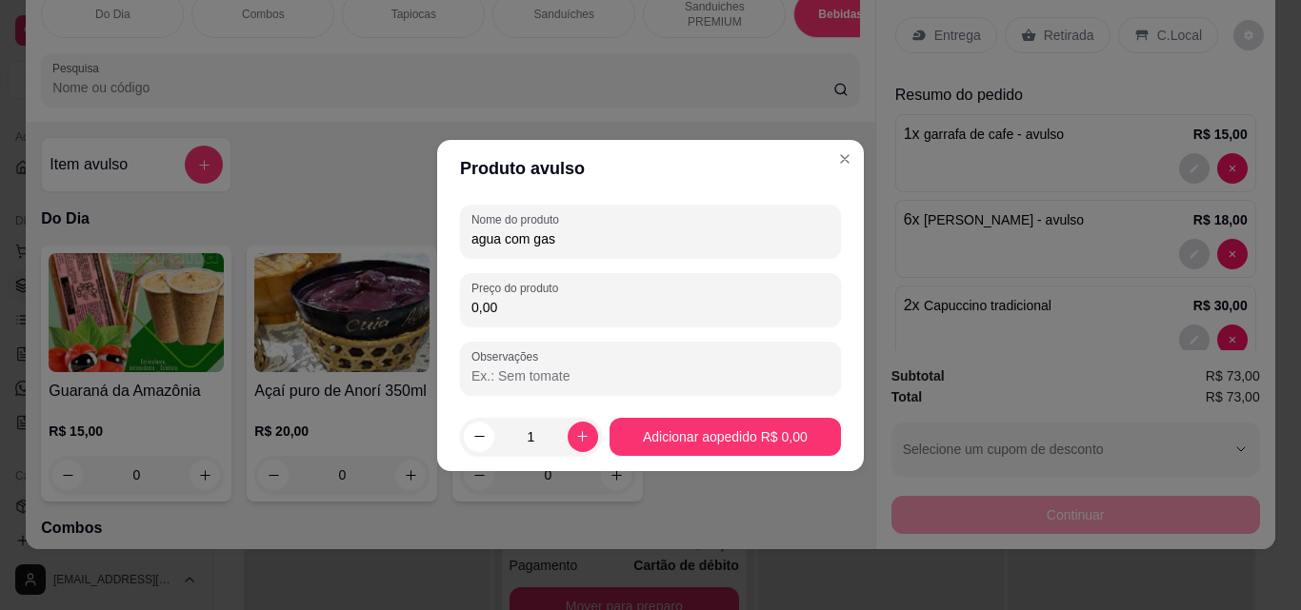
click at [559, 300] on input "0,00" at bounding box center [650, 307] width 358 height 19
type input "5,00"
click at [579, 434] on icon "increase-product-quantity" at bounding box center [582, 436] width 14 height 14
type input "2"
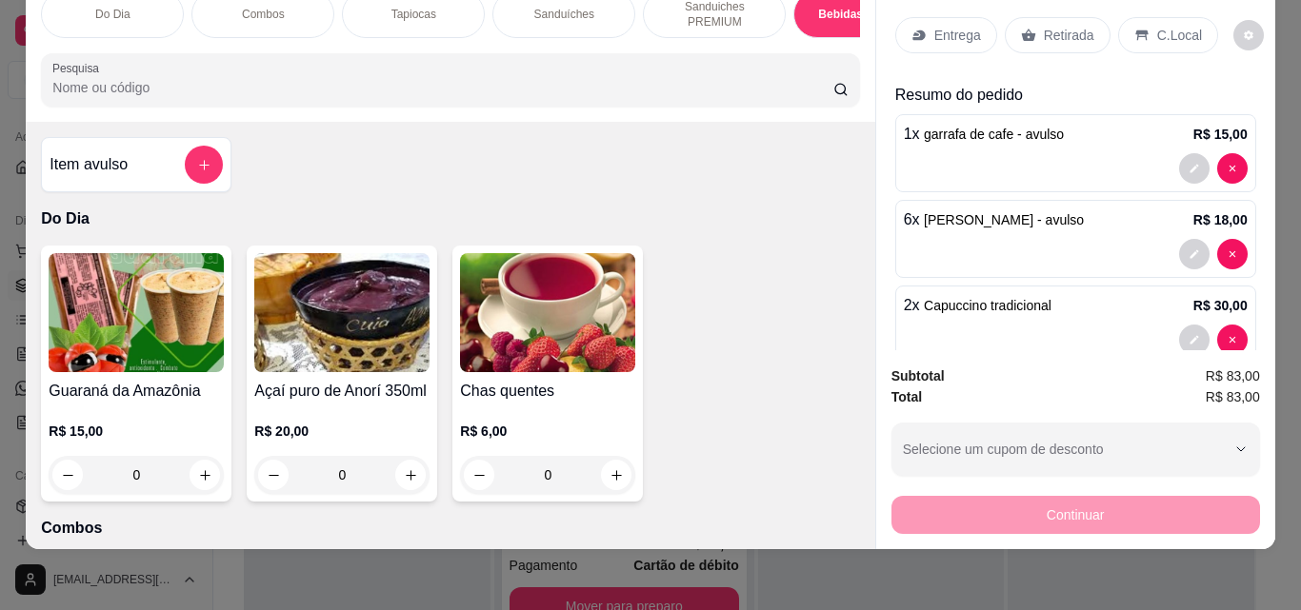
click at [1056, 26] on p "Retirada" at bounding box center [1068, 35] width 50 height 19
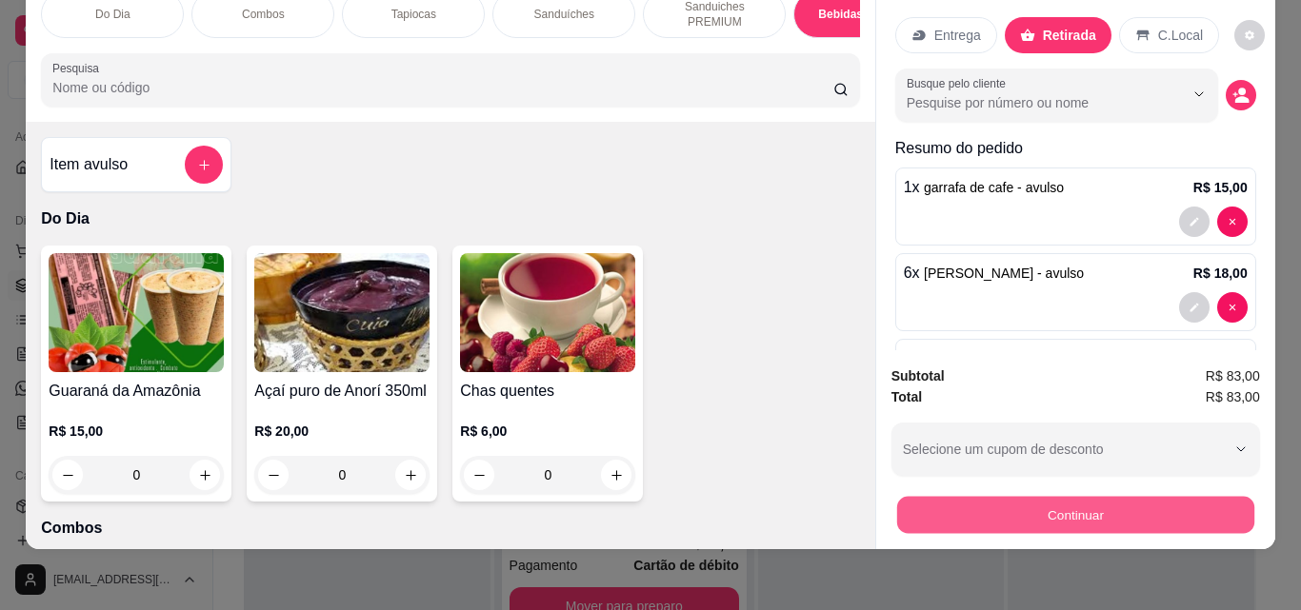
click at [1104, 496] on button "Continuar" at bounding box center [1074, 514] width 357 height 37
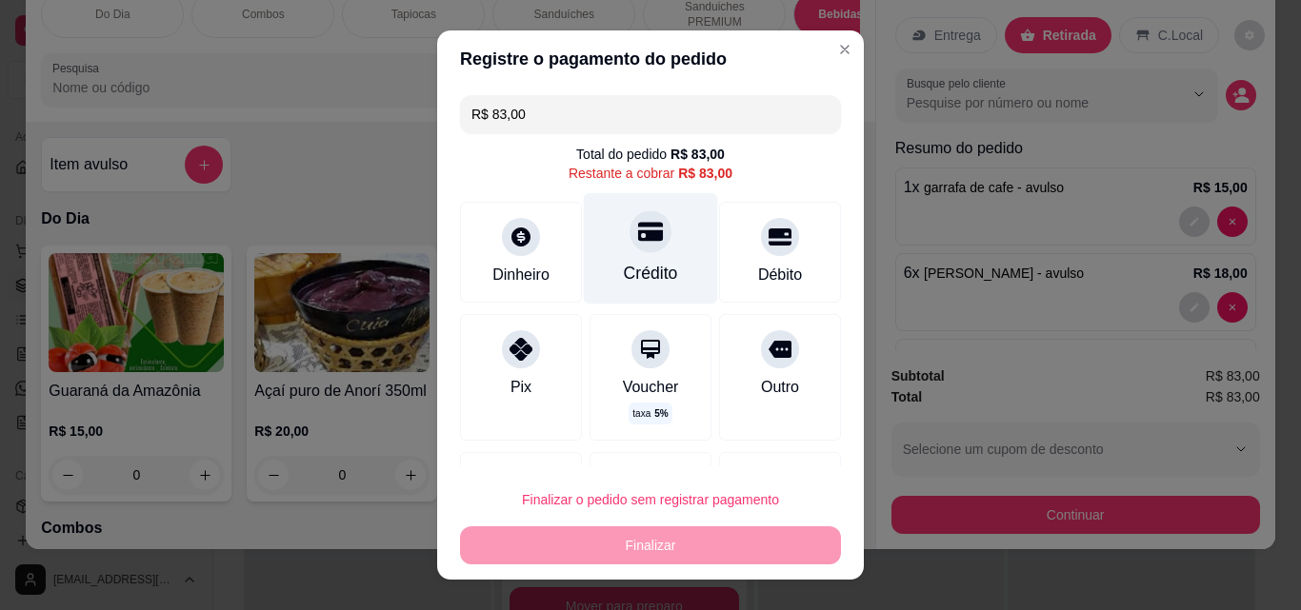
click at [640, 289] on div "Crédito" at bounding box center [651, 248] width 134 height 111
type input "R$ 0,00"
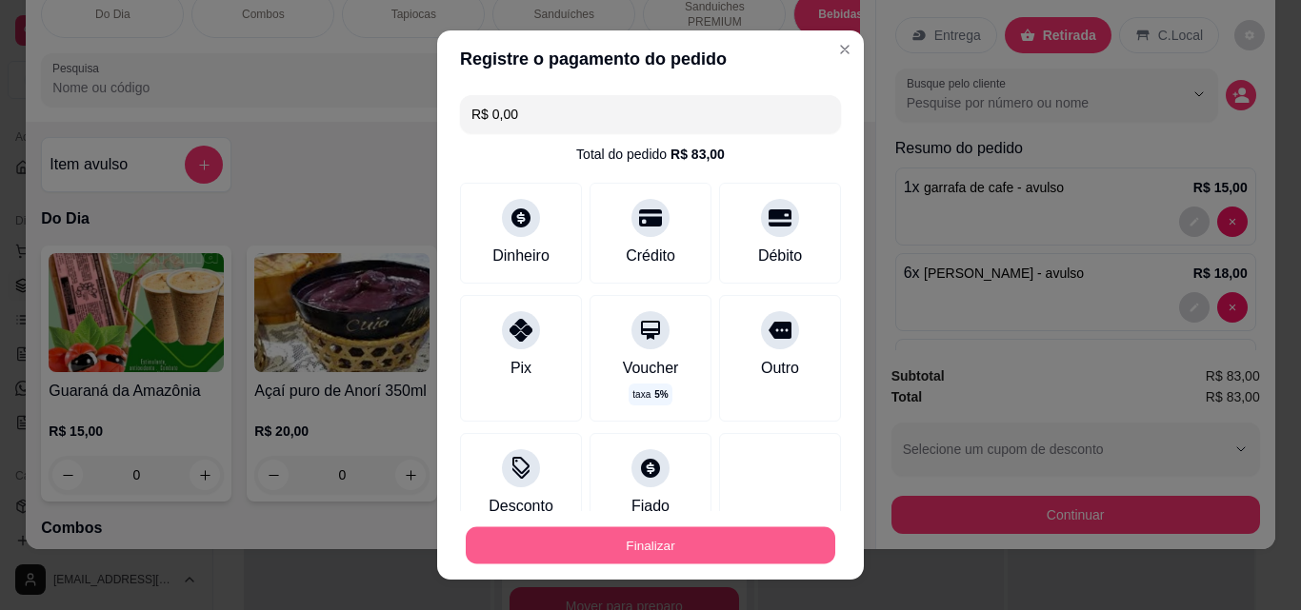
click at [703, 559] on button "Finalizar" at bounding box center [650, 545] width 369 height 37
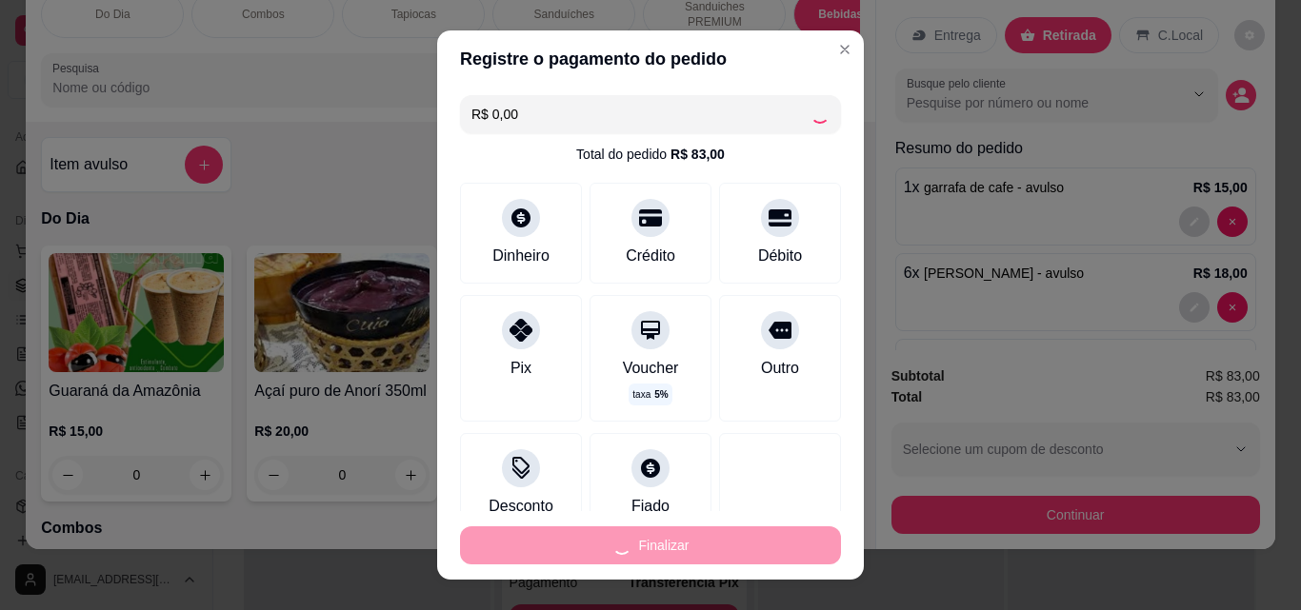
type input "0"
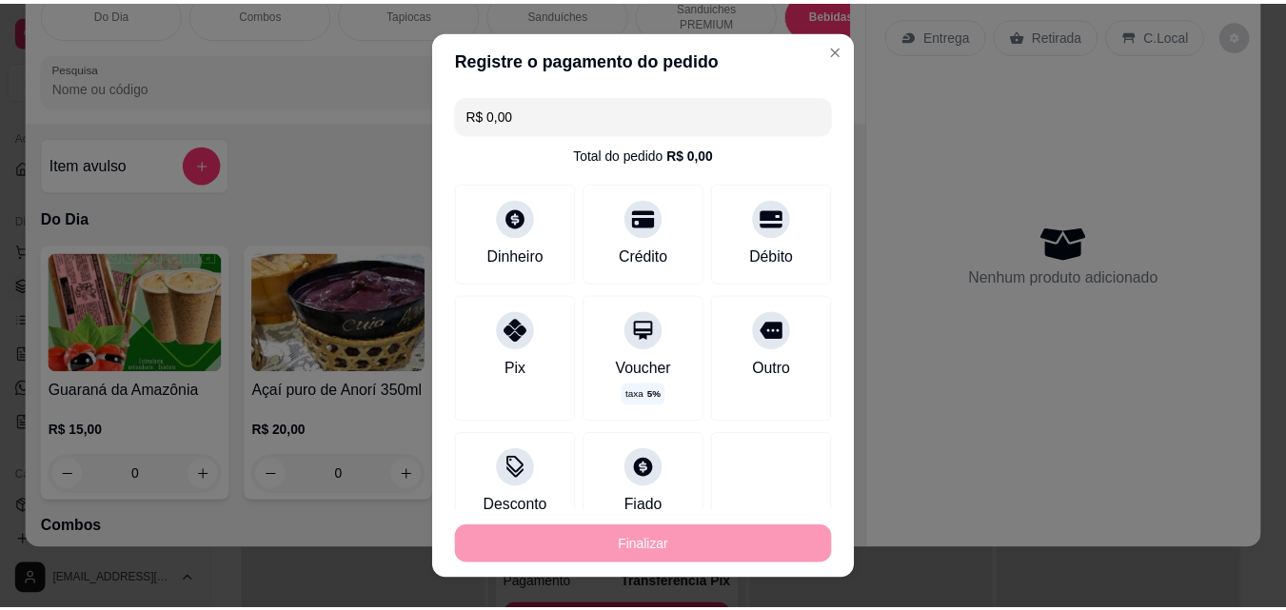
scroll to position [1718, 0]
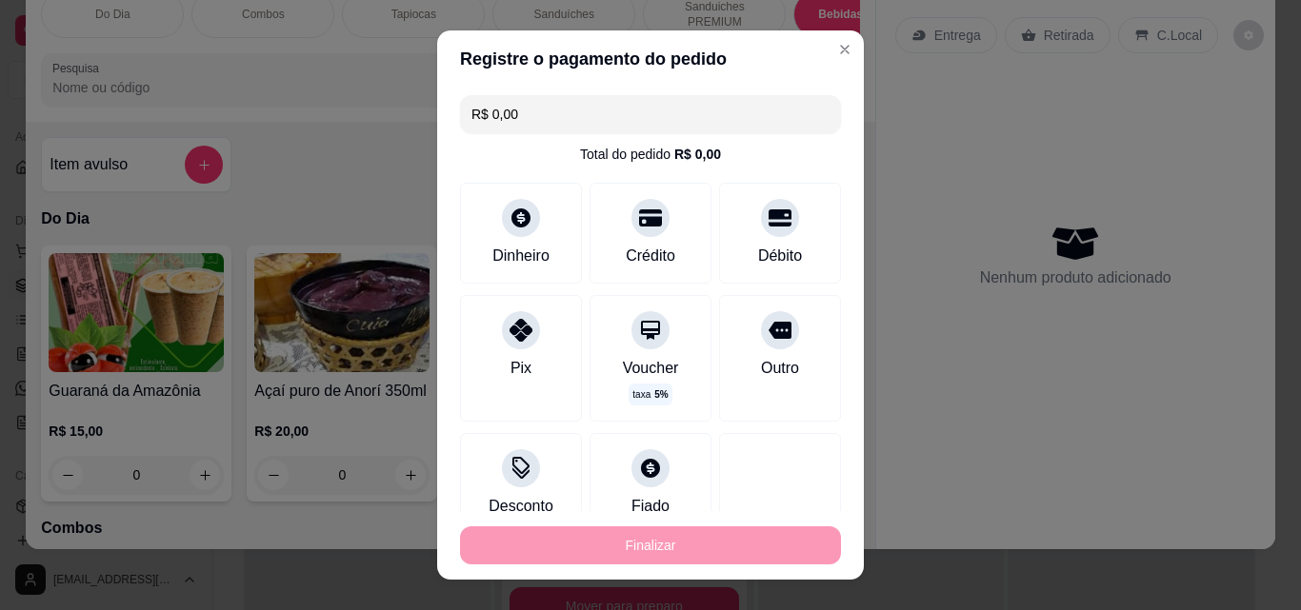
type input "-R$ 83,00"
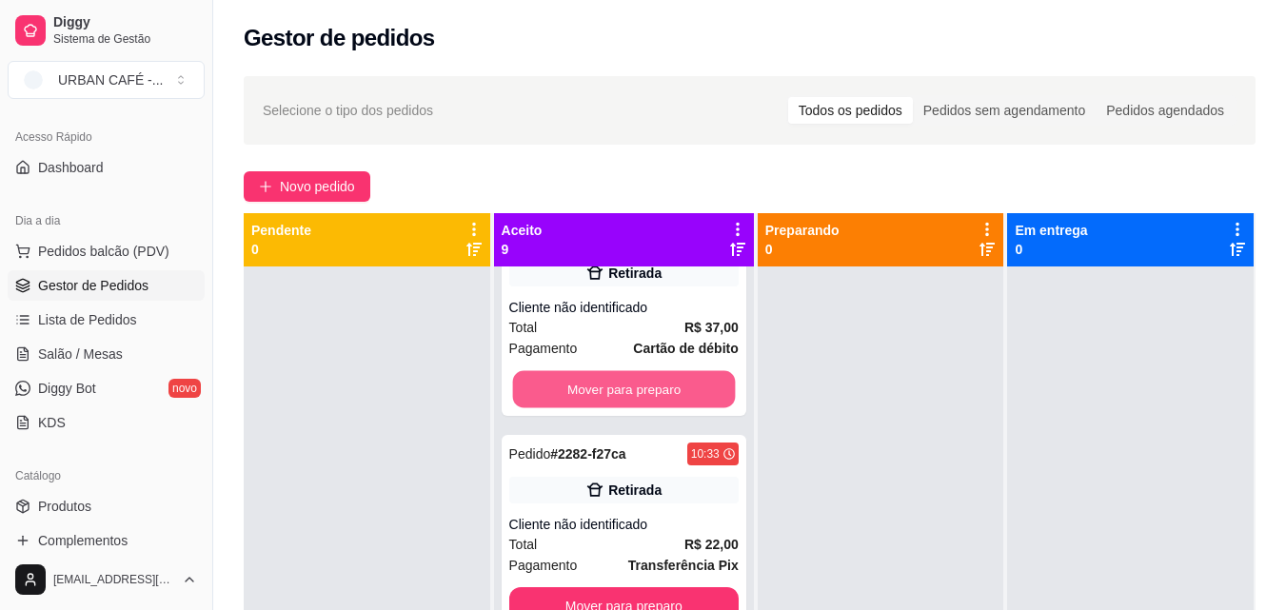
click at [703, 408] on button "Mover para preparo" at bounding box center [623, 389] width 223 height 37
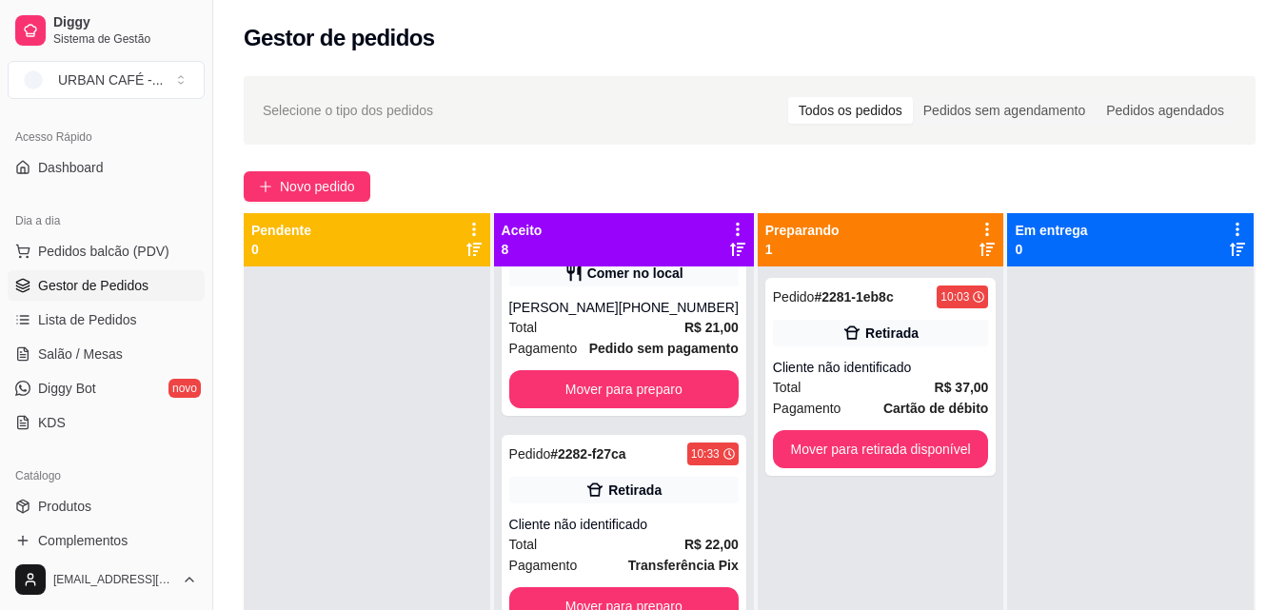
scroll to position [1669, 0]
click at [680, 592] on button "Mover para preparo" at bounding box center [623, 606] width 229 height 38
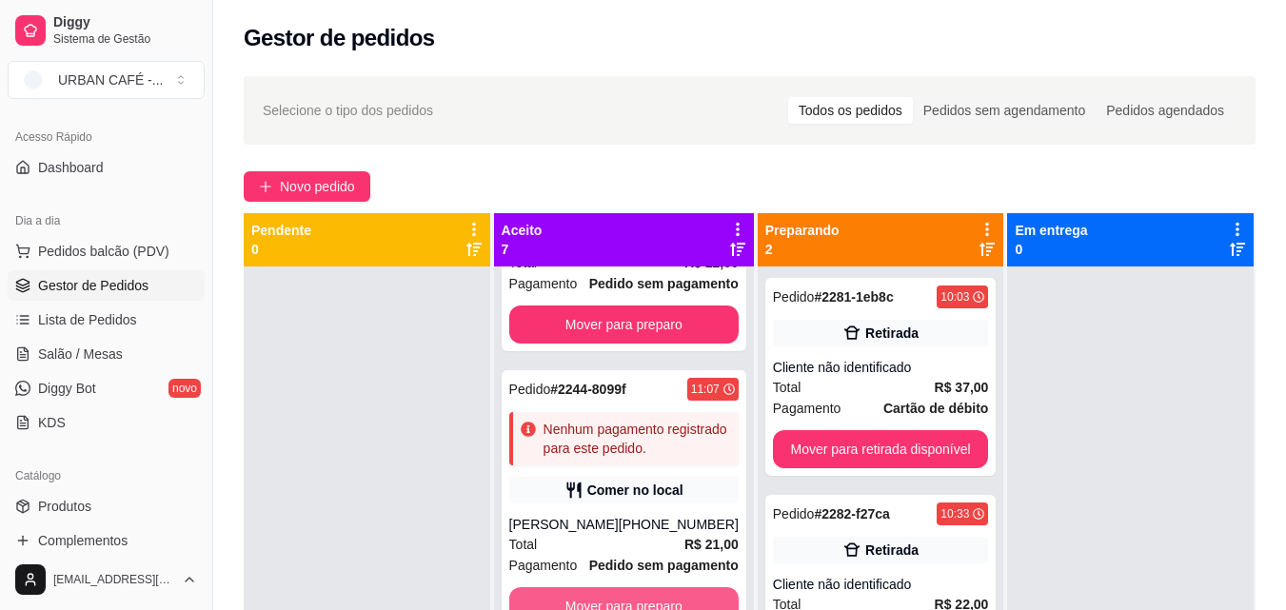
scroll to position [1452, 0]
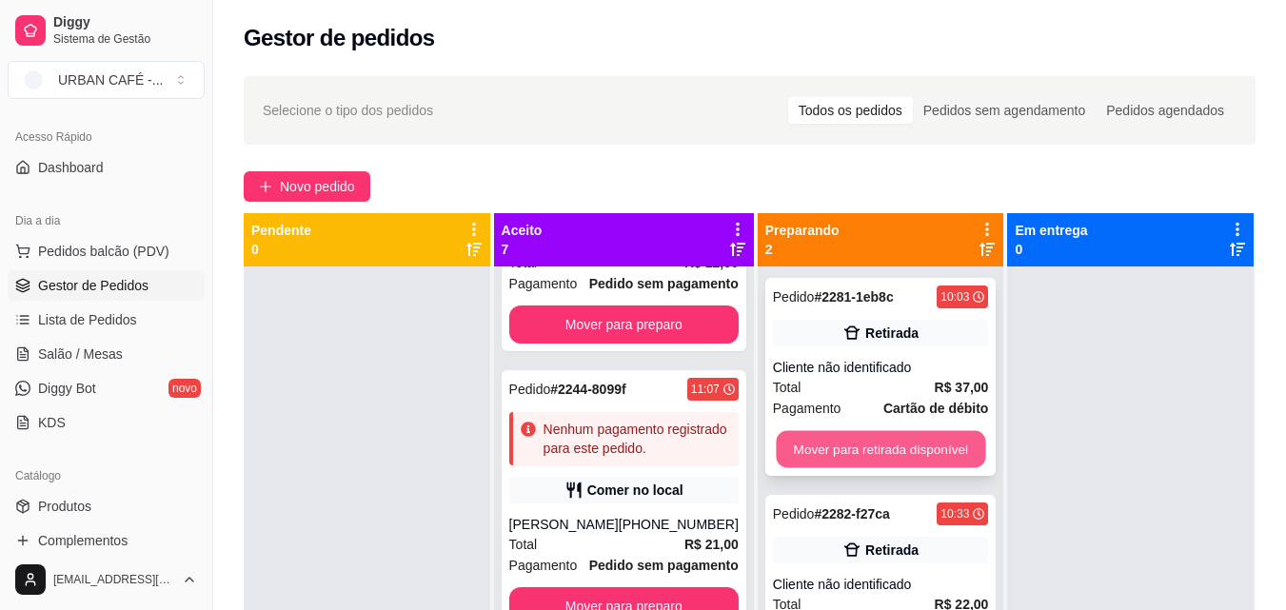
click at [881, 451] on button "Mover para retirada disponível" at bounding box center [880, 449] width 209 height 37
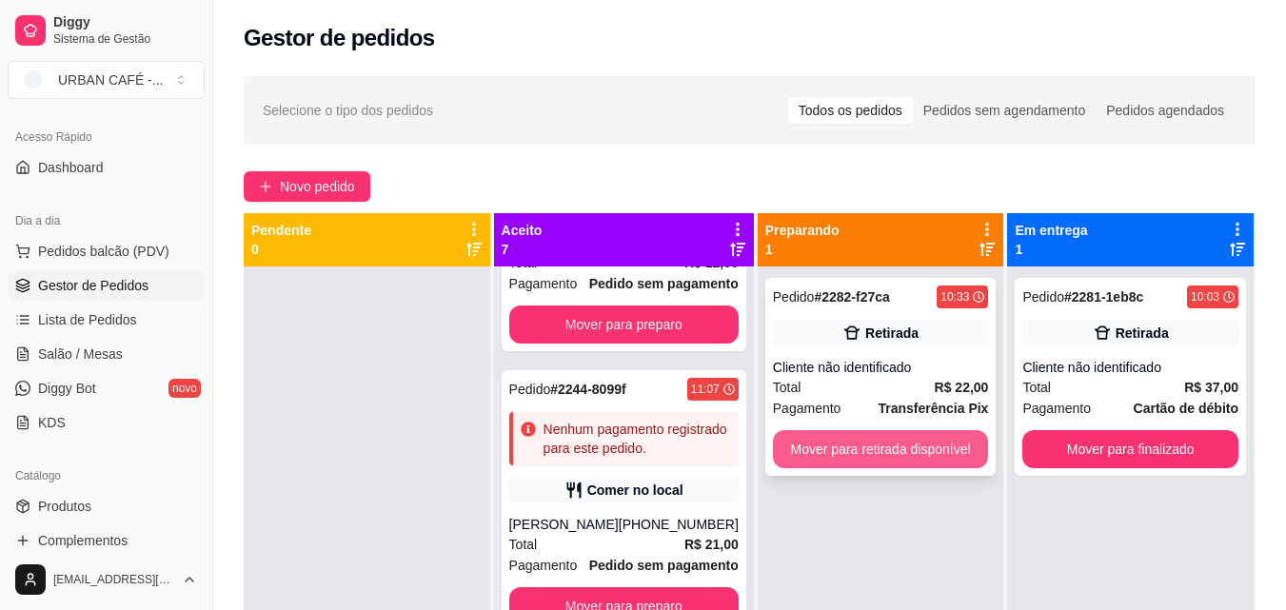
click at [882, 451] on button "Mover para retirada disponível" at bounding box center [881, 449] width 216 height 38
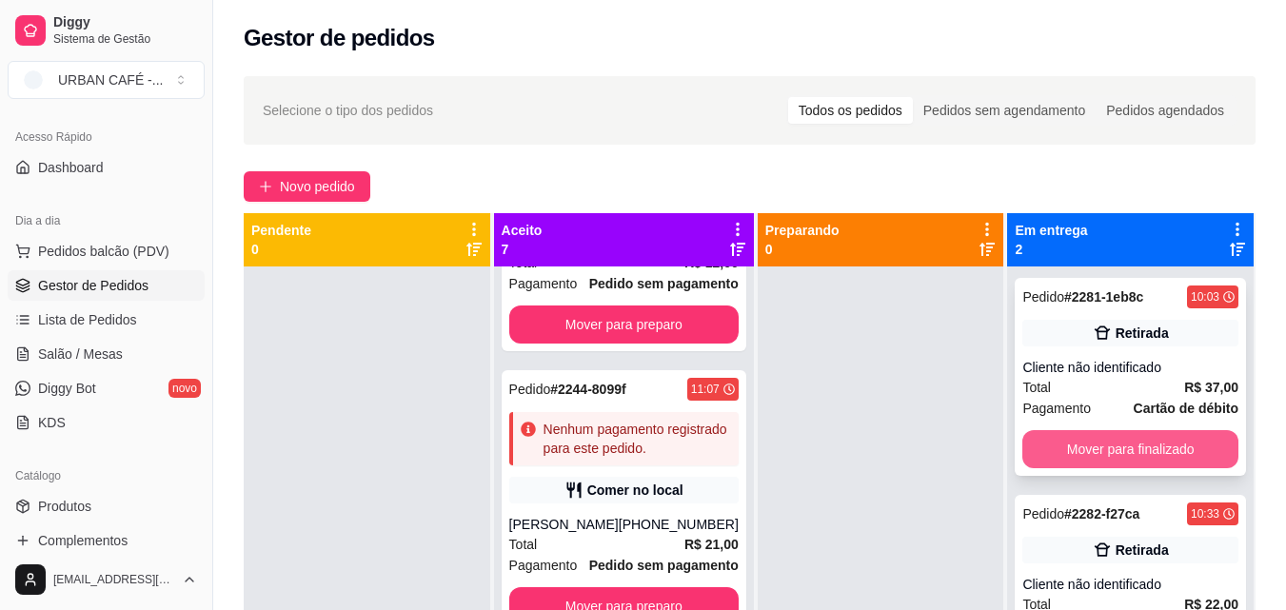
click at [1023, 447] on button "Mover para finalizado" at bounding box center [1131, 449] width 216 height 38
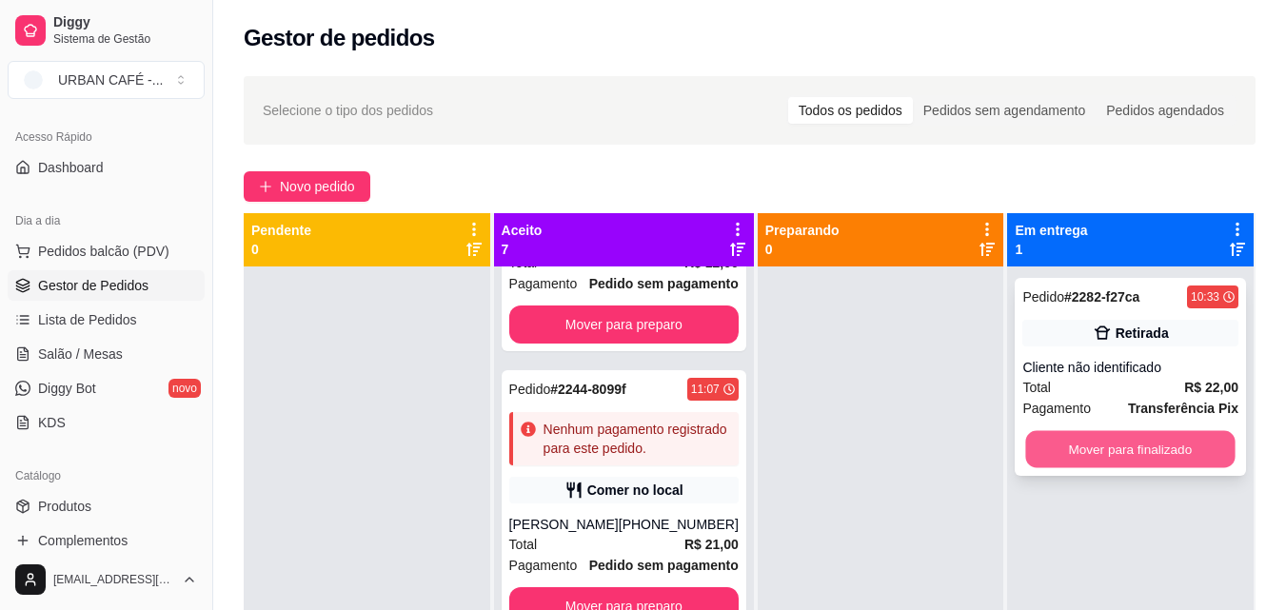
click at [1042, 444] on button "Mover para finalizado" at bounding box center [1130, 449] width 209 height 37
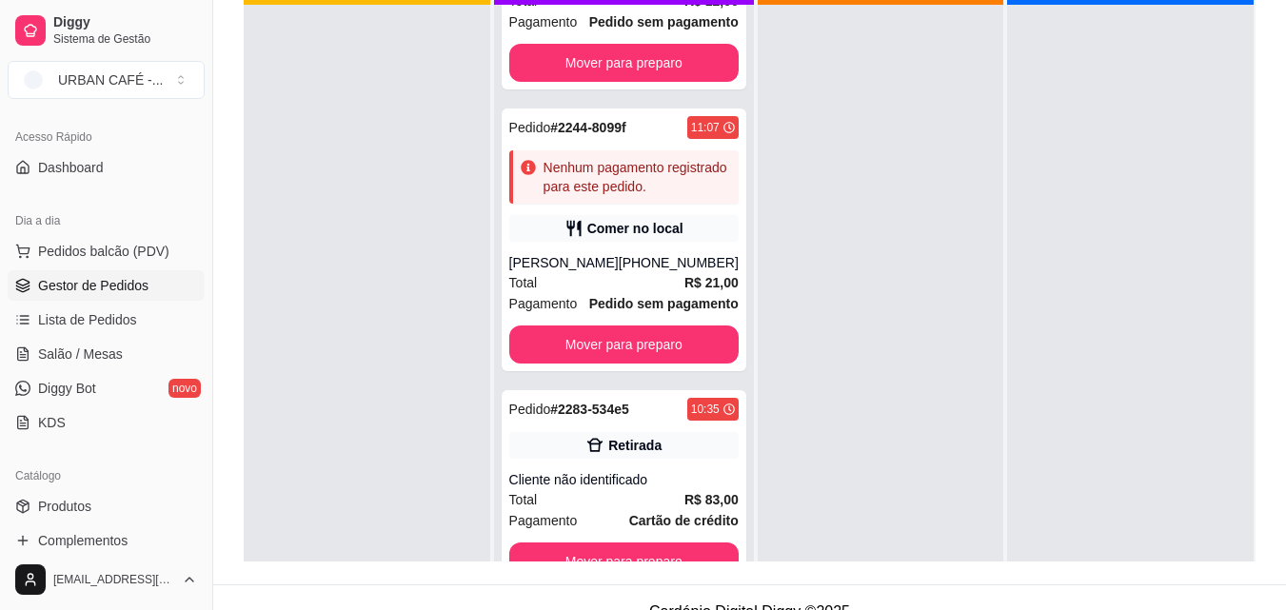
scroll to position [290, 0]
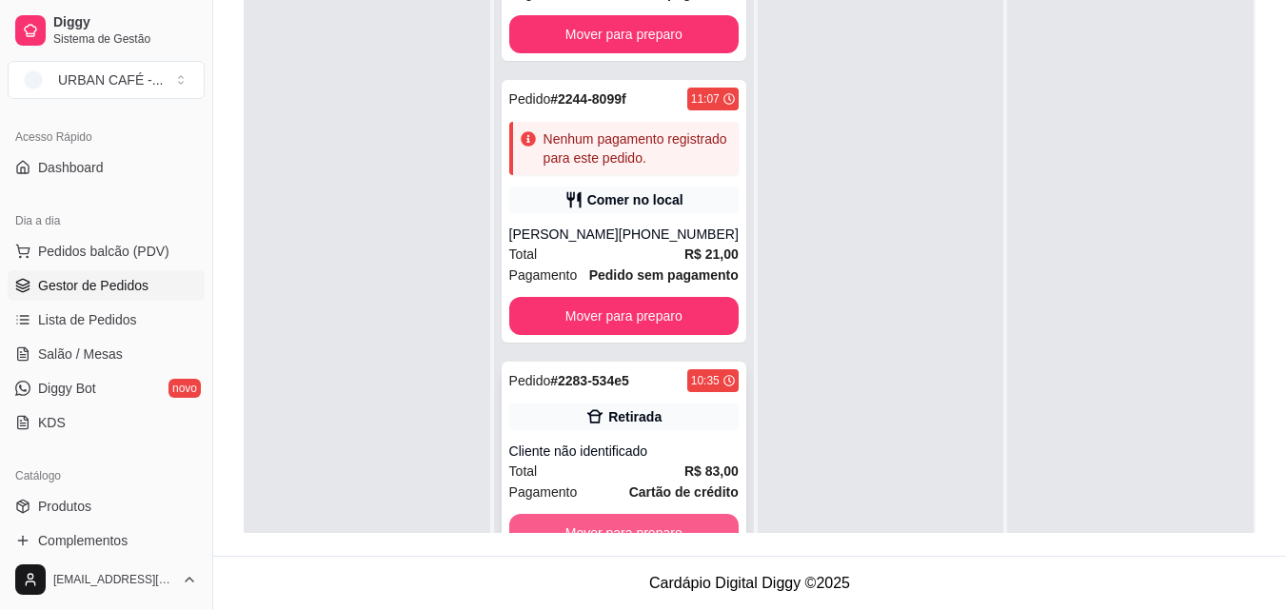
click at [694, 516] on button "Mover para preparo" at bounding box center [623, 533] width 229 height 38
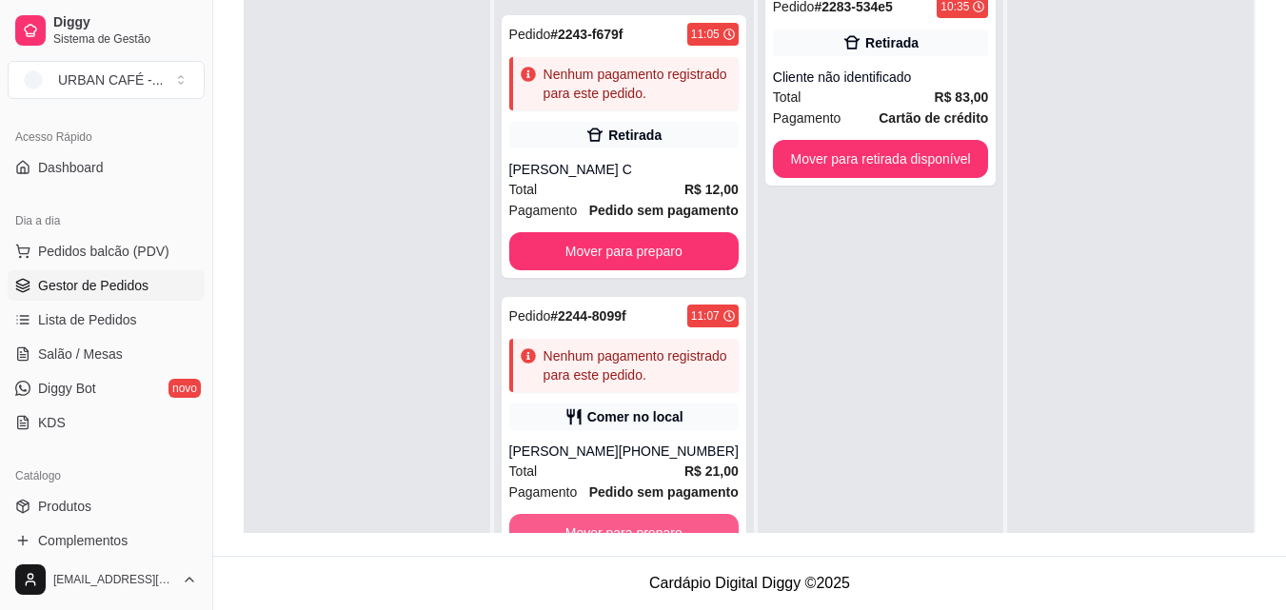
scroll to position [1235, 0]
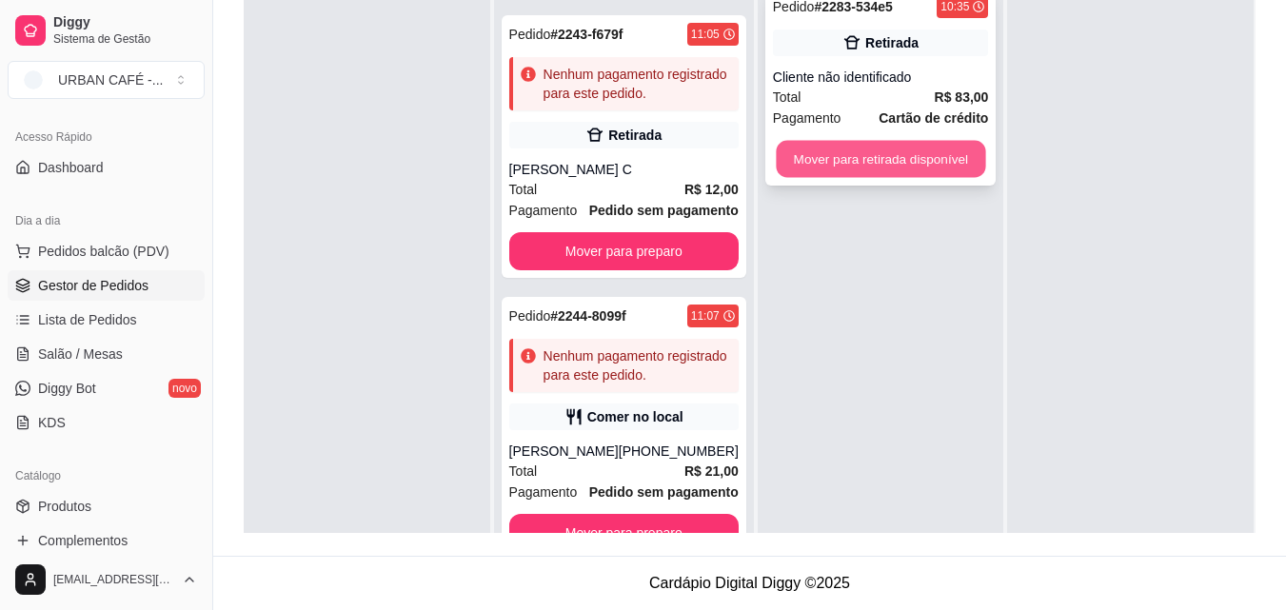
click at [941, 152] on button "Mover para retirada disponível" at bounding box center [880, 159] width 209 height 37
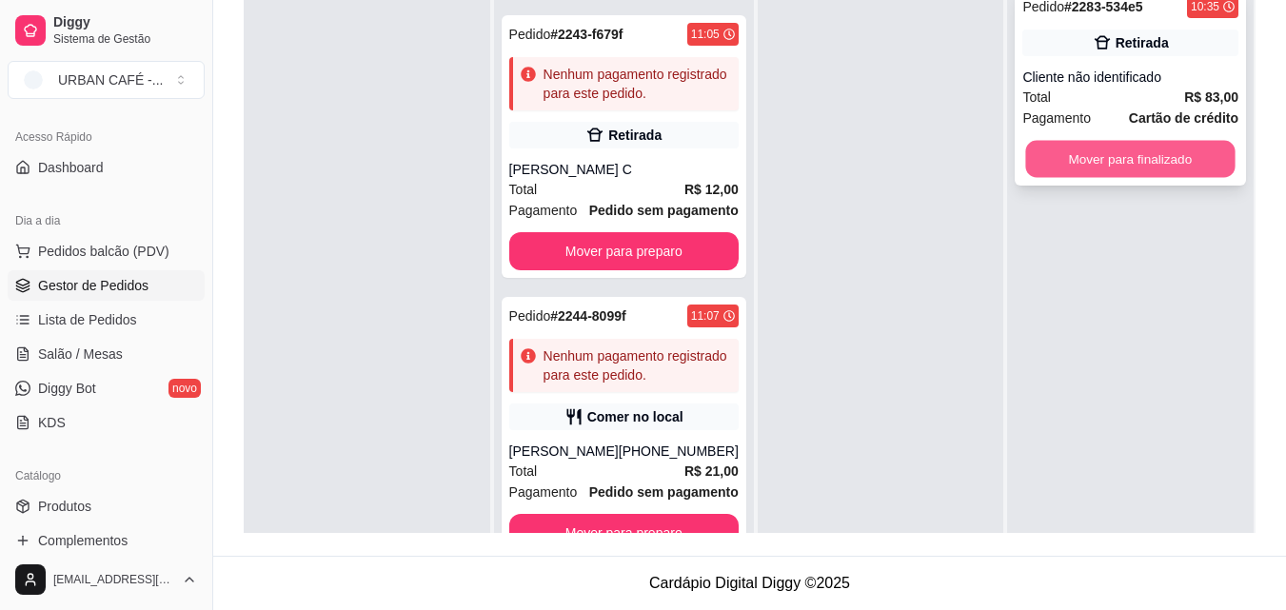
click at [1152, 165] on button "Mover para finalizado" at bounding box center [1130, 159] width 209 height 37
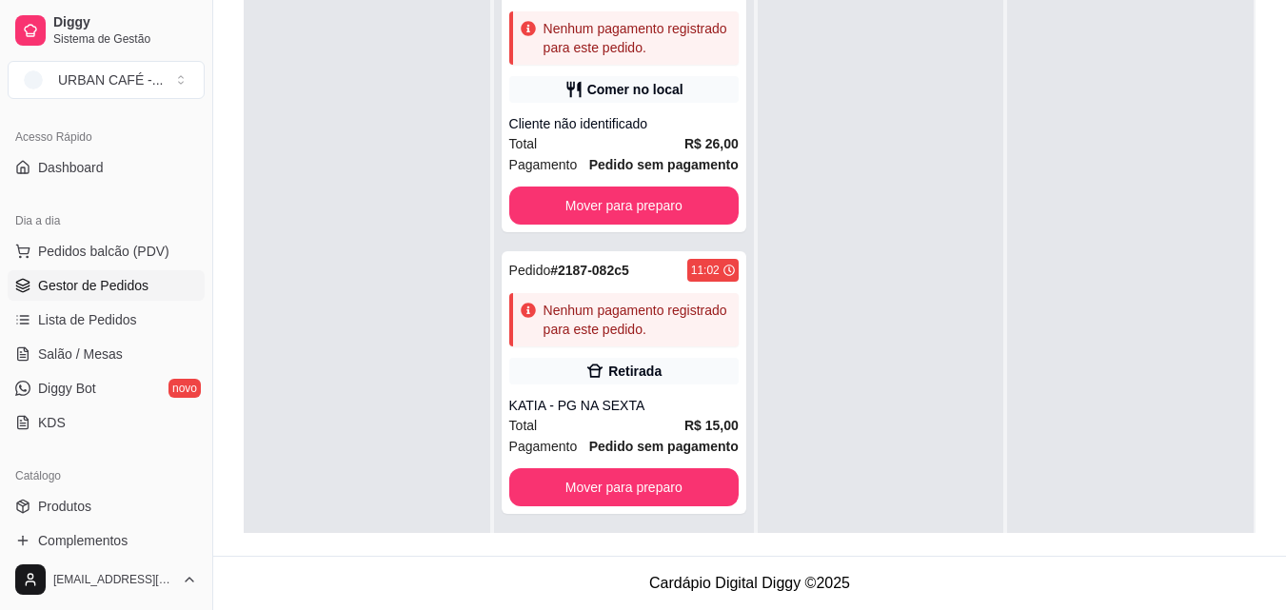
scroll to position [0, 0]
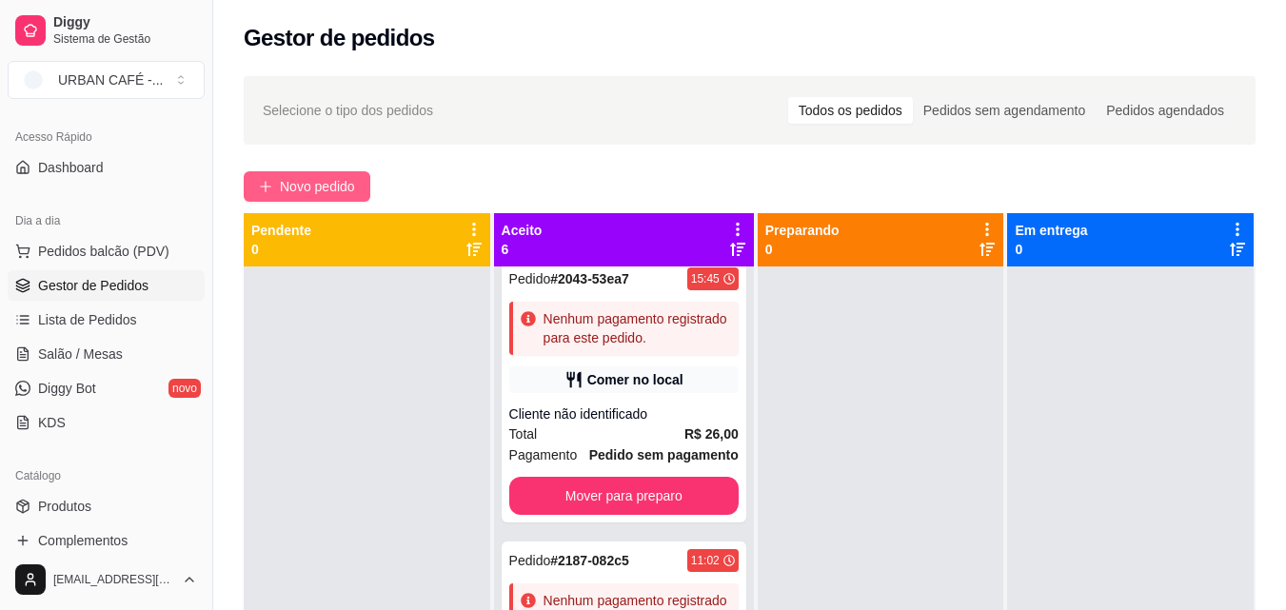
click at [267, 178] on button "Novo pedido" at bounding box center [307, 186] width 127 height 30
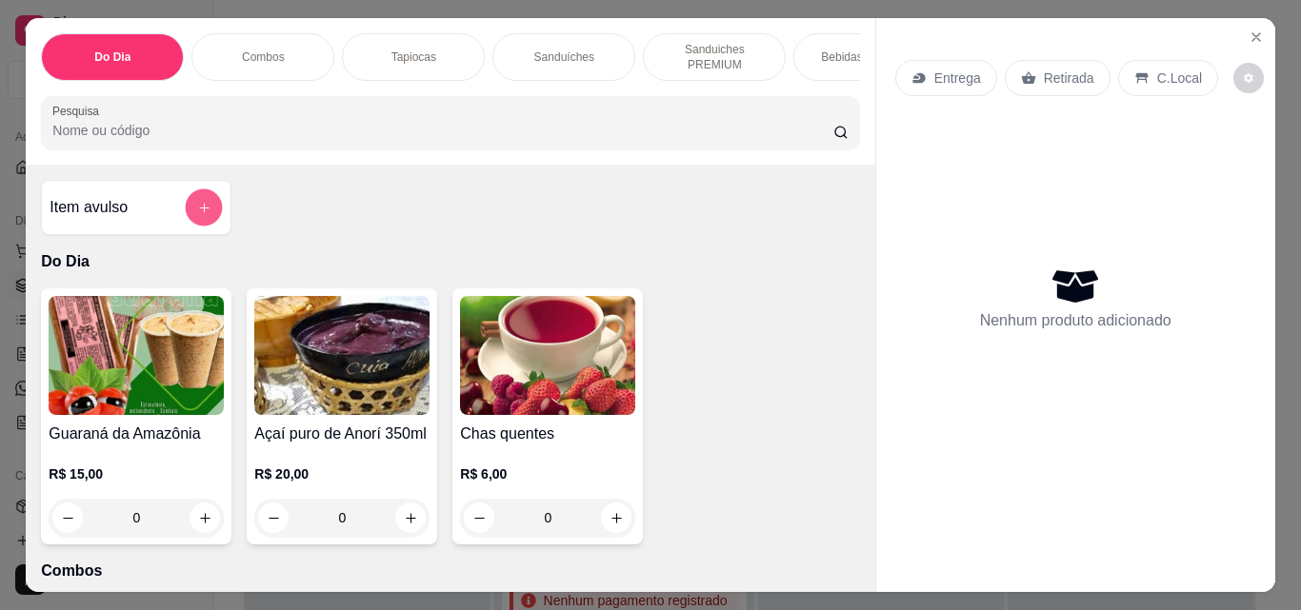
click at [202, 212] on icon "add-separate-item" at bounding box center [204, 208] width 14 height 14
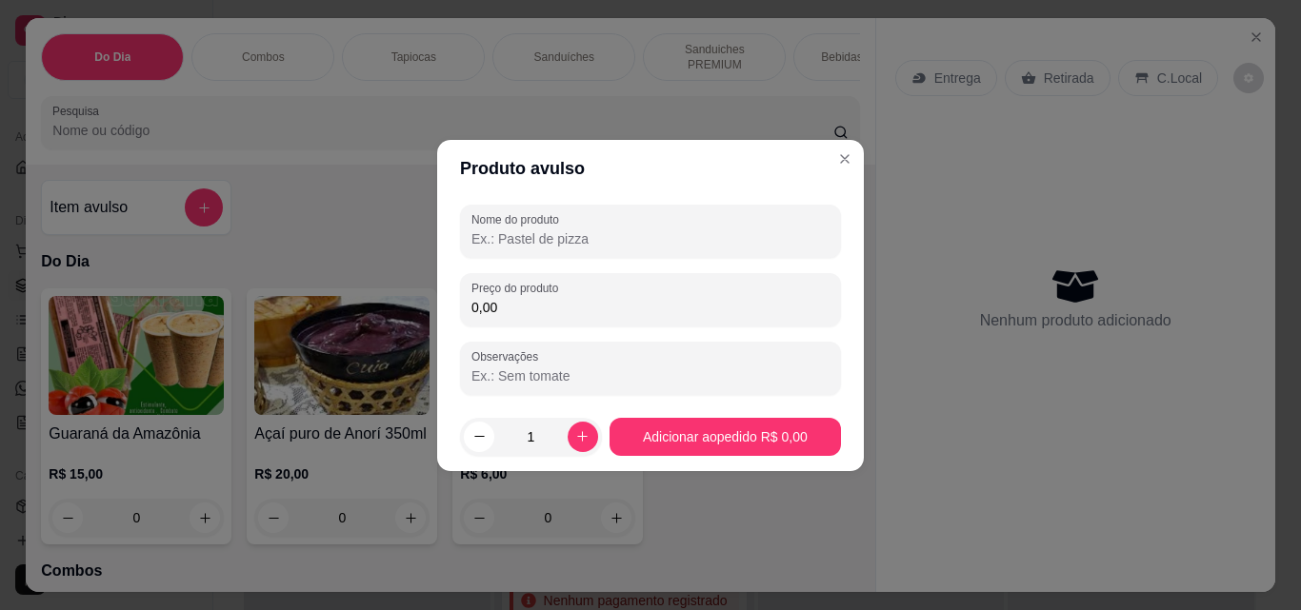
click at [653, 239] on input "Nome do produto" at bounding box center [650, 238] width 358 height 19
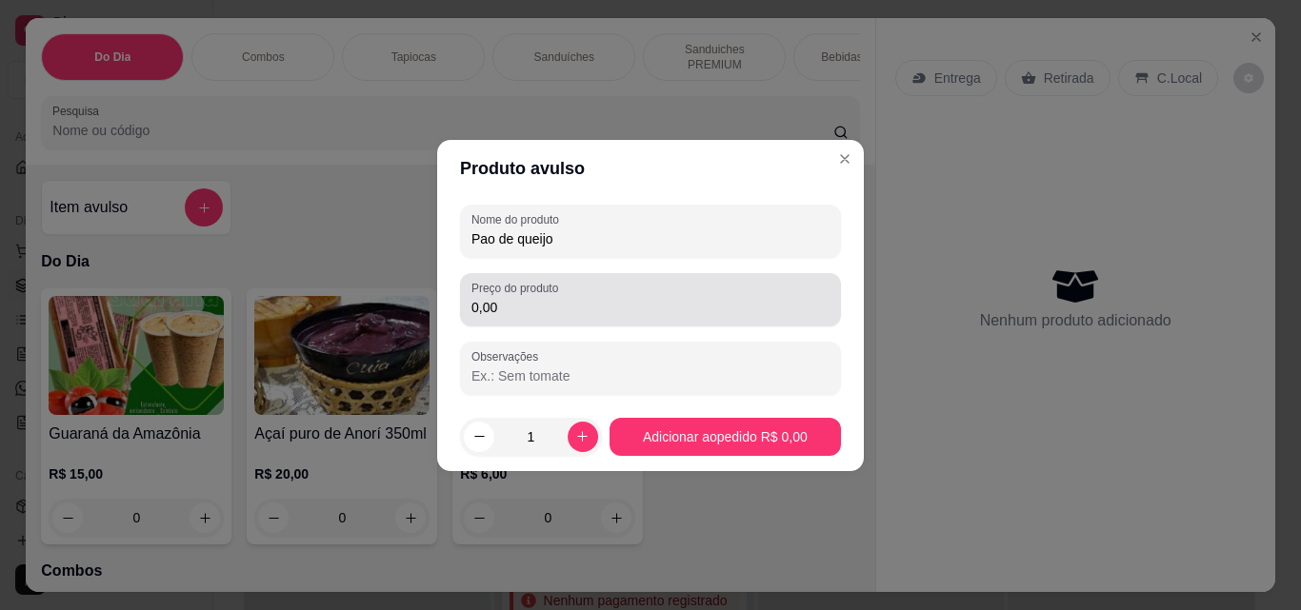
type input "Pao de queijo"
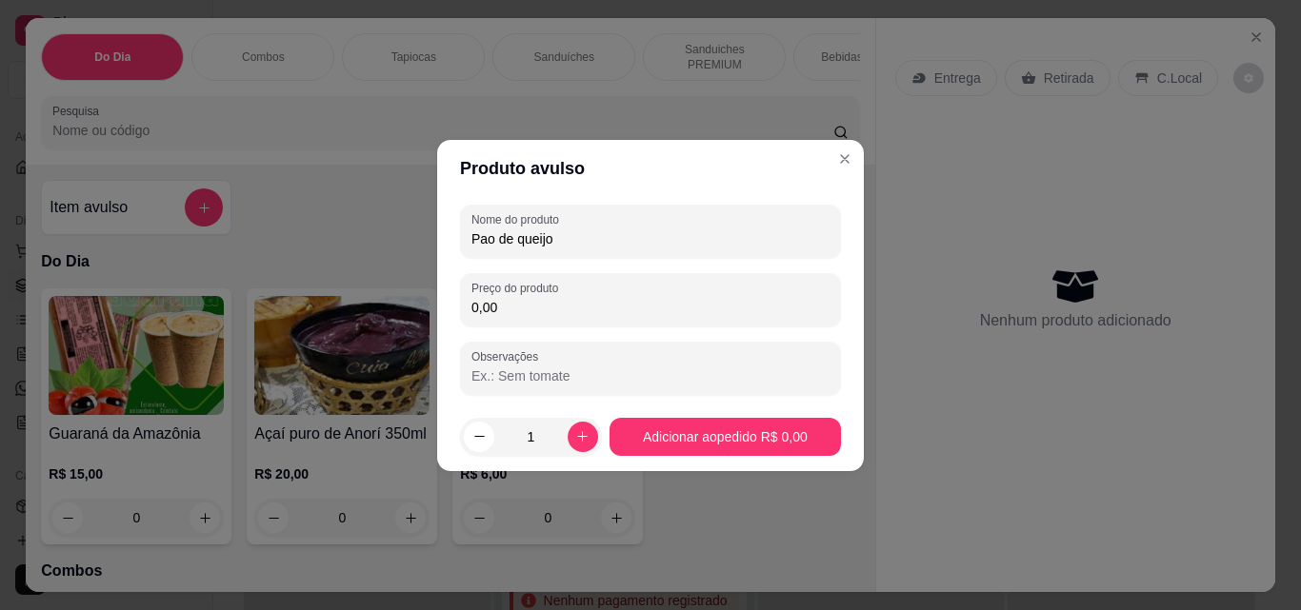
click at [638, 298] on input "0,00" at bounding box center [650, 307] width 358 height 19
type input "3,00"
click at [575, 434] on icon "increase-product-quantity" at bounding box center [582, 436] width 14 height 14
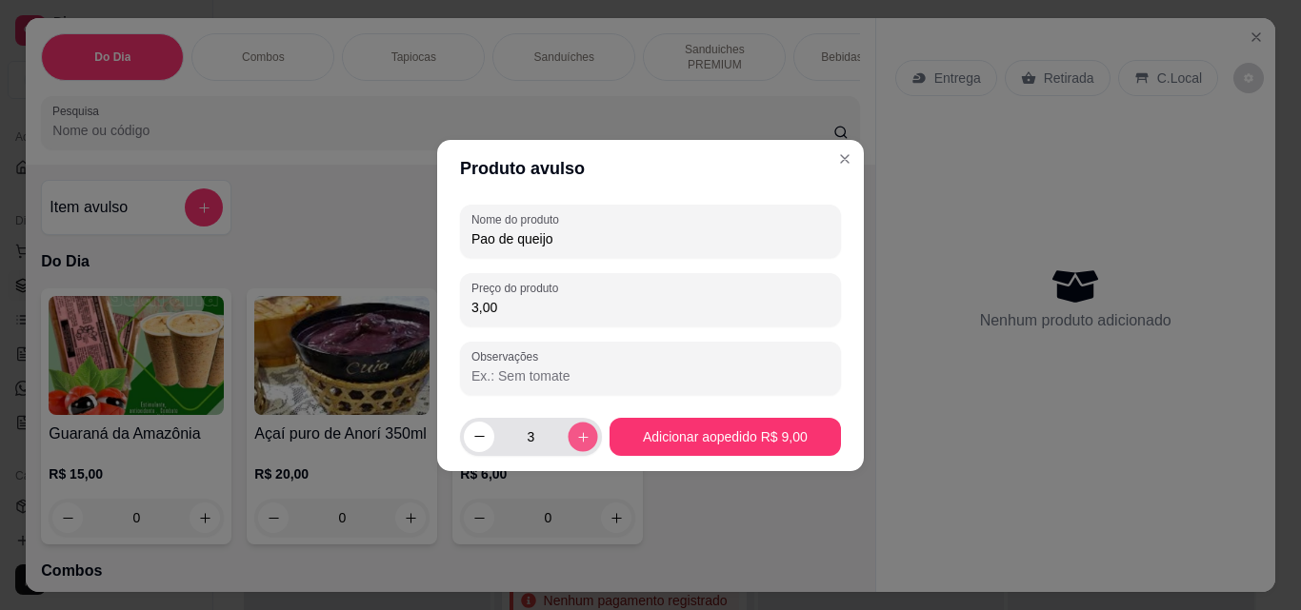
type input "4"
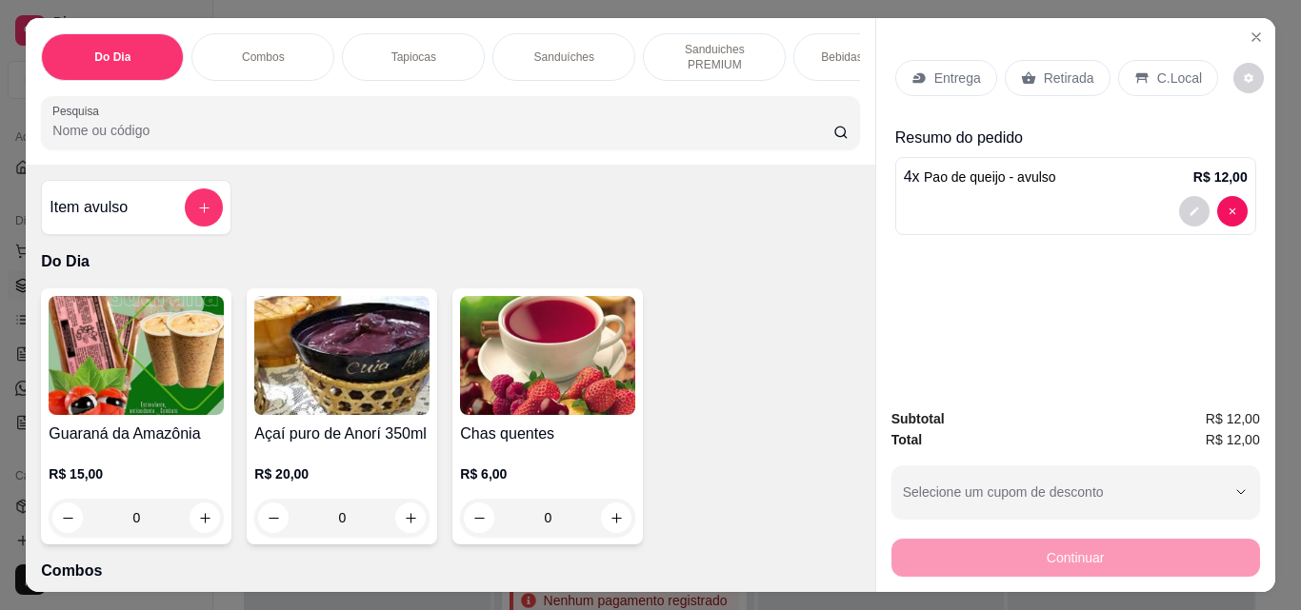
click at [1060, 71] on p "Retirada" at bounding box center [1068, 78] width 50 height 19
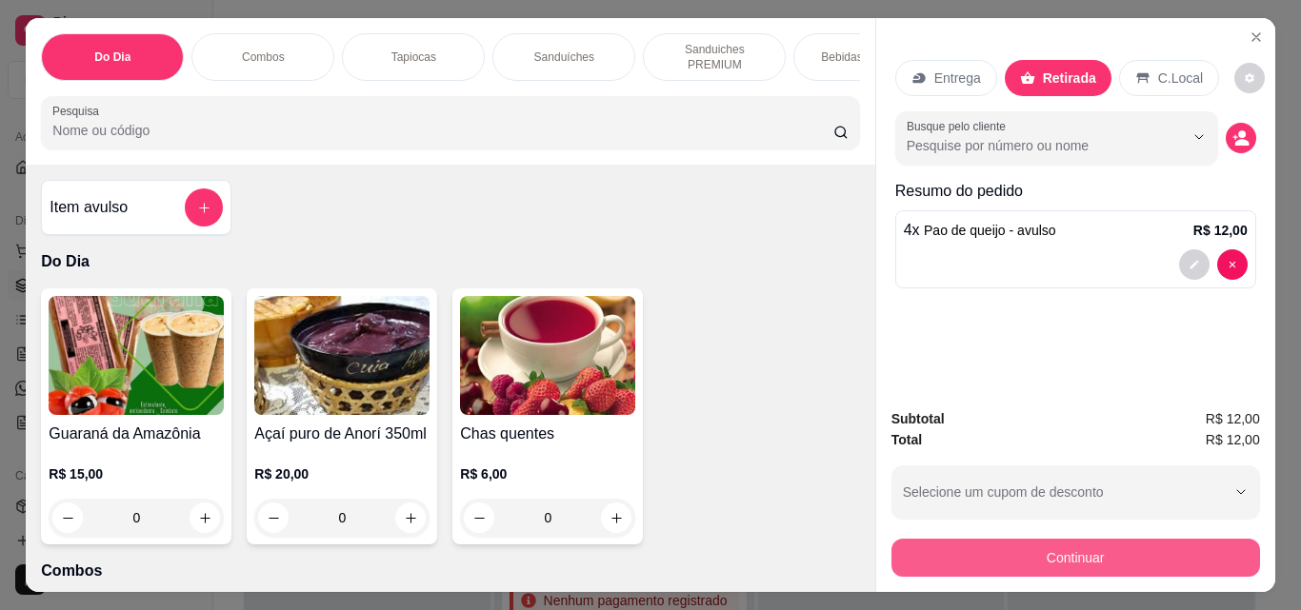
click at [1069, 541] on button "Continuar" at bounding box center [1075, 558] width 368 height 38
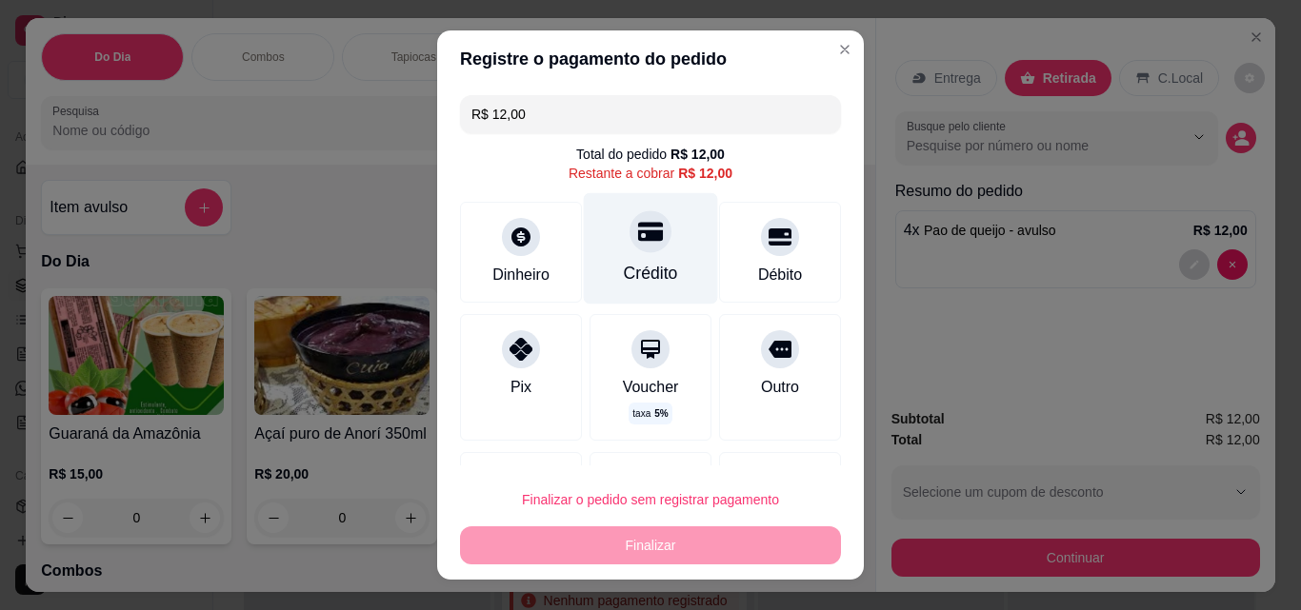
click at [646, 246] on div "Crédito" at bounding box center [651, 248] width 134 height 111
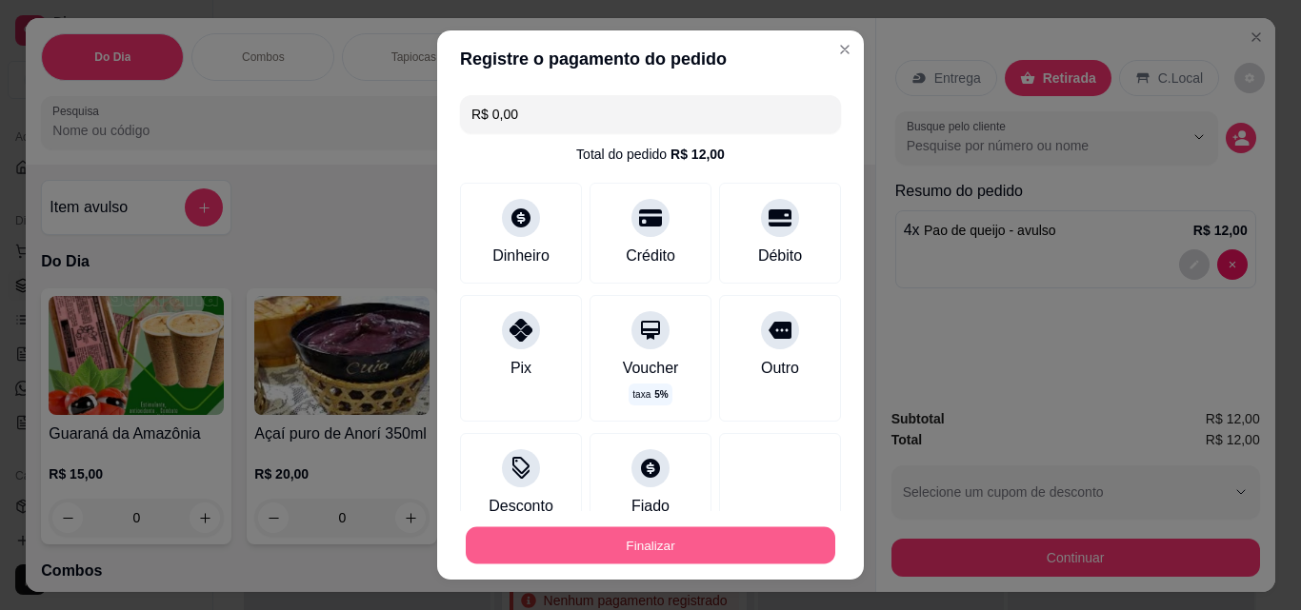
click at [596, 538] on button "Finalizar" at bounding box center [650, 545] width 369 height 37
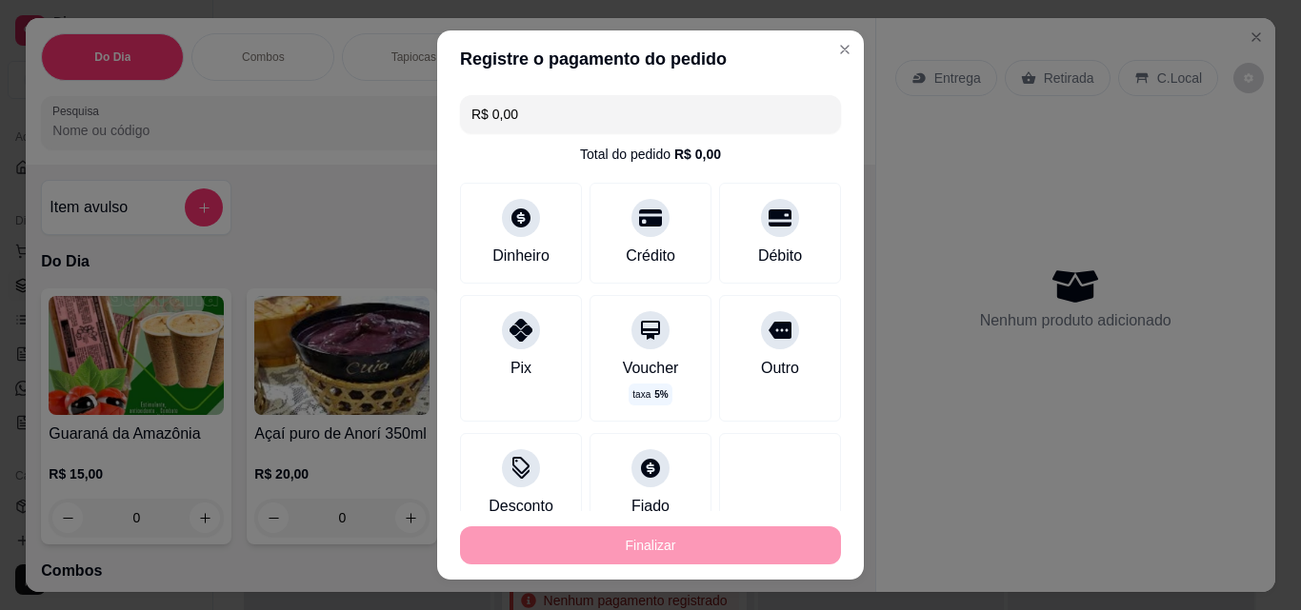
type input "-R$ 12,00"
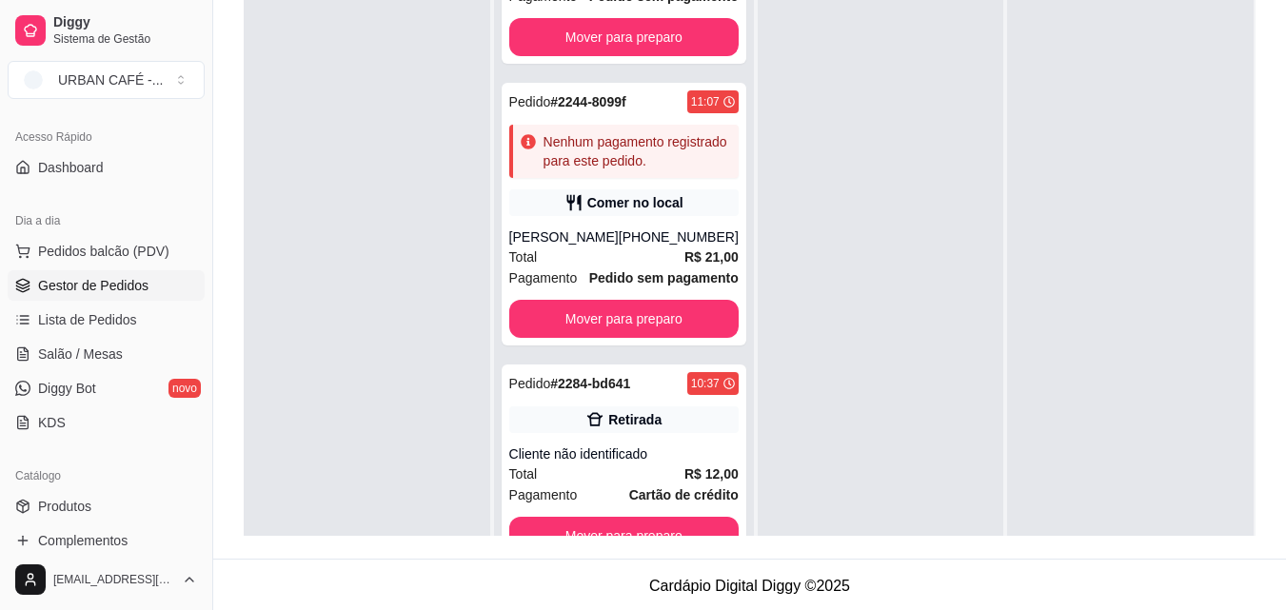
scroll to position [1452, 0]
click at [665, 519] on button "Mover para preparo" at bounding box center [623, 536] width 229 height 38
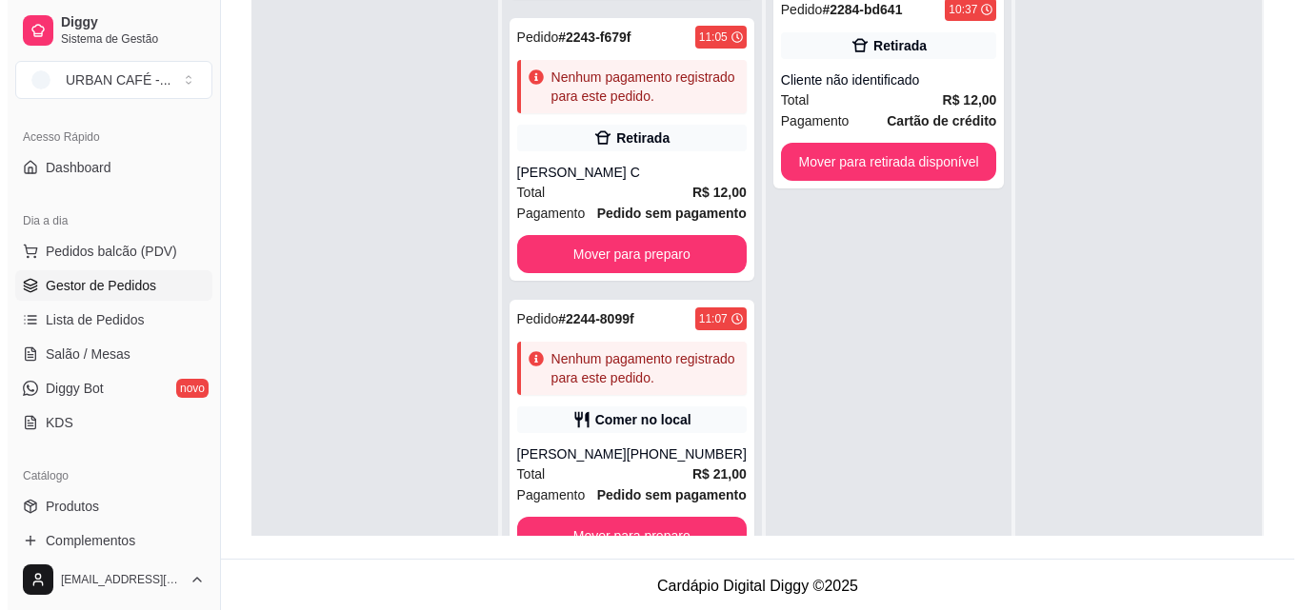
scroll to position [1235, 0]
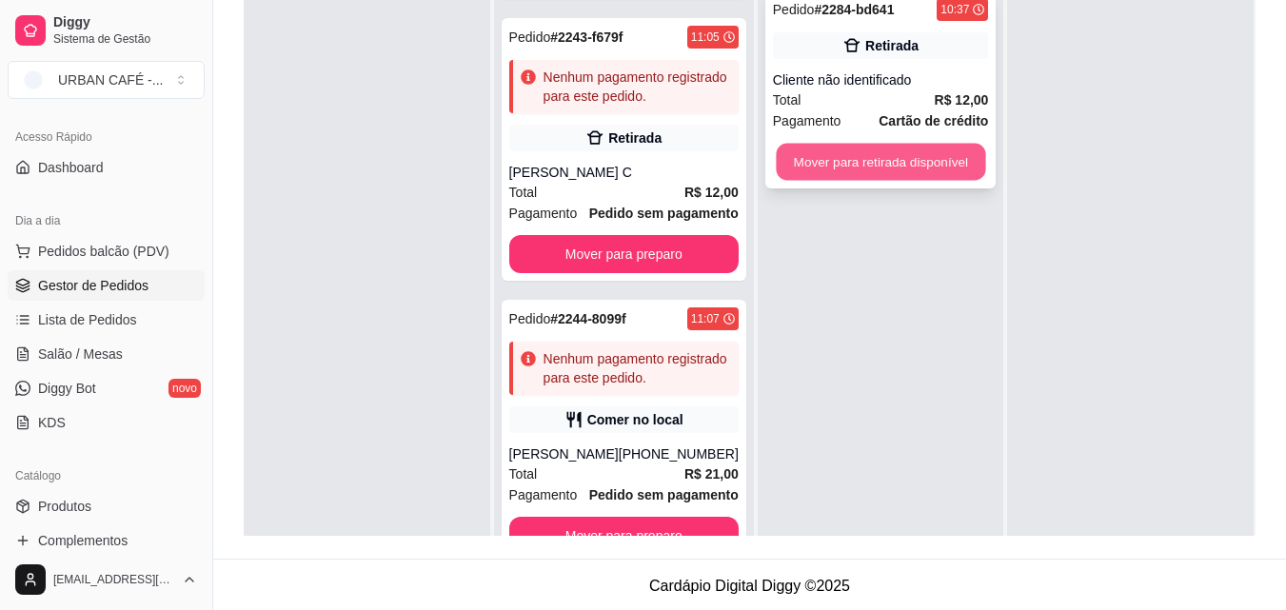
click at [921, 163] on button "Mover para retirada disponível" at bounding box center [880, 162] width 209 height 37
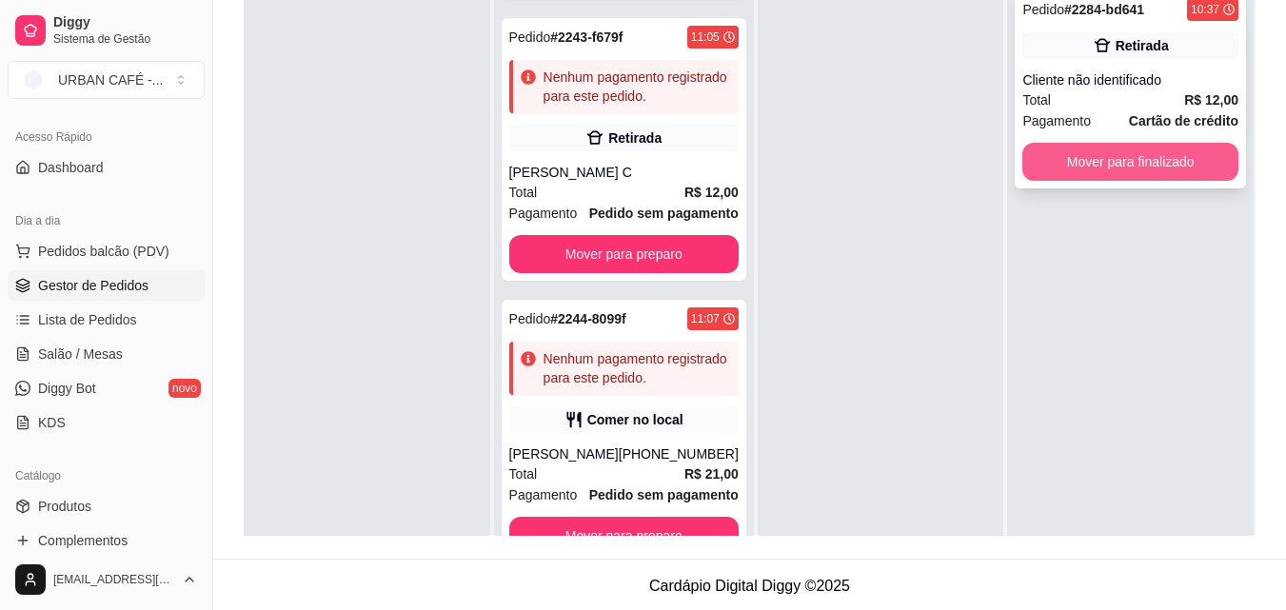
click at [1103, 149] on button "Mover para finalizado" at bounding box center [1131, 162] width 216 height 38
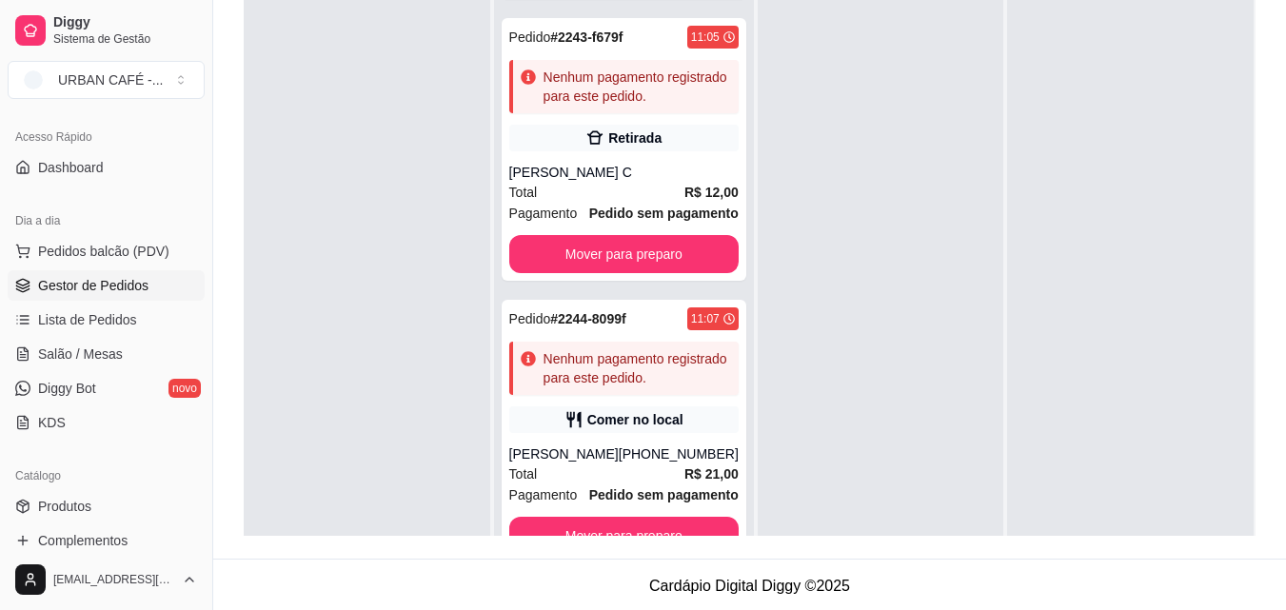
click at [273, 219] on div at bounding box center [367, 284] width 247 height 610
click at [119, 243] on span "Pedidos balcão (PDV)" at bounding box center [103, 251] width 131 height 19
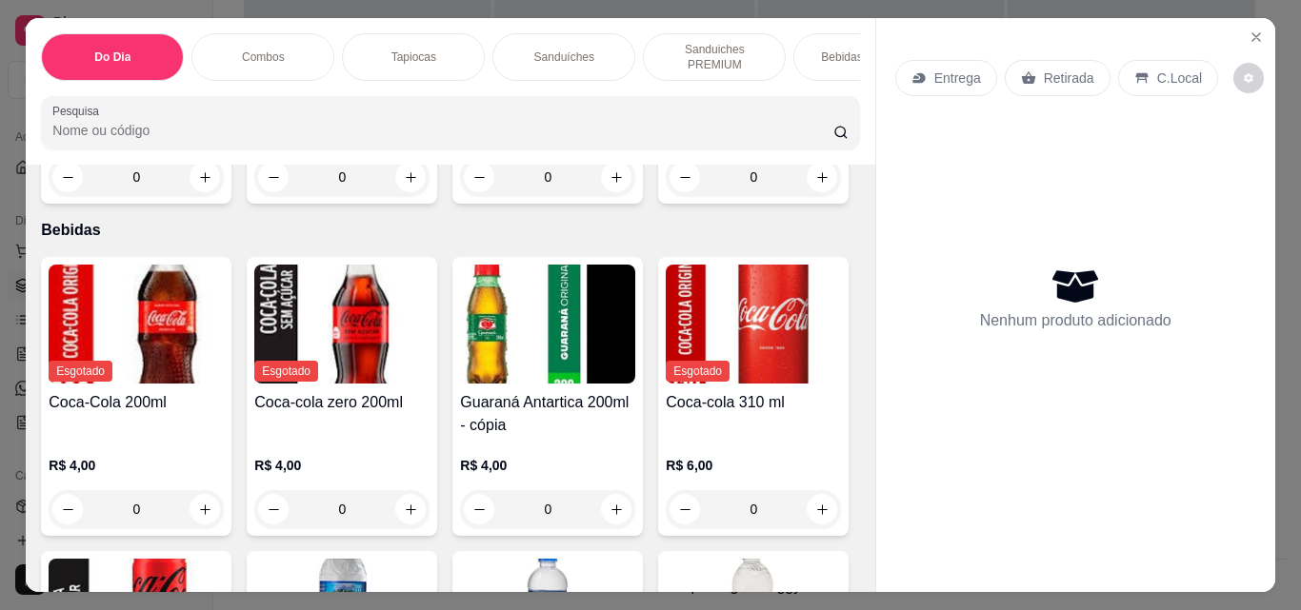
scroll to position [9563, 0]
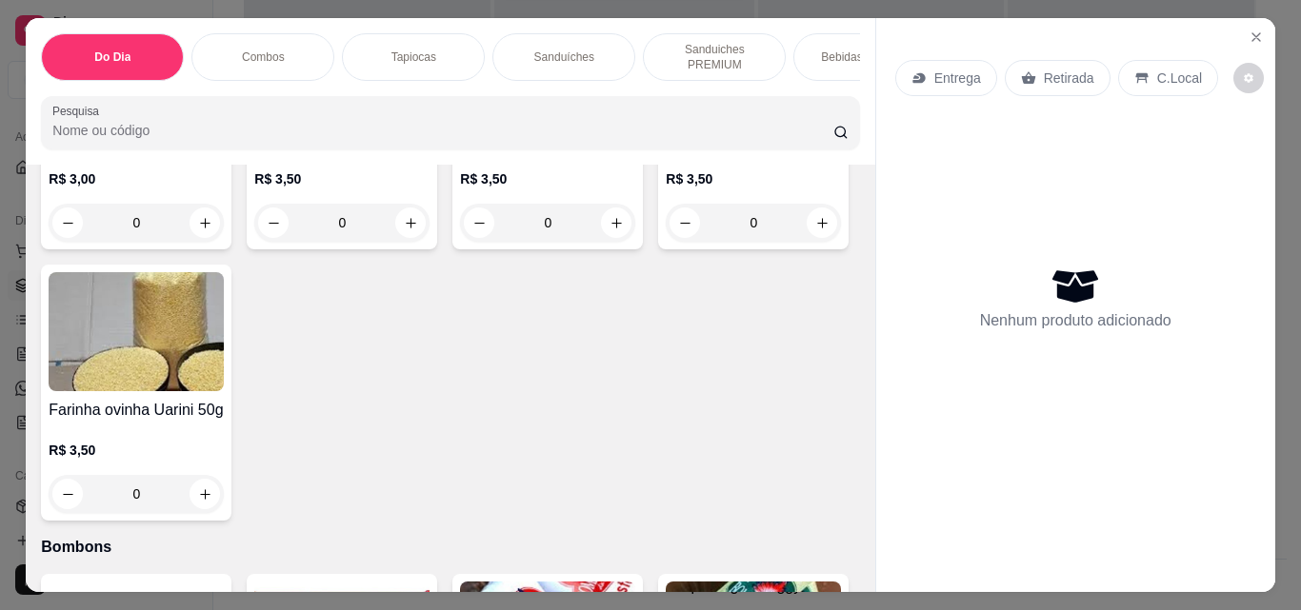
type input "1"
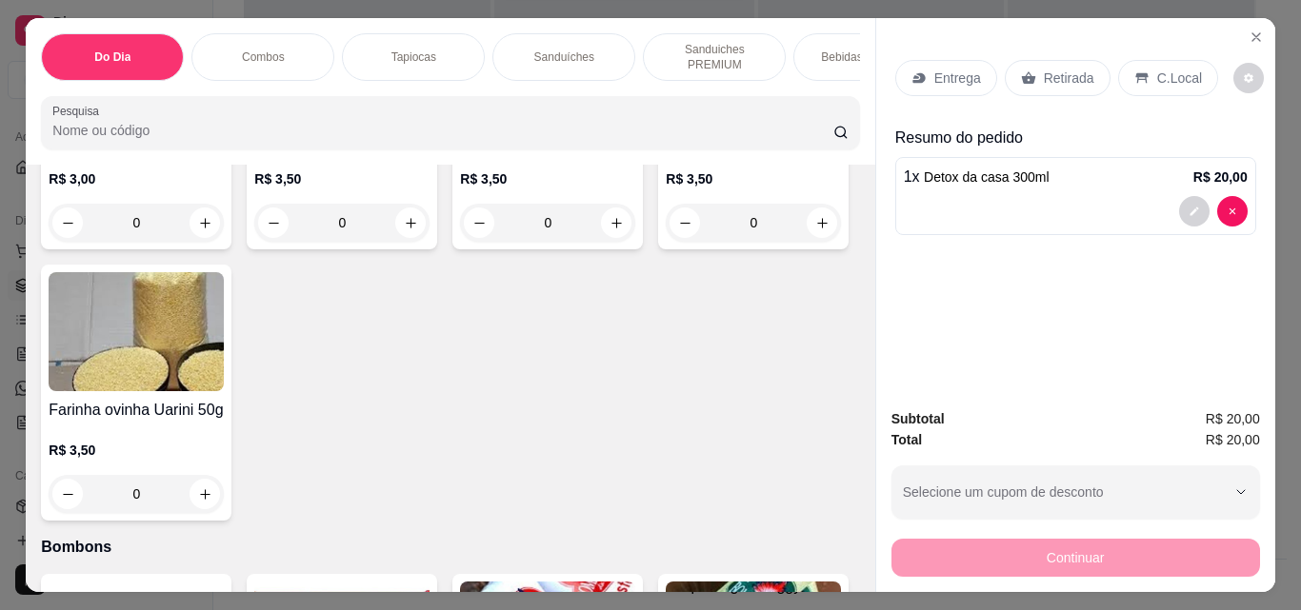
scroll to position [9564, 0]
click at [1060, 75] on p "Retirada" at bounding box center [1068, 78] width 50 height 19
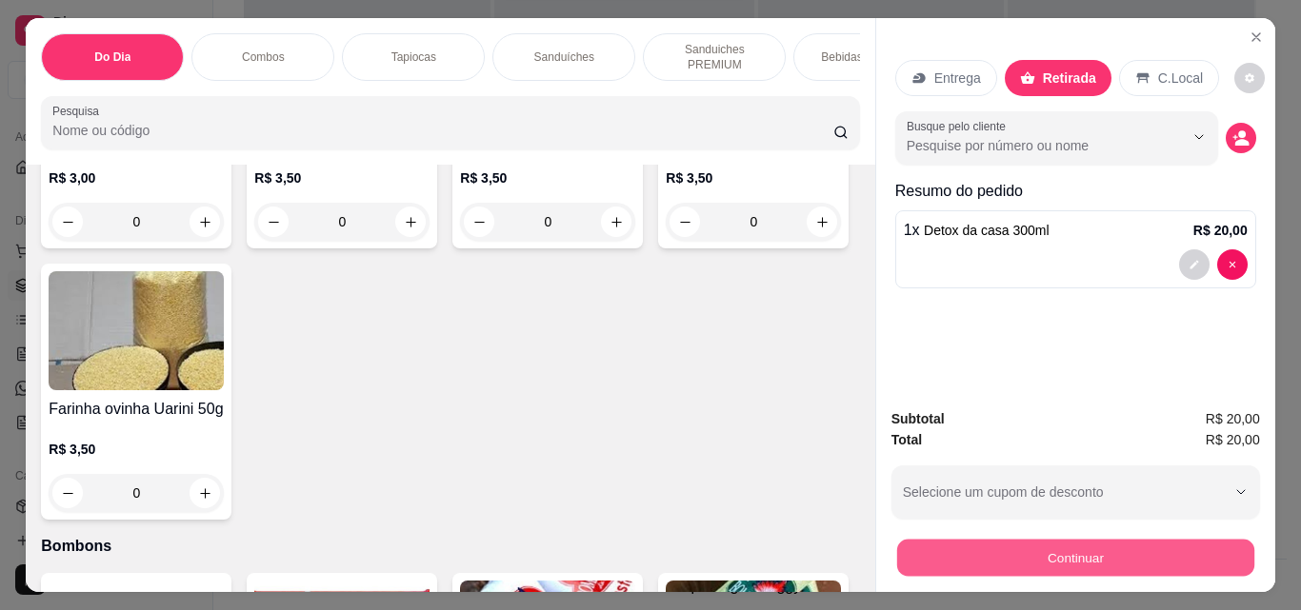
click at [1068, 544] on button "Continuar" at bounding box center [1074, 557] width 357 height 37
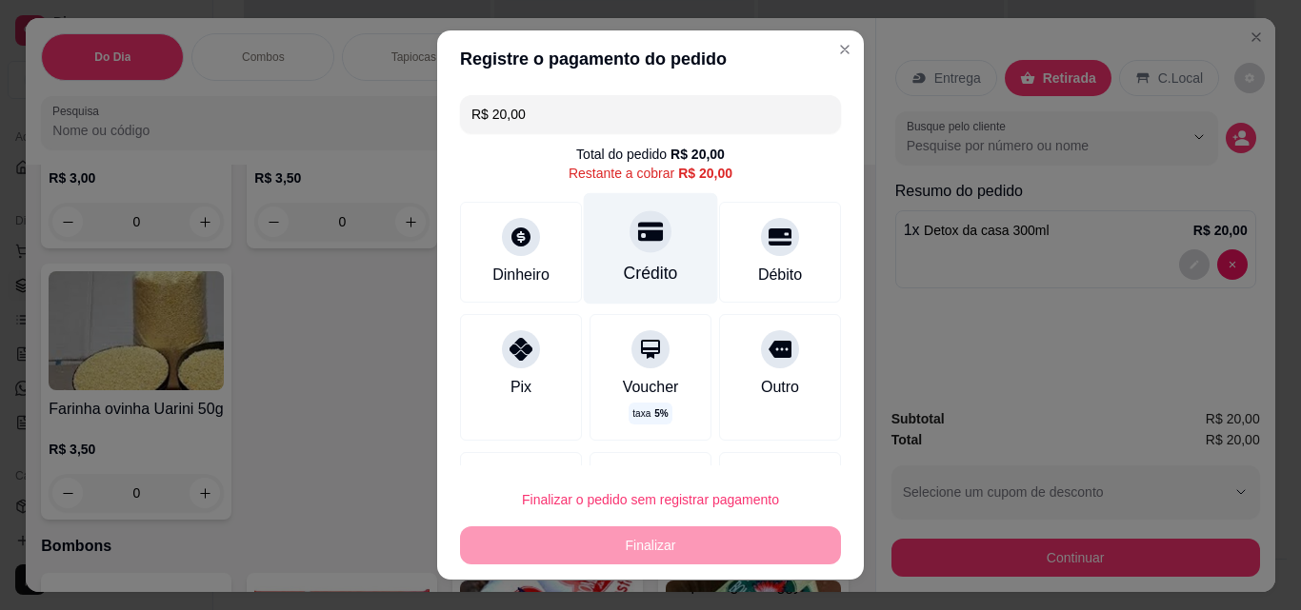
click at [640, 247] on div at bounding box center [650, 231] width 42 height 42
type input "R$ 0,00"
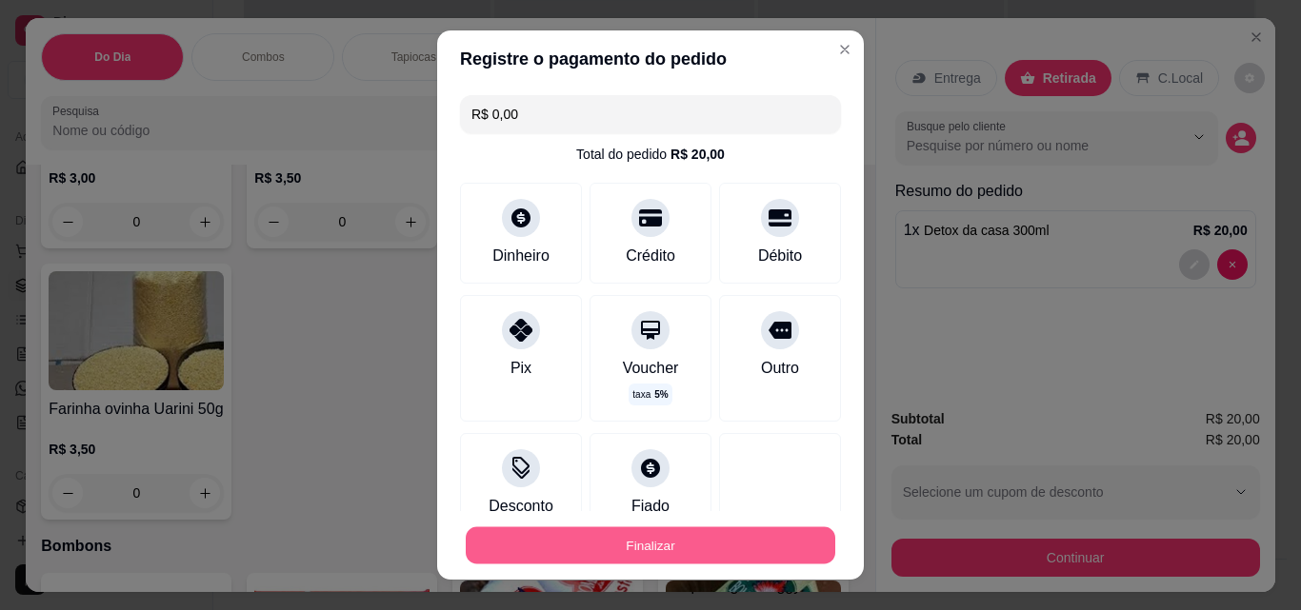
click at [691, 531] on button "Finalizar" at bounding box center [650, 545] width 369 height 37
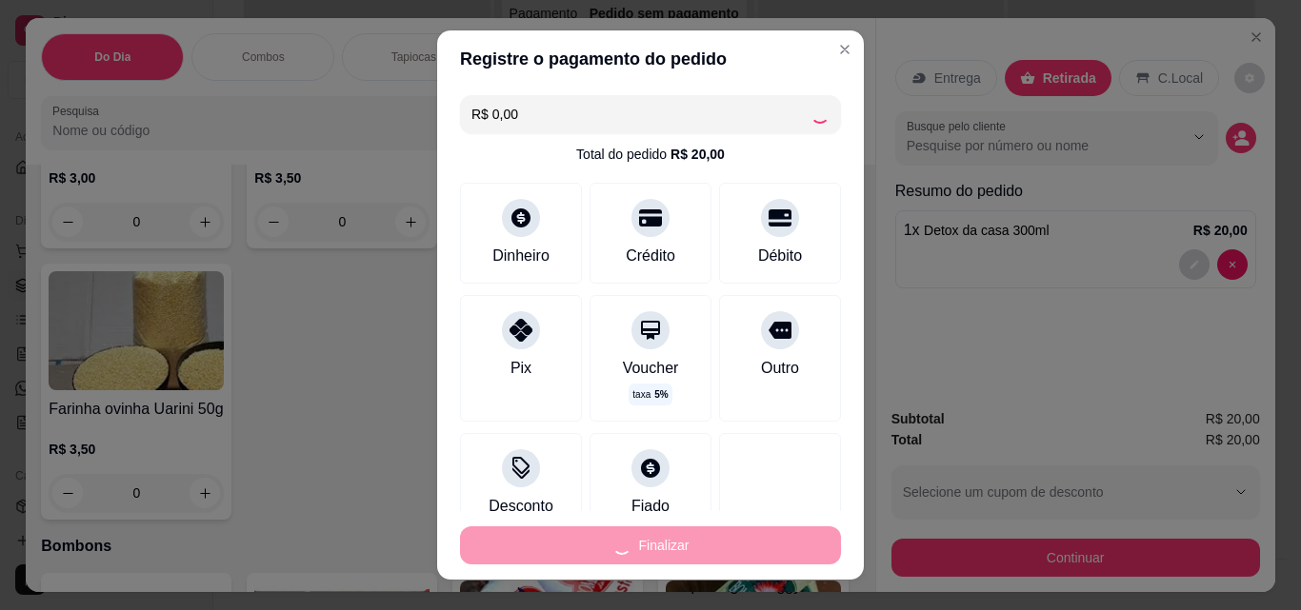
type input "0"
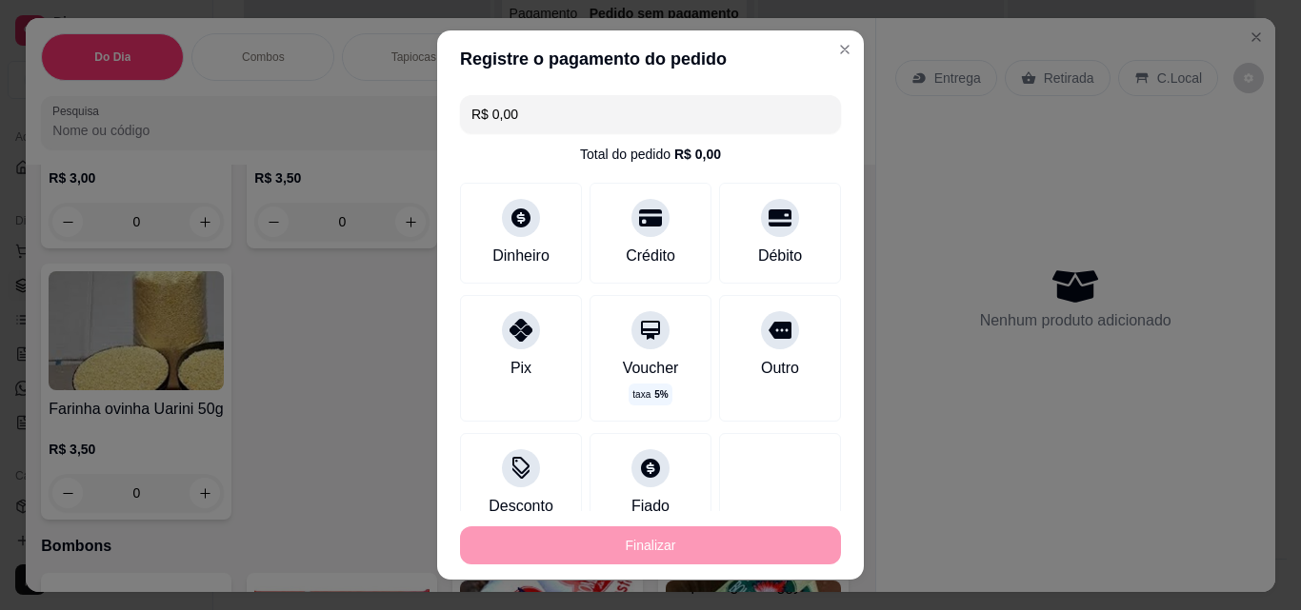
type input "-R$ 20,00"
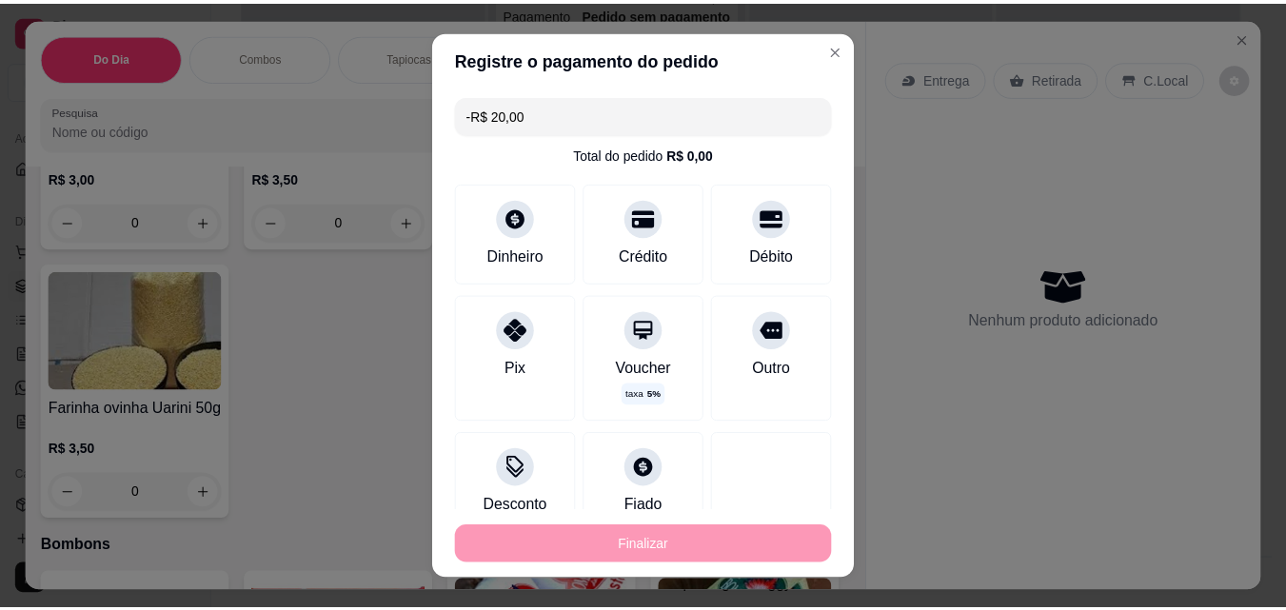
scroll to position [9563, 0]
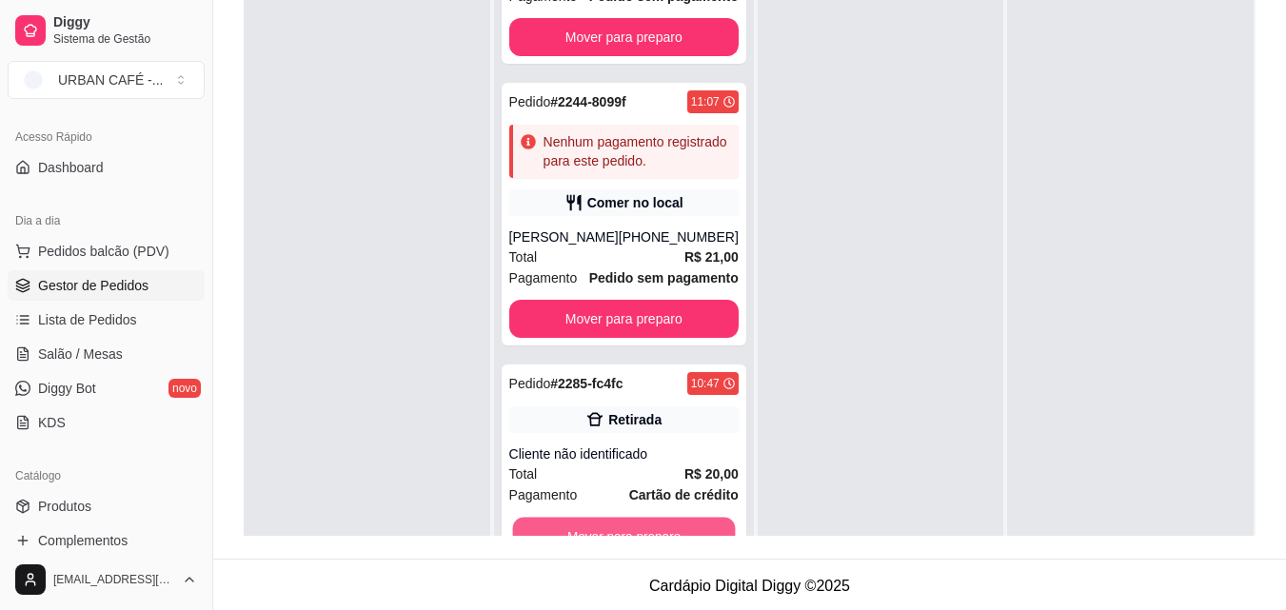
click at [691, 531] on button "Mover para preparo" at bounding box center [623, 536] width 223 height 37
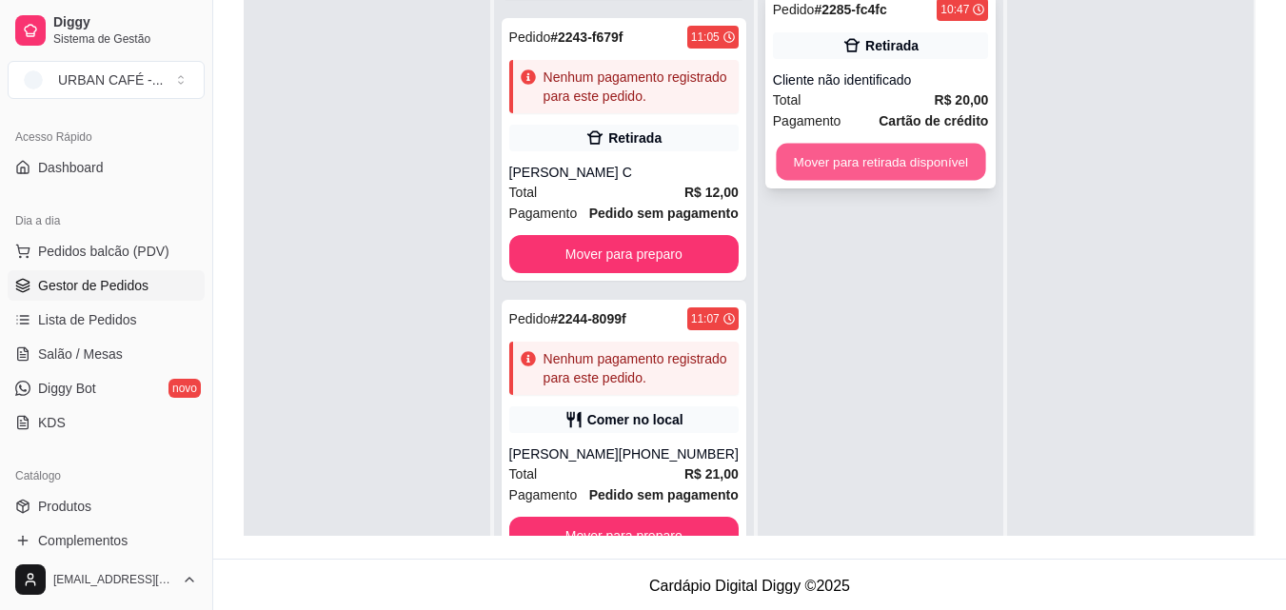
click at [952, 155] on button "Mover para retirada disponível" at bounding box center [880, 162] width 209 height 37
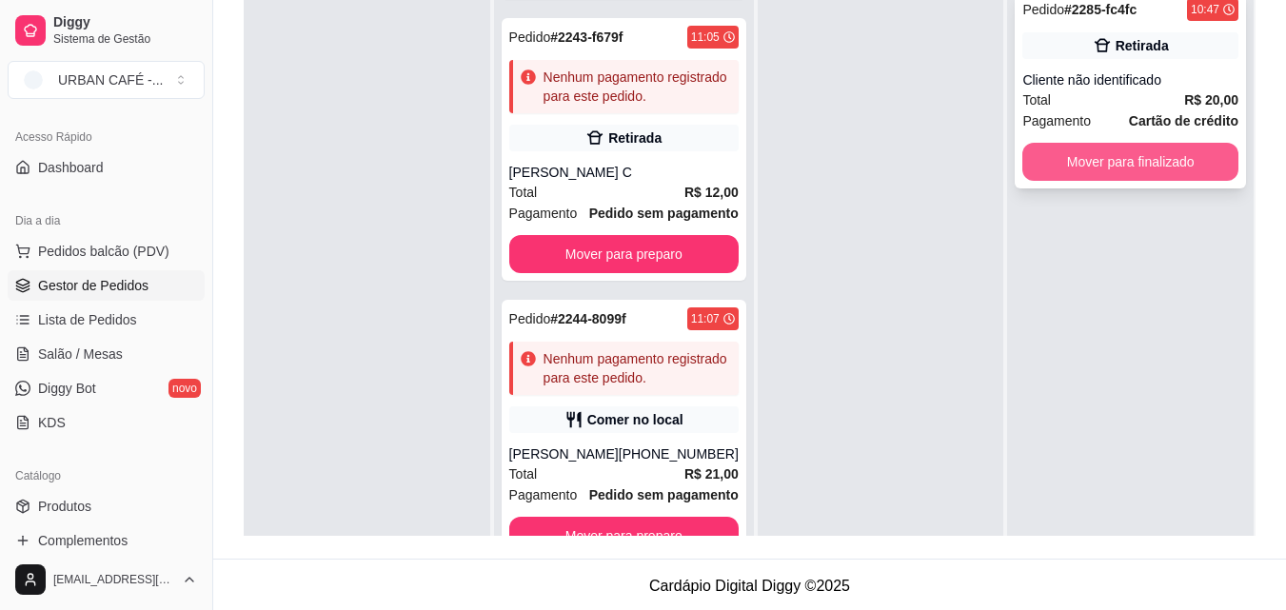
click at [1203, 170] on button "Mover para finalizado" at bounding box center [1131, 162] width 216 height 38
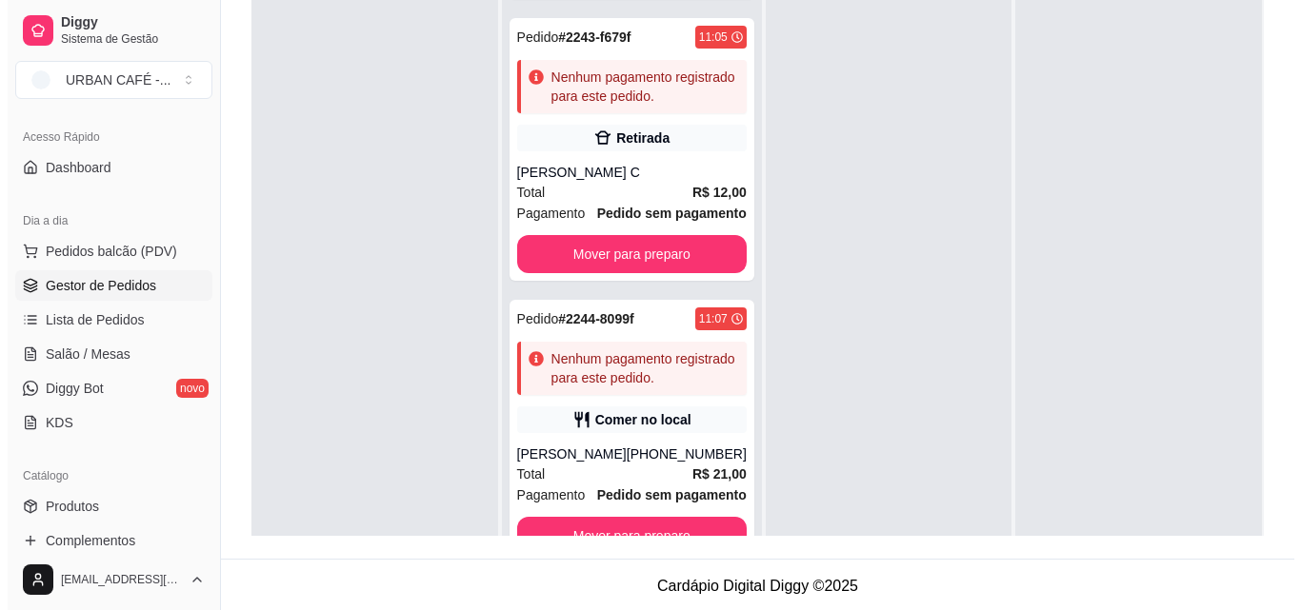
scroll to position [53, 0]
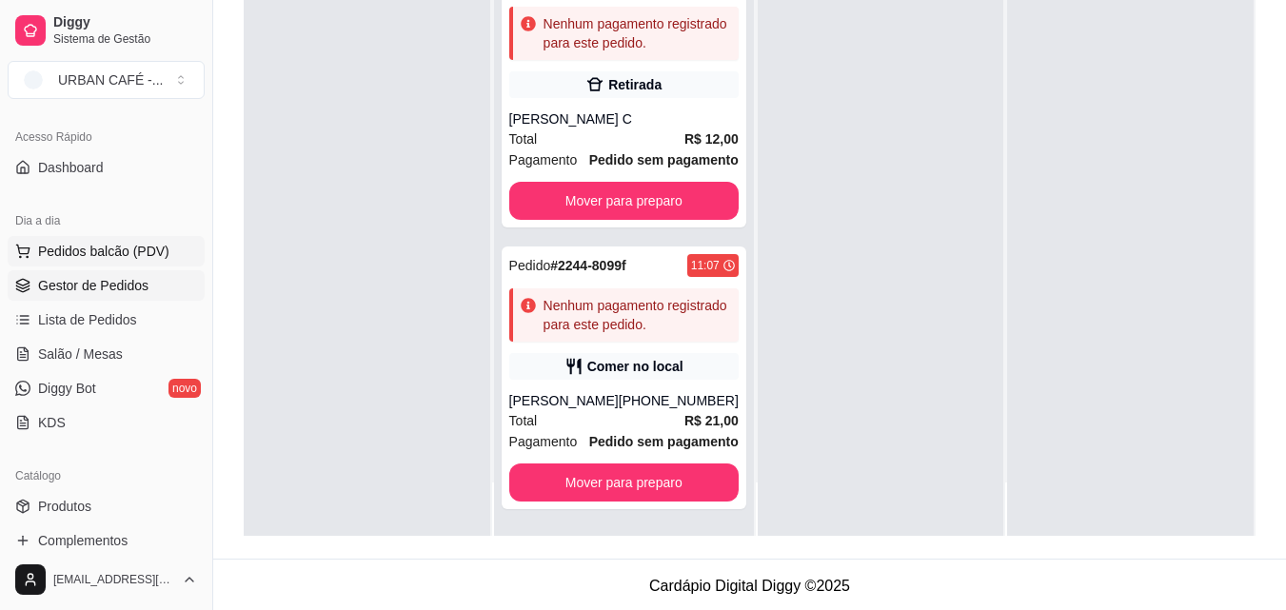
click at [171, 242] on button "Pedidos balcão (PDV)" at bounding box center [106, 251] width 197 height 30
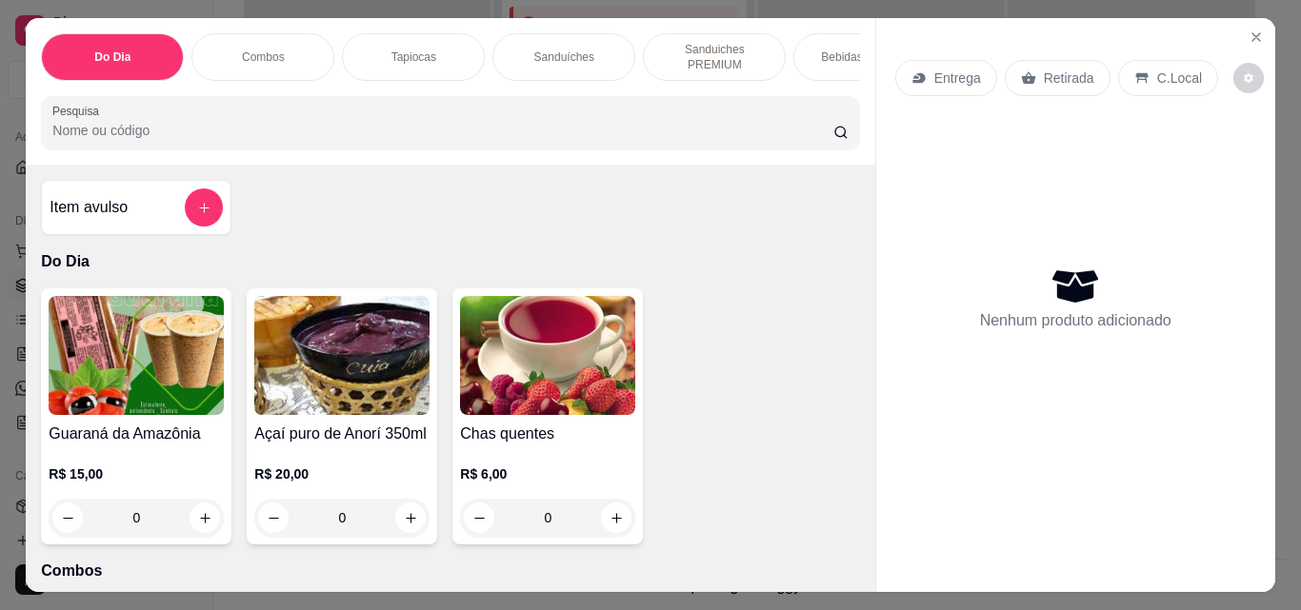
click at [819, 38] on div "Bebidas Quentes" at bounding box center [864, 57] width 143 height 48
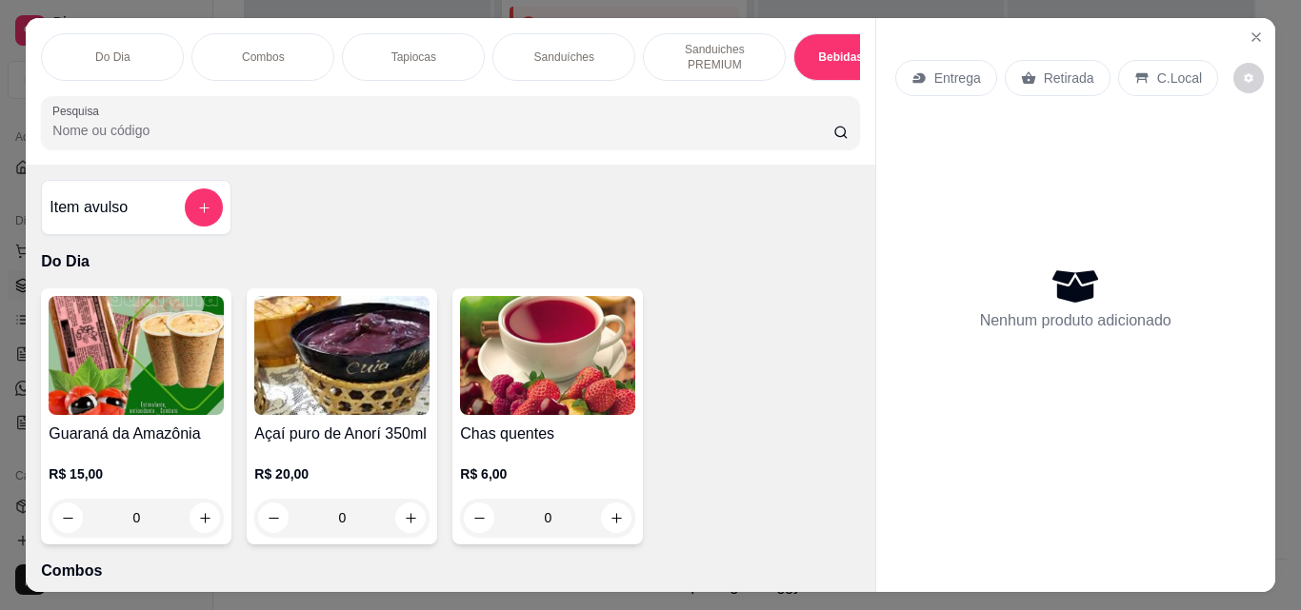
scroll to position [50, 0]
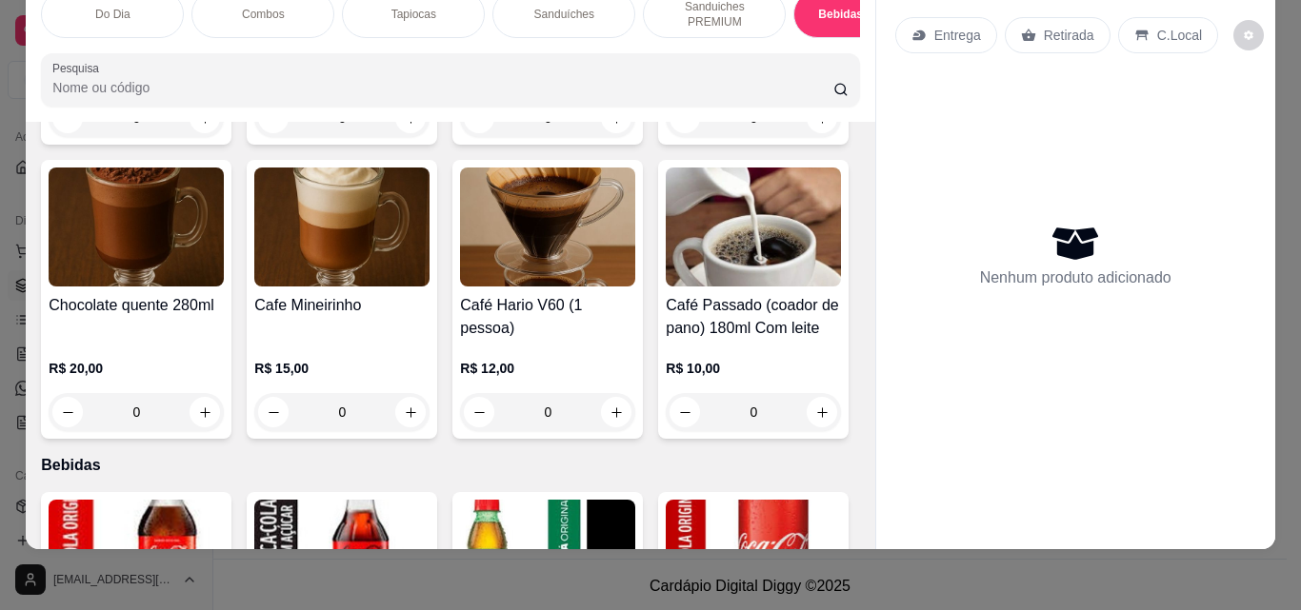
type input "1"
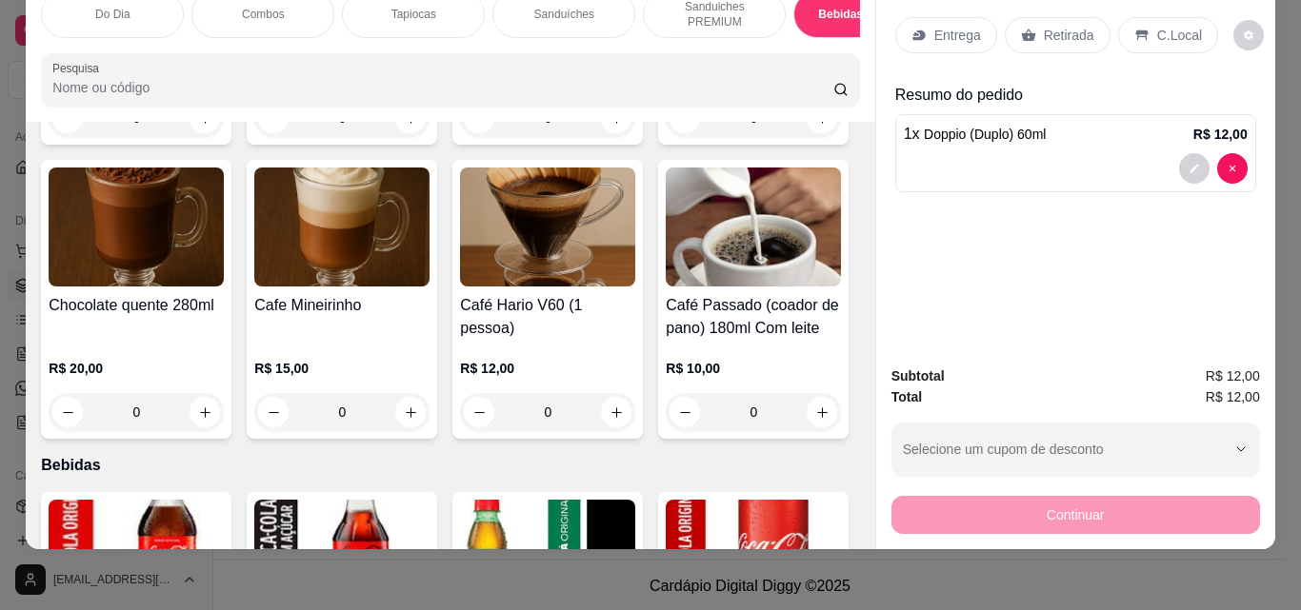
click at [1062, 31] on div "Retirada" at bounding box center [1057, 35] width 106 height 36
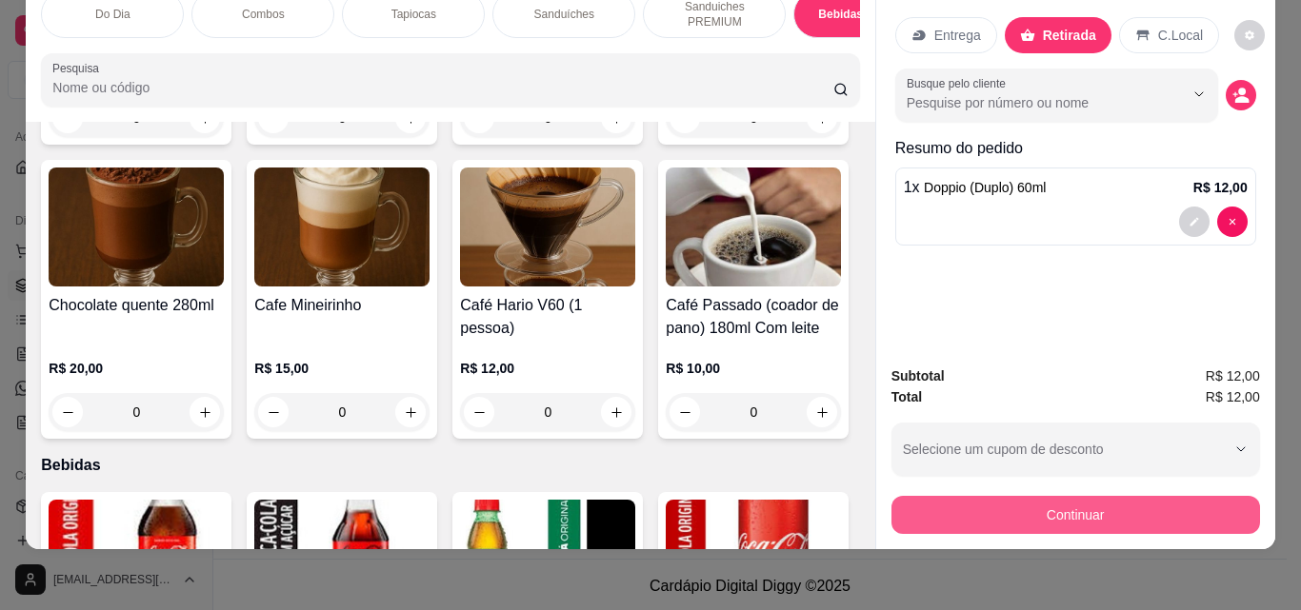
click at [1054, 509] on button "Continuar" at bounding box center [1075, 515] width 368 height 38
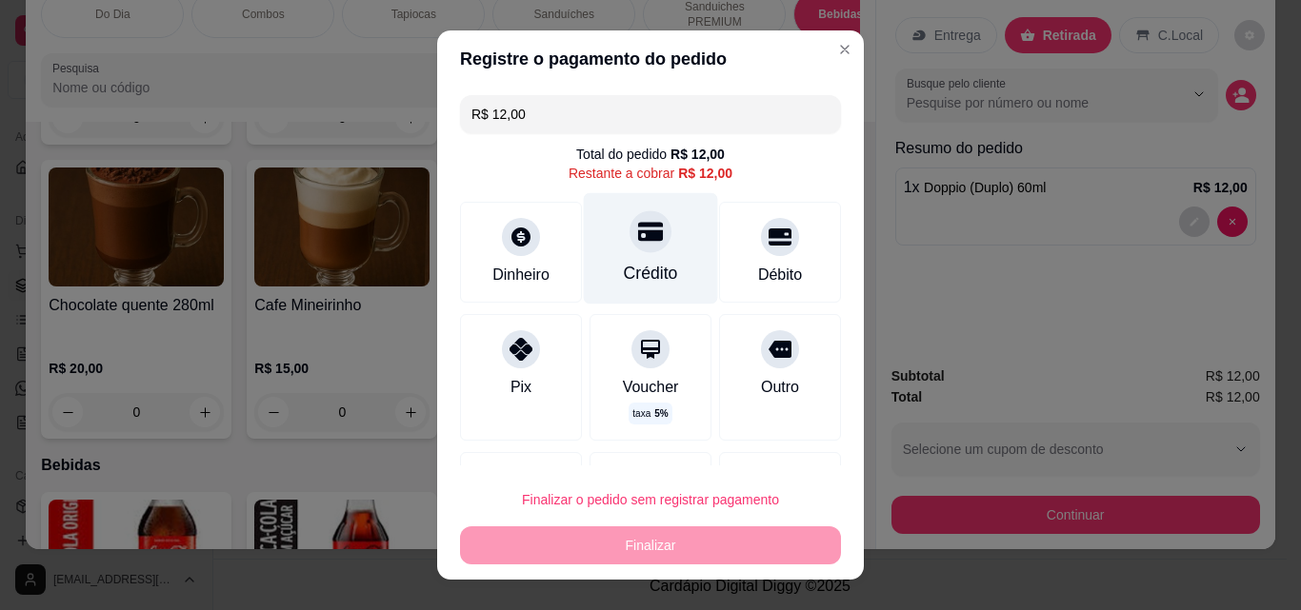
click at [627, 269] on div "Crédito" at bounding box center [651, 273] width 54 height 25
type input "R$ 0,00"
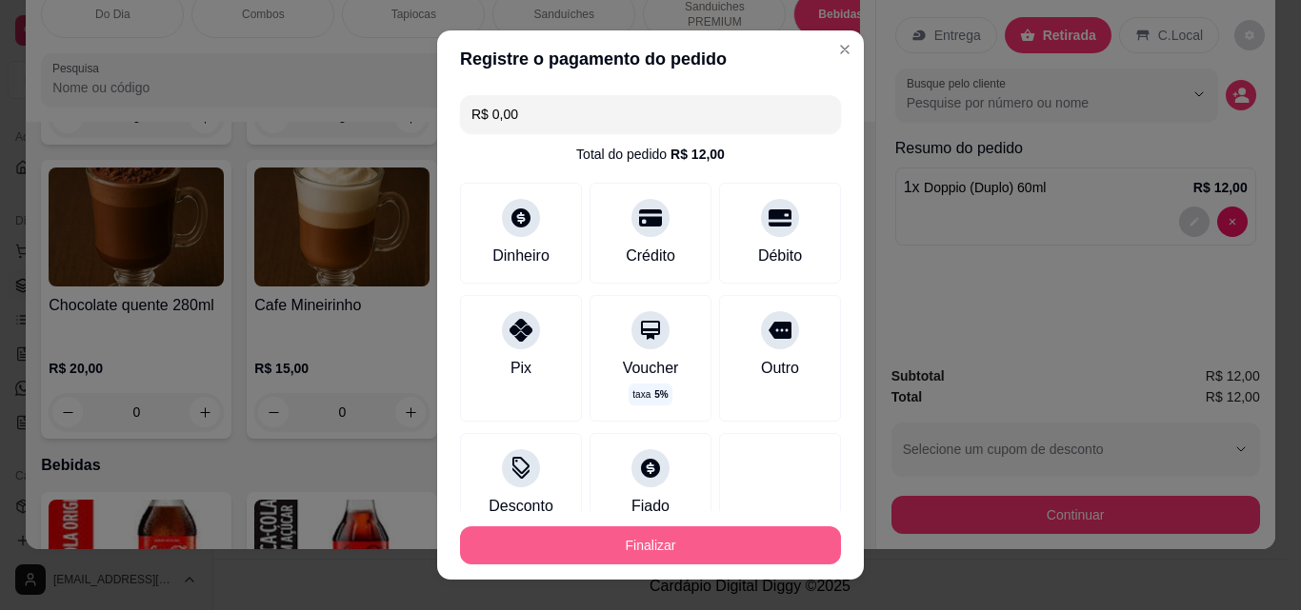
click at [639, 532] on button "Finalizar" at bounding box center [650, 545] width 381 height 38
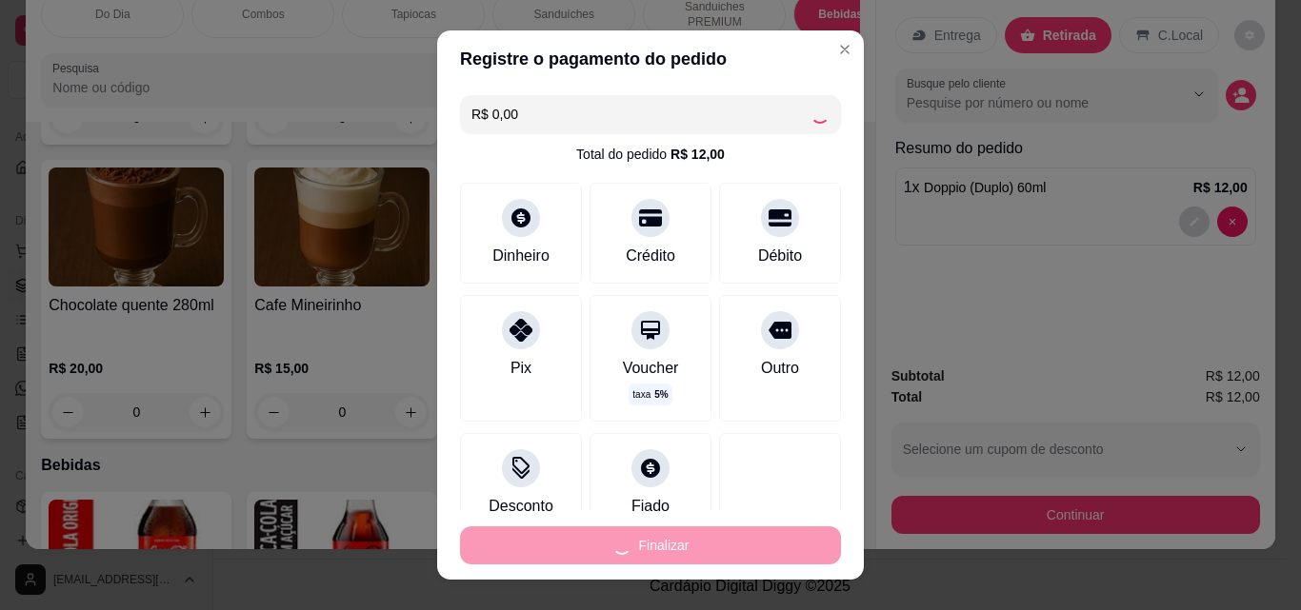
type input "0"
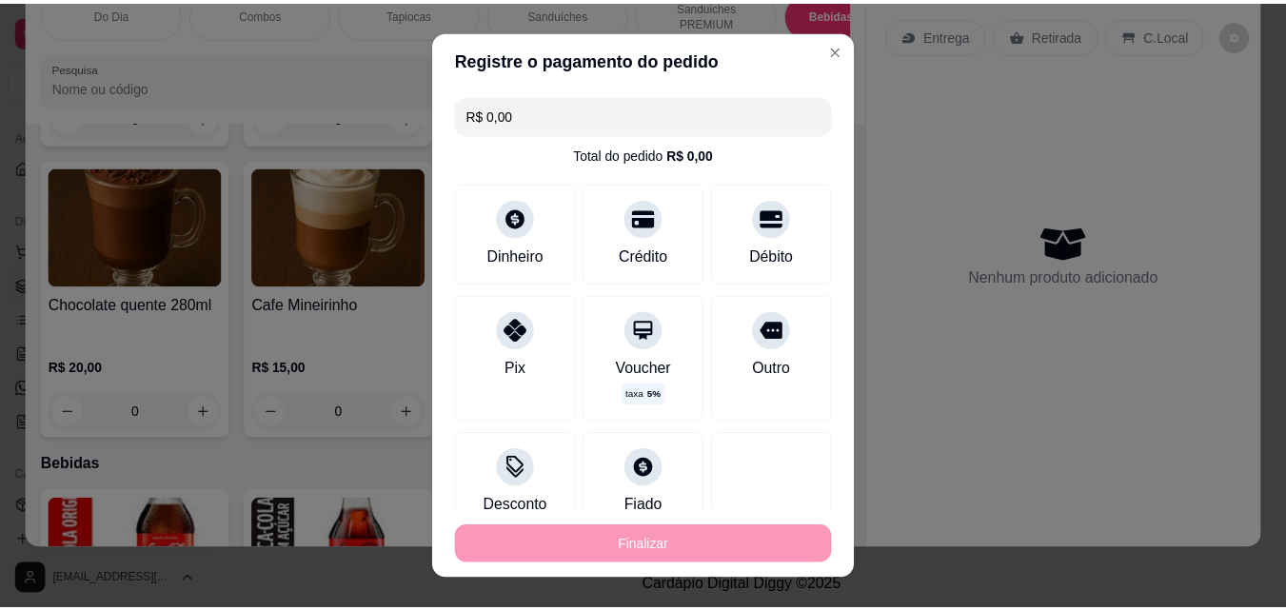
scroll to position [1452, 0]
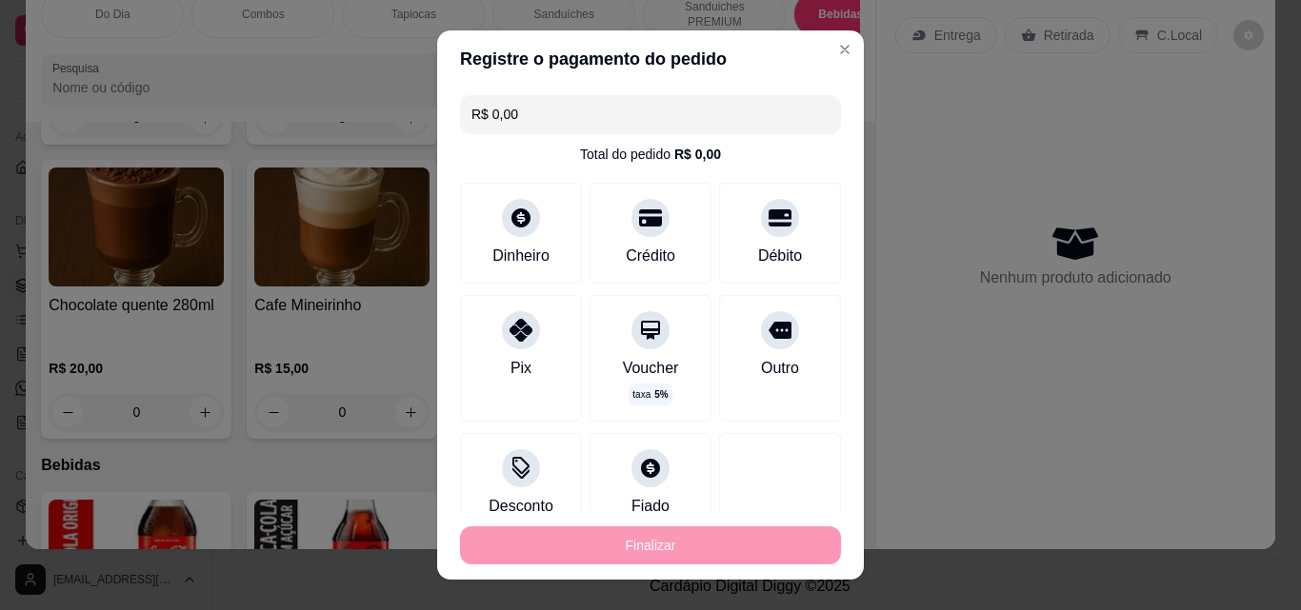
type input "-R$ 12,00"
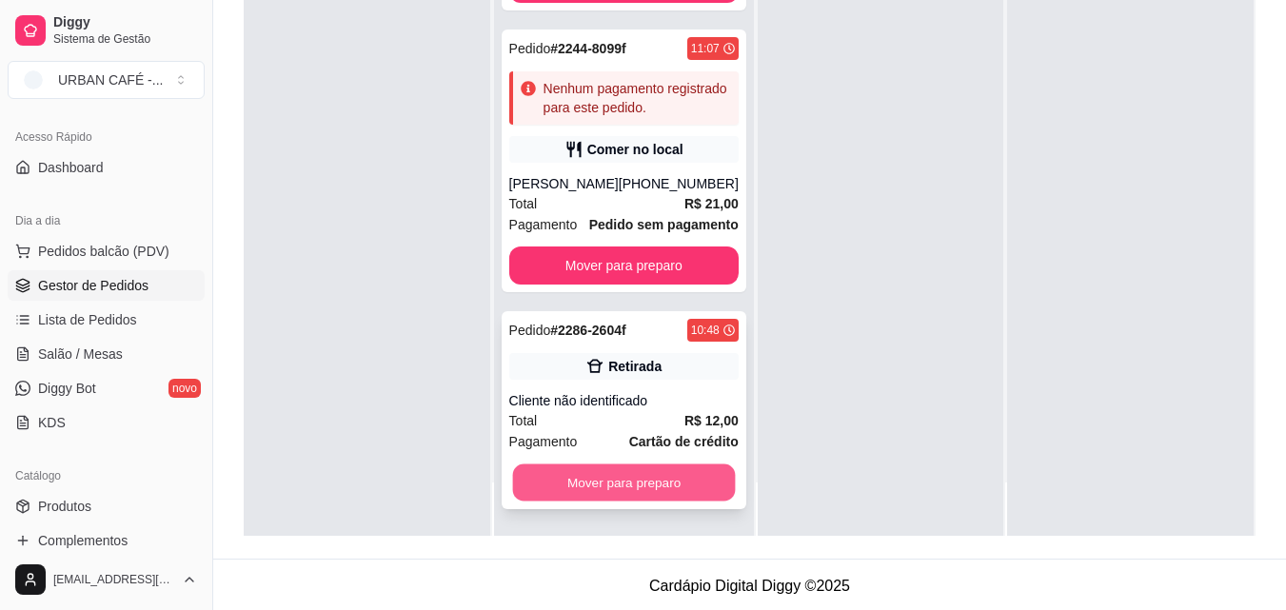
click at [684, 476] on button "Mover para preparo" at bounding box center [623, 483] width 223 height 37
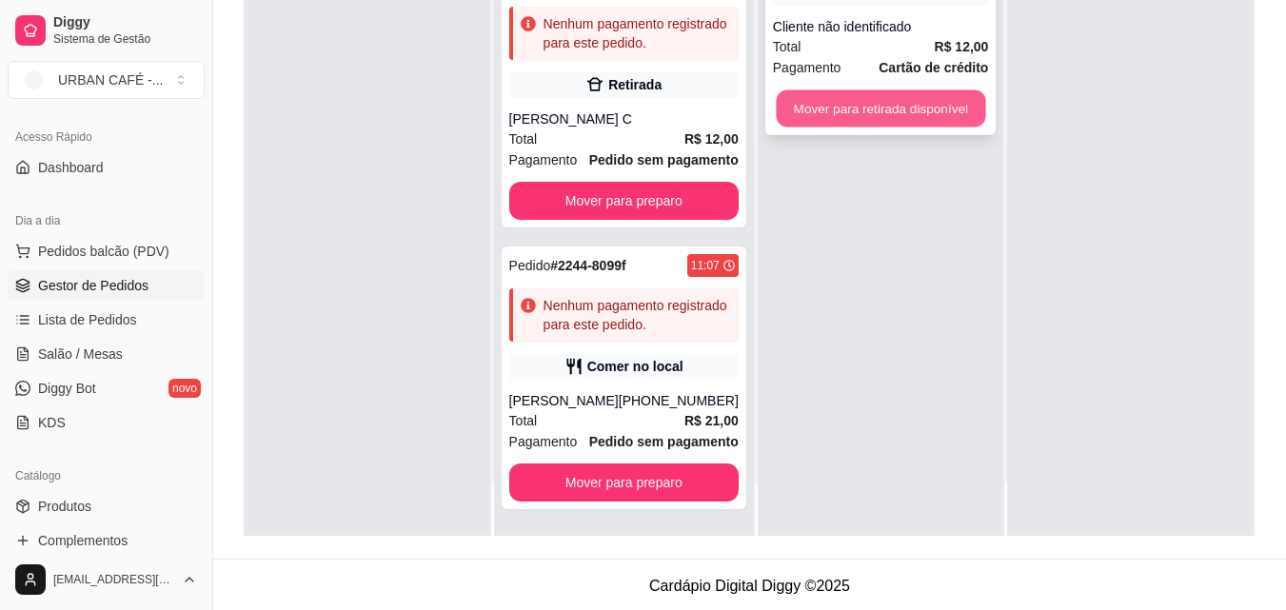
click at [910, 105] on button "Mover para retirada disponível" at bounding box center [880, 108] width 209 height 37
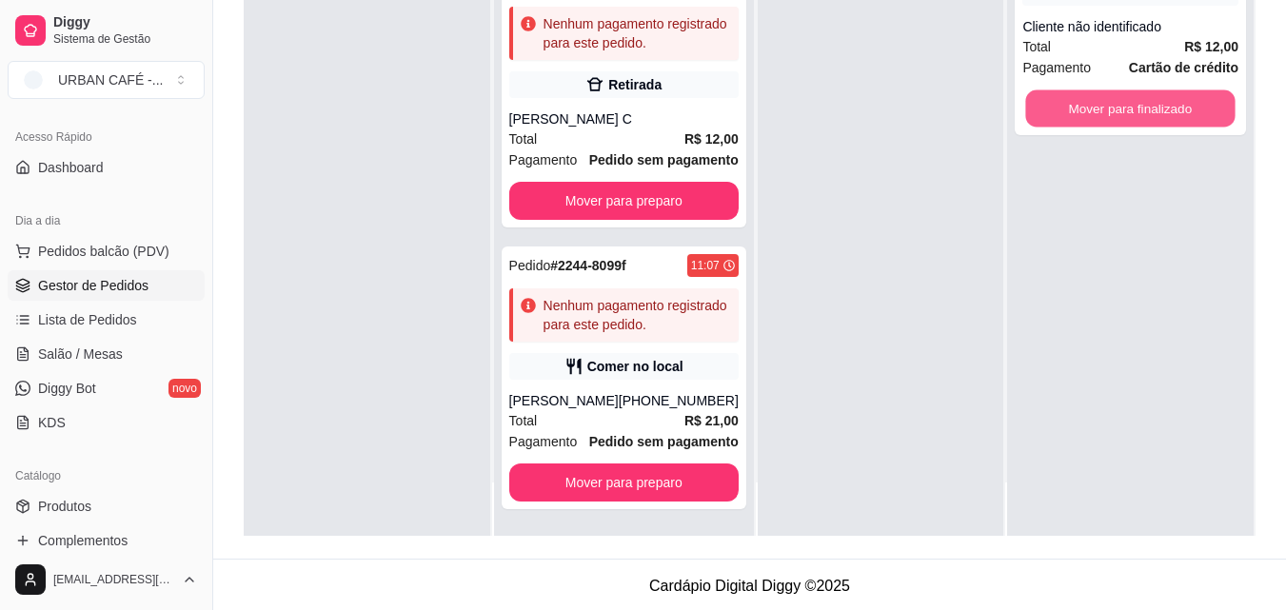
click at [1087, 115] on button "Mover para finalizado" at bounding box center [1130, 108] width 209 height 37
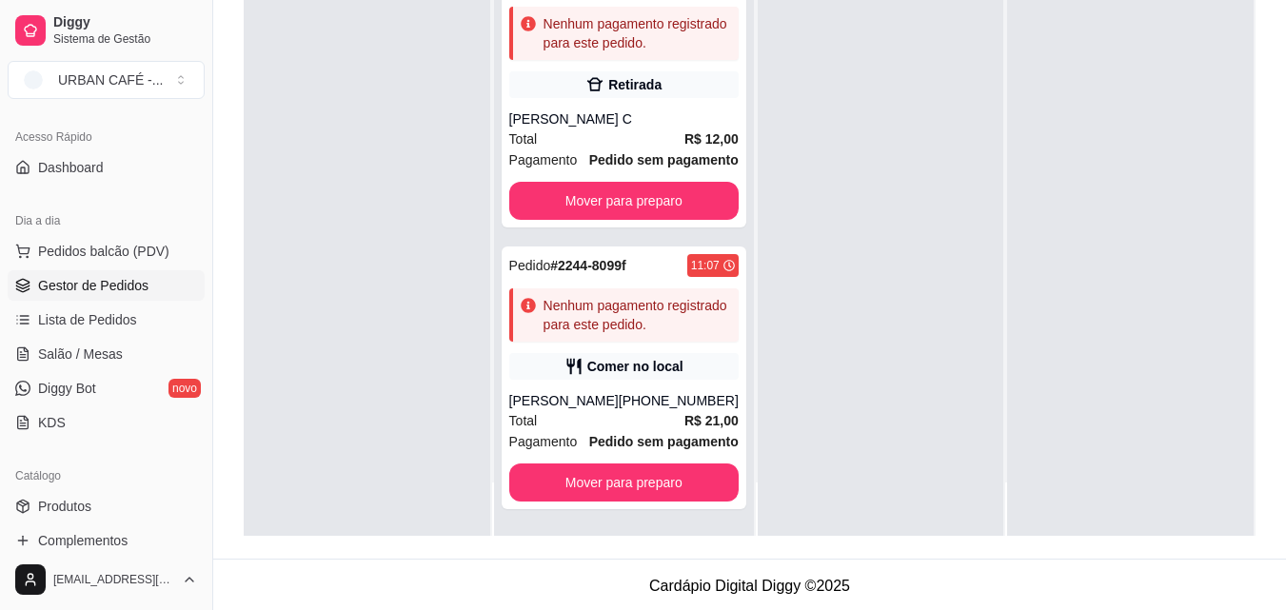
scroll to position [505, 0]
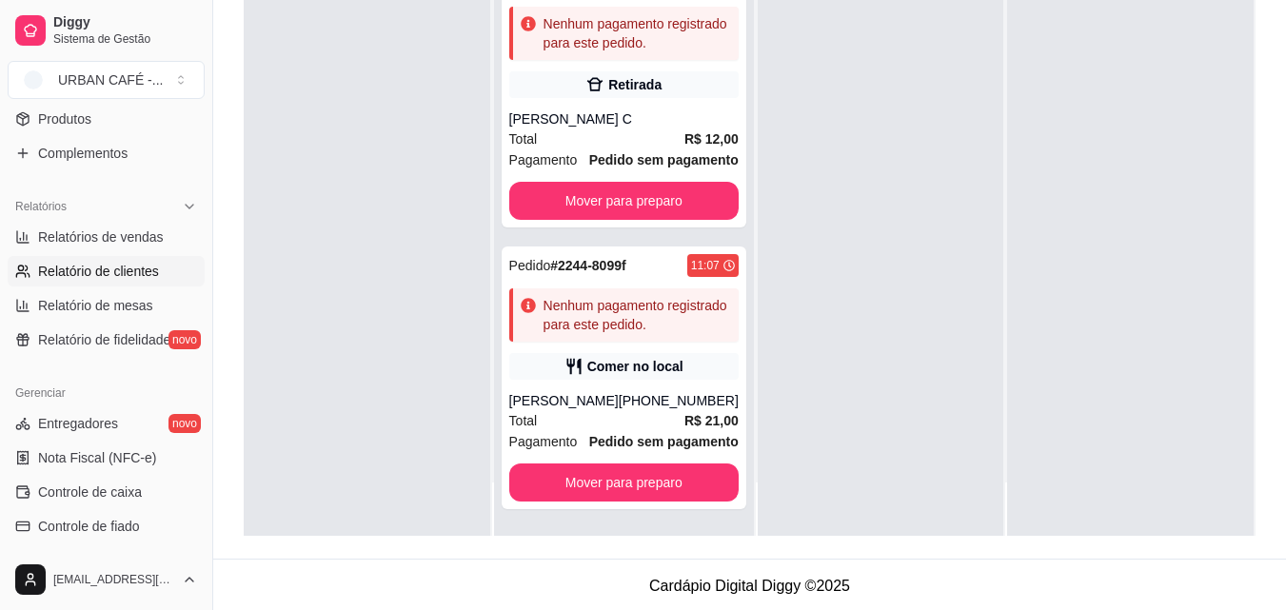
click at [159, 280] on link "Relatório de clientes" at bounding box center [106, 271] width 197 height 30
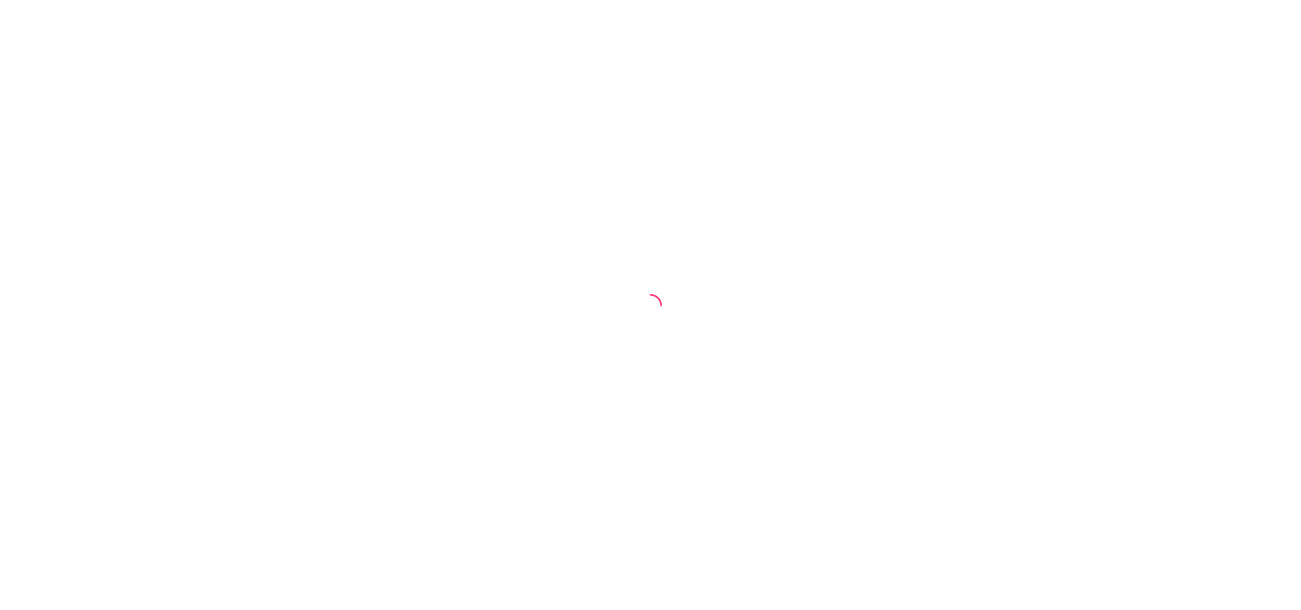
select select "30"
select select "HIGHEST_TOTAL_SPENT_WITH_ORDERS"
